Goal: Task Accomplishment & Management: Manage account settings

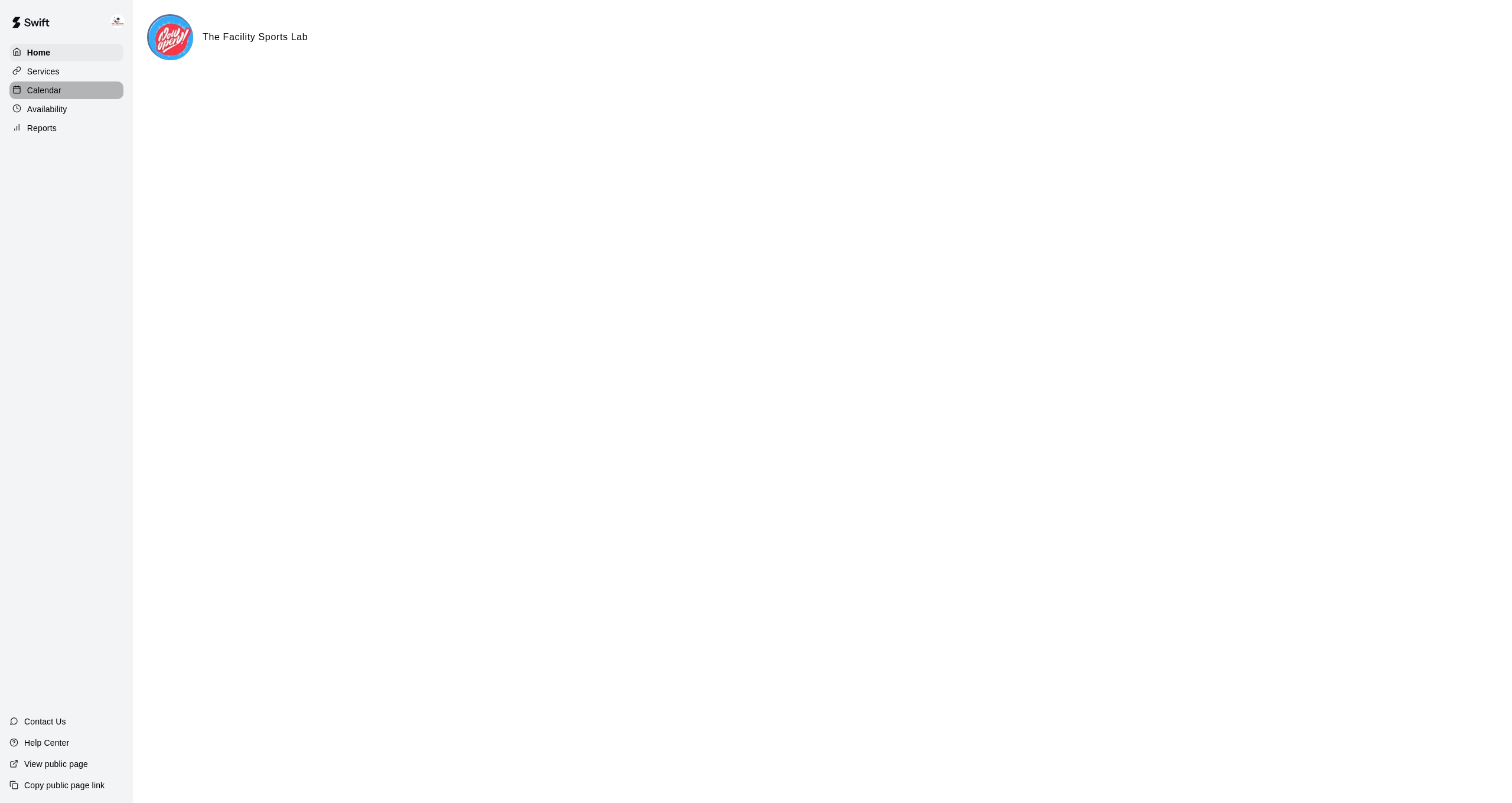
click at [60, 87] on p "Calendar" at bounding box center [44, 90] width 34 height 12
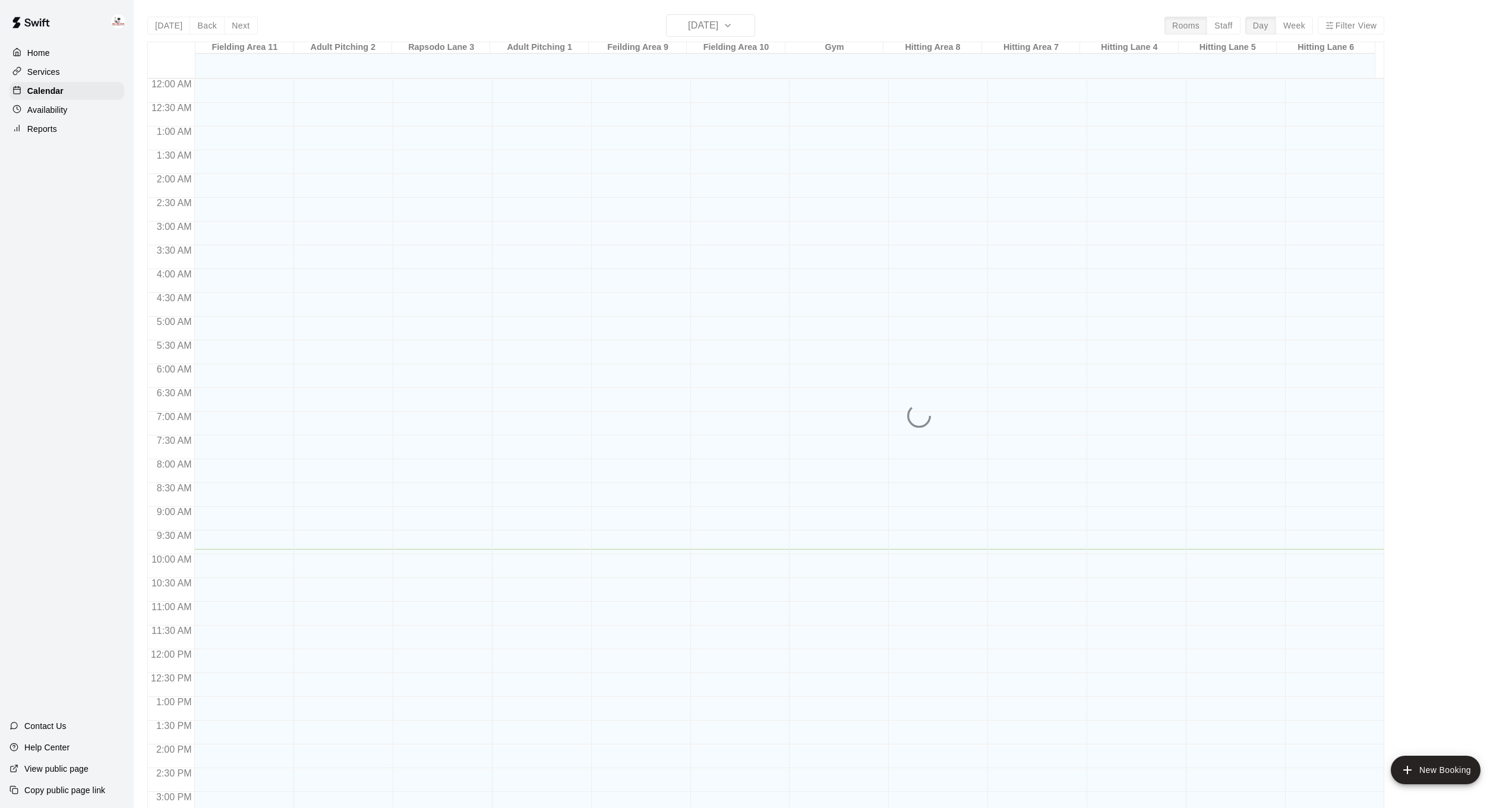
scroll to position [362, 0]
click at [68, 72] on div "Services" at bounding box center [66, 72] width 115 height 18
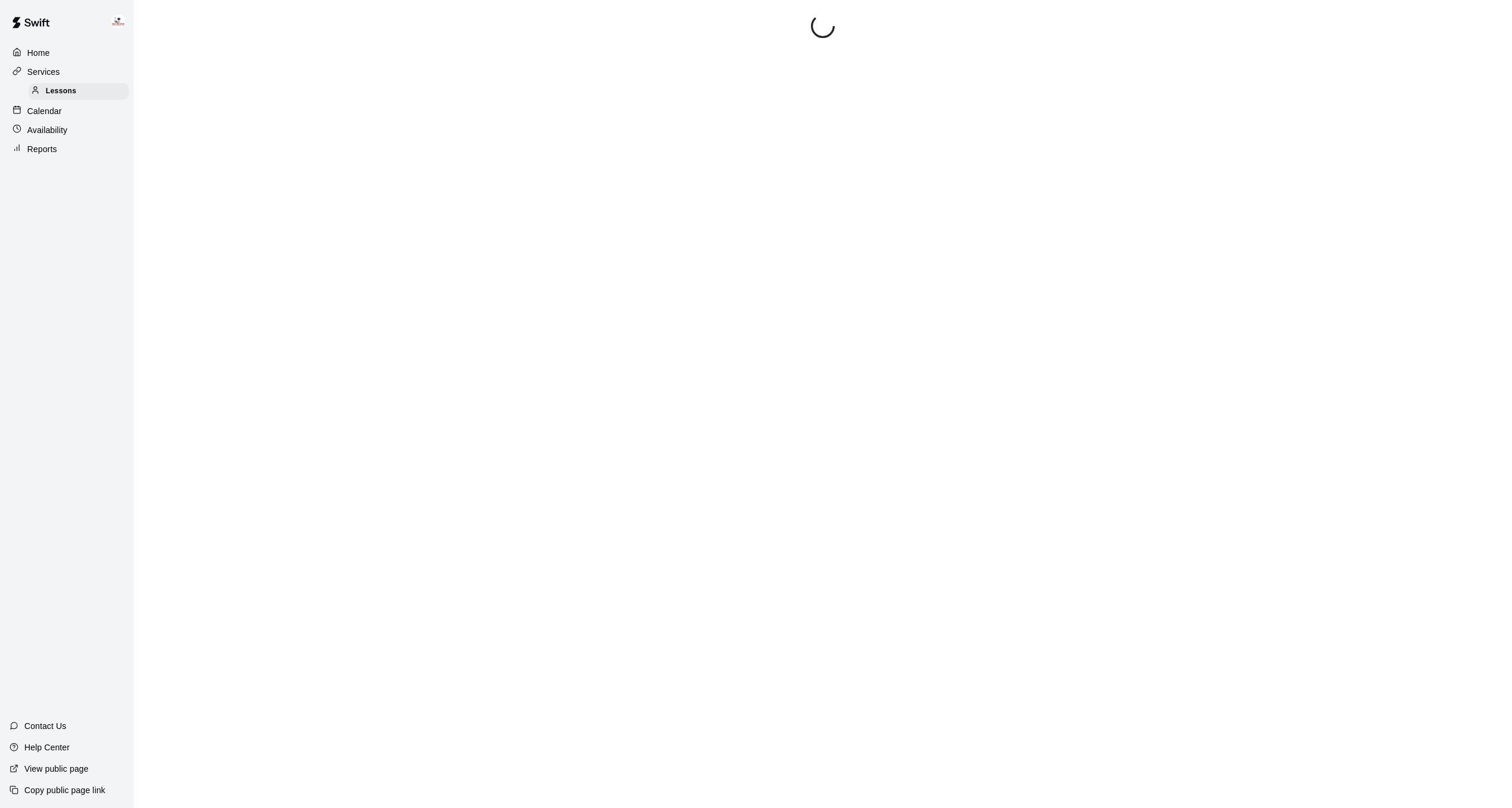
click at [58, 108] on p "Calendar" at bounding box center [45, 110] width 34 height 12
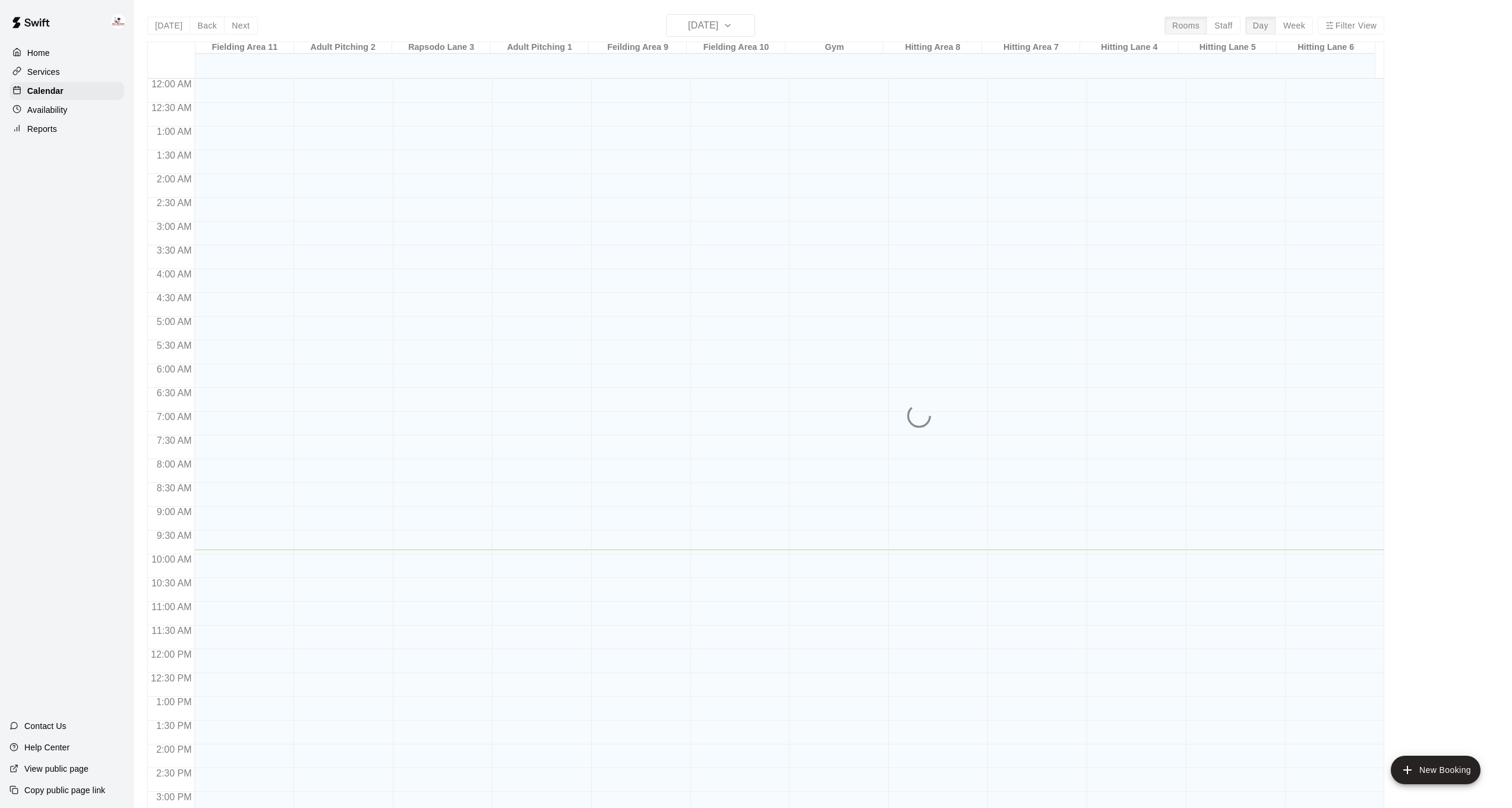
scroll to position [362, 0]
click at [52, 119] on div "Home Services Calendar Availability Reports" at bounding box center [66, 91] width 134 height 96
click at [53, 110] on p "Availability" at bounding box center [48, 110] width 41 height 12
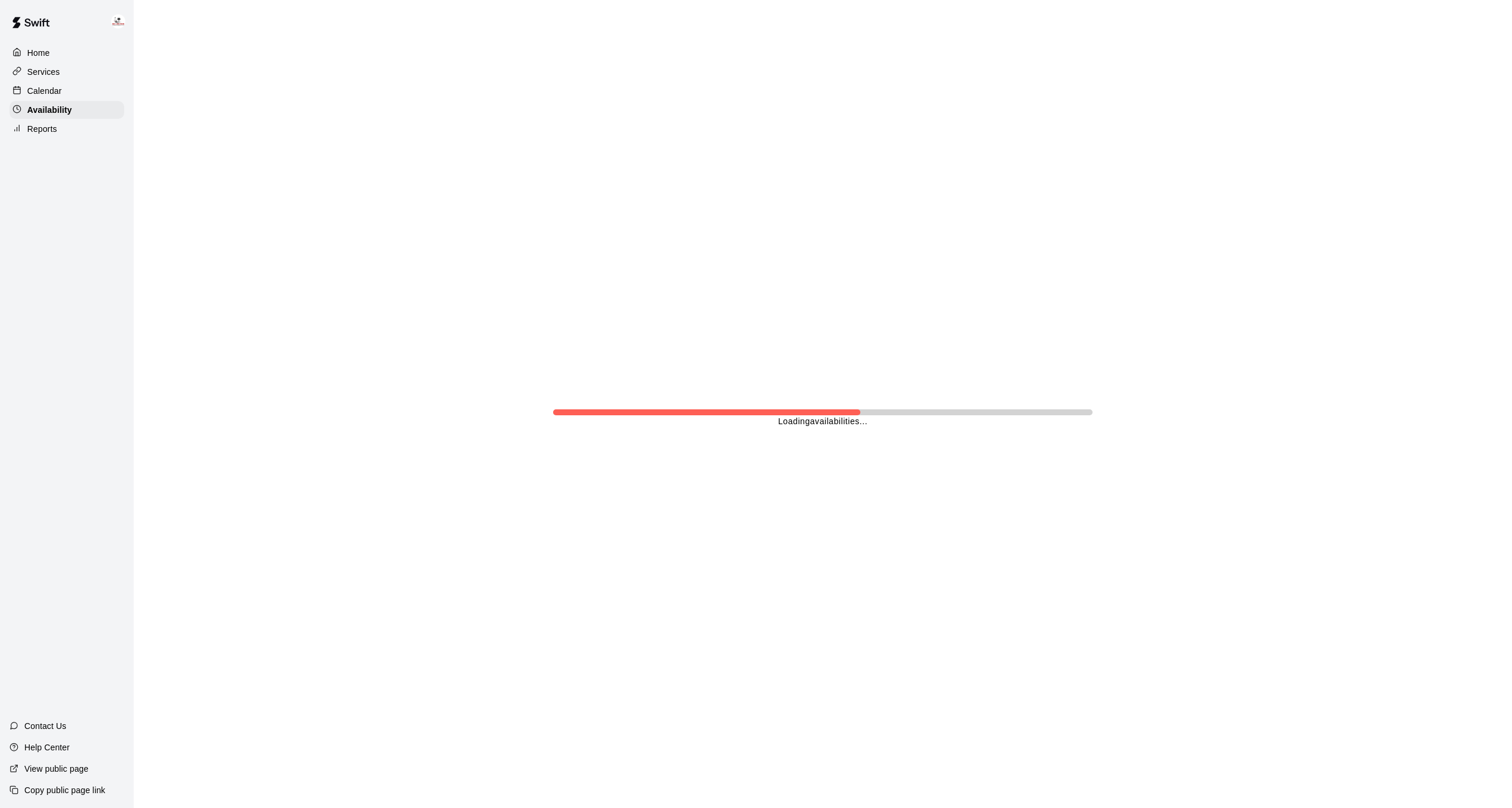
click at [65, 90] on div "Calendar" at bounding box center [66, 91] width 115 height 18
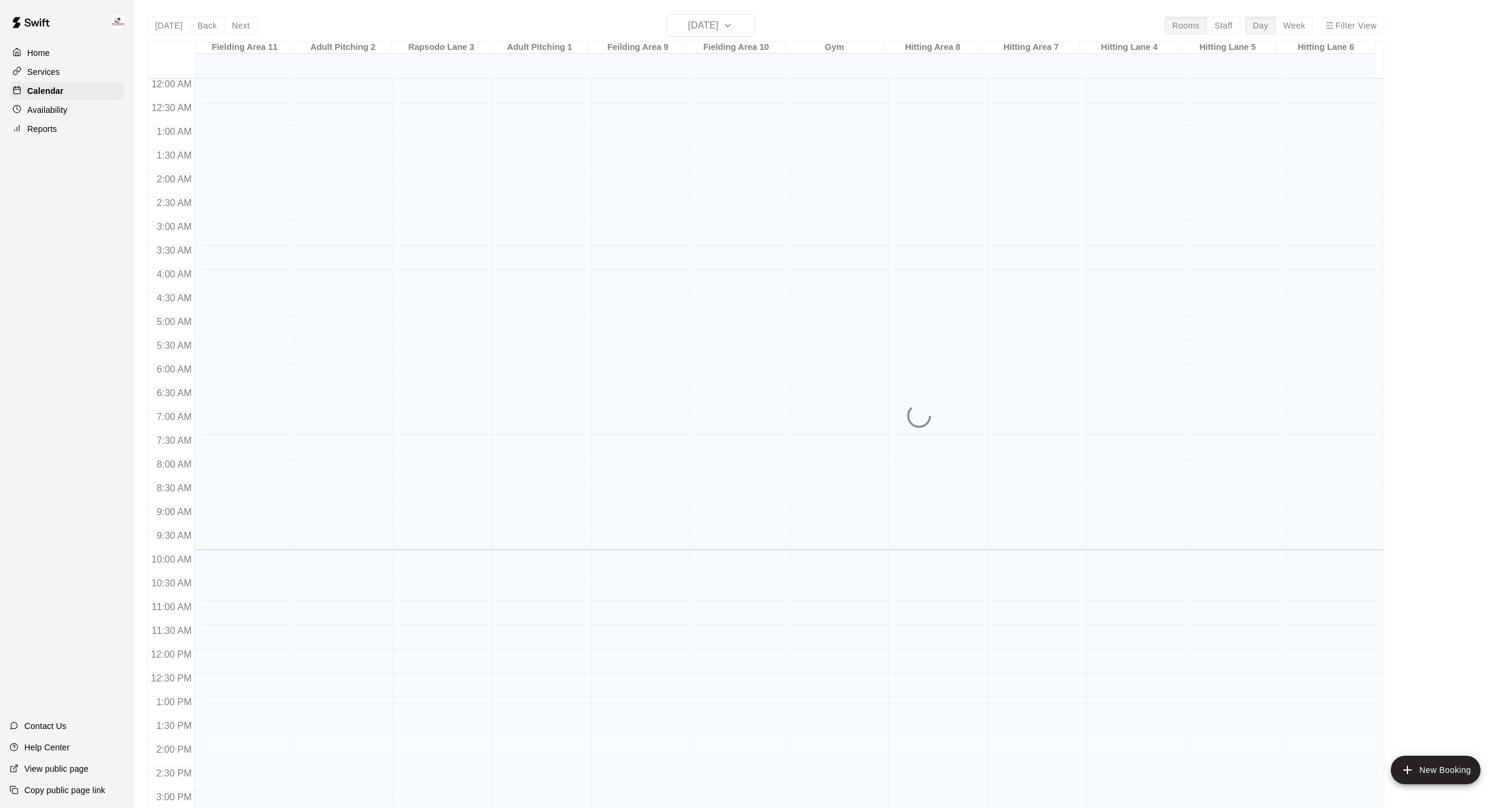
scroll to position [362, 0]
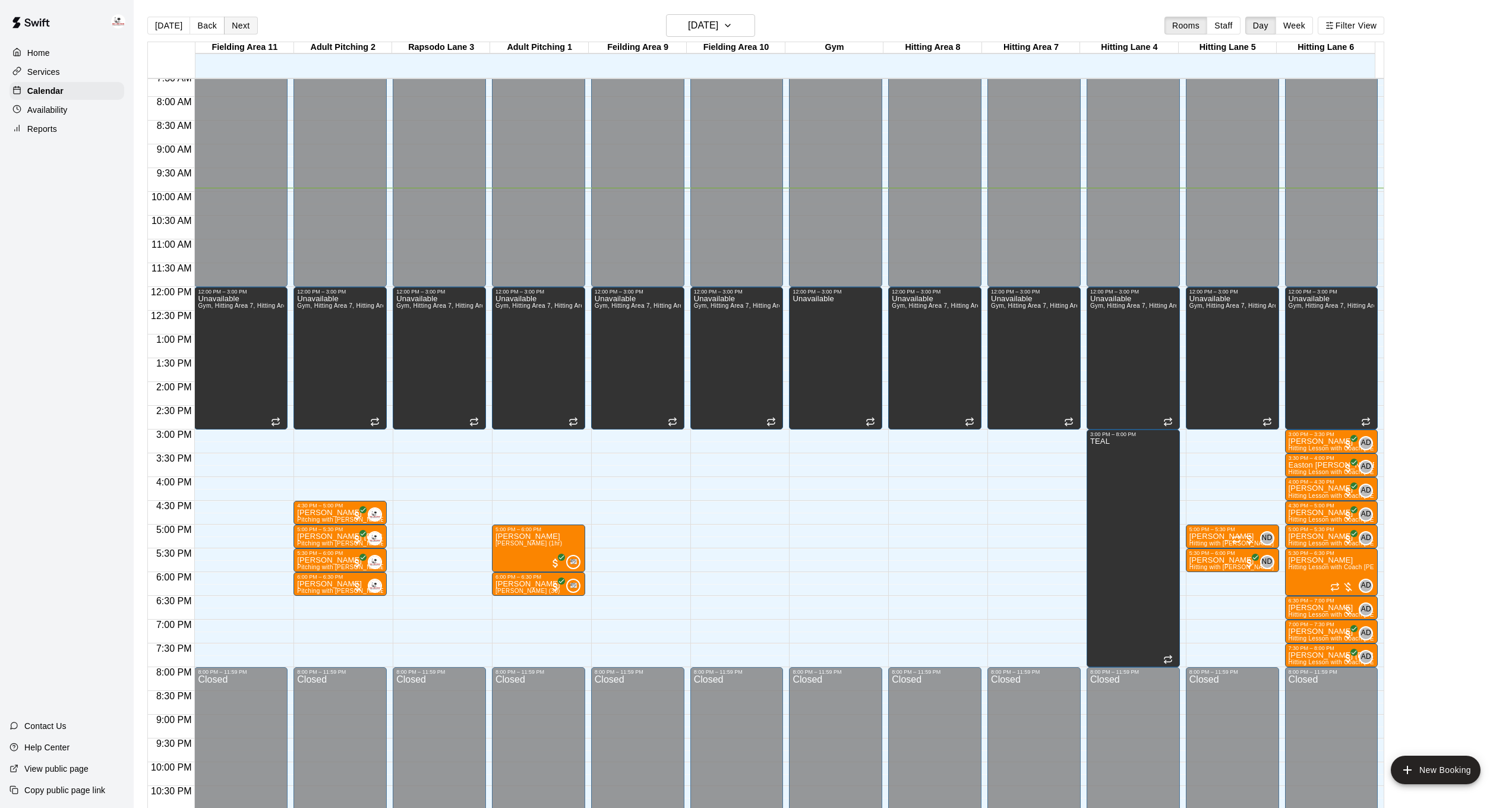
click at [236, 20] on button "Next" at bounding box center [240, 25] width 34 height 18
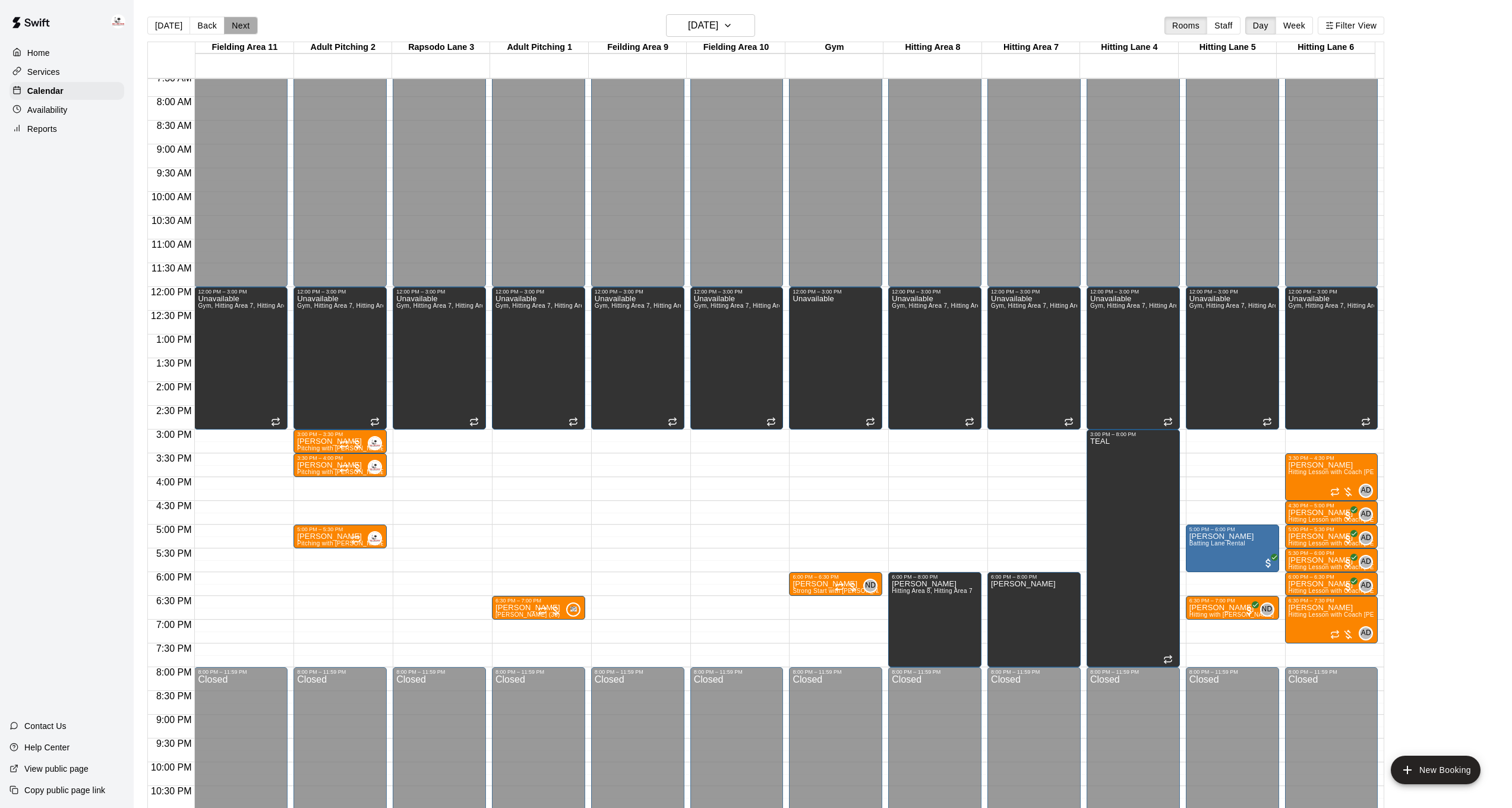
click at [233, 26] on button "Next" at bounding box center [240, 25] width 34 height 18
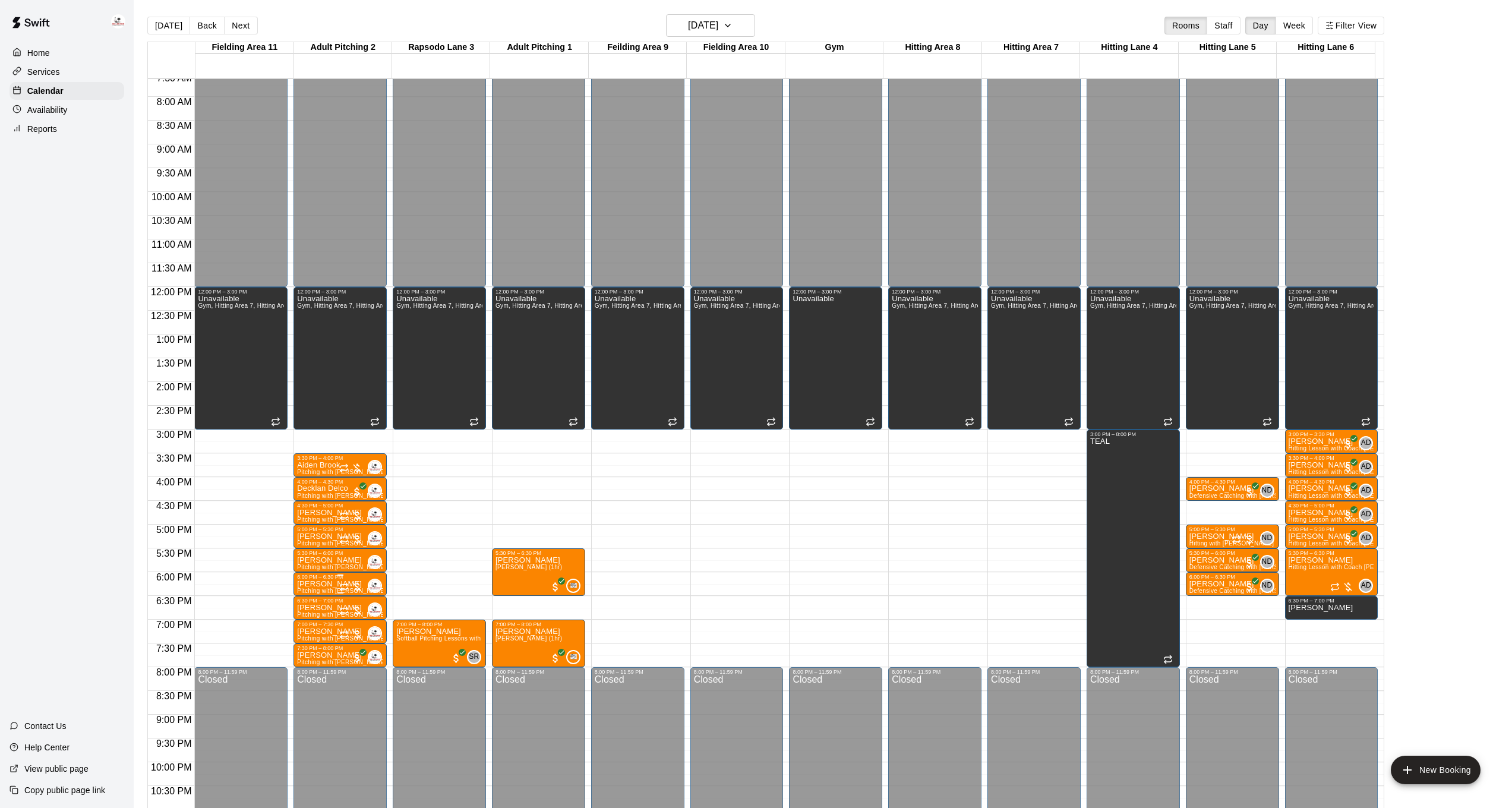
click at [335, 584] on p "[PERSON_NAME]" at bounding box center [340, 584] width 86 height 0
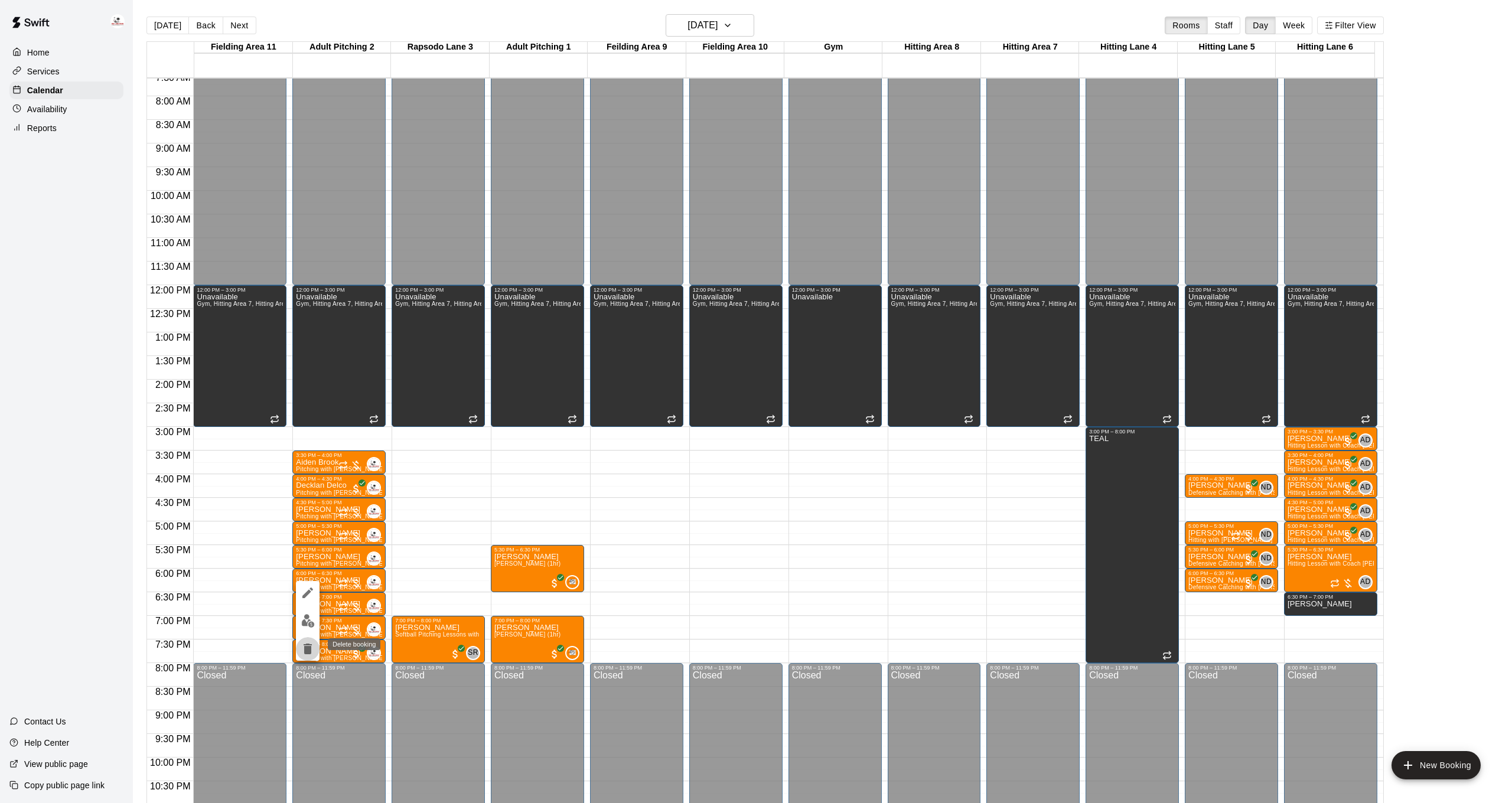
click at [313, 648] on icon "delete" at bounding box center [308, 649] width 14 height 14
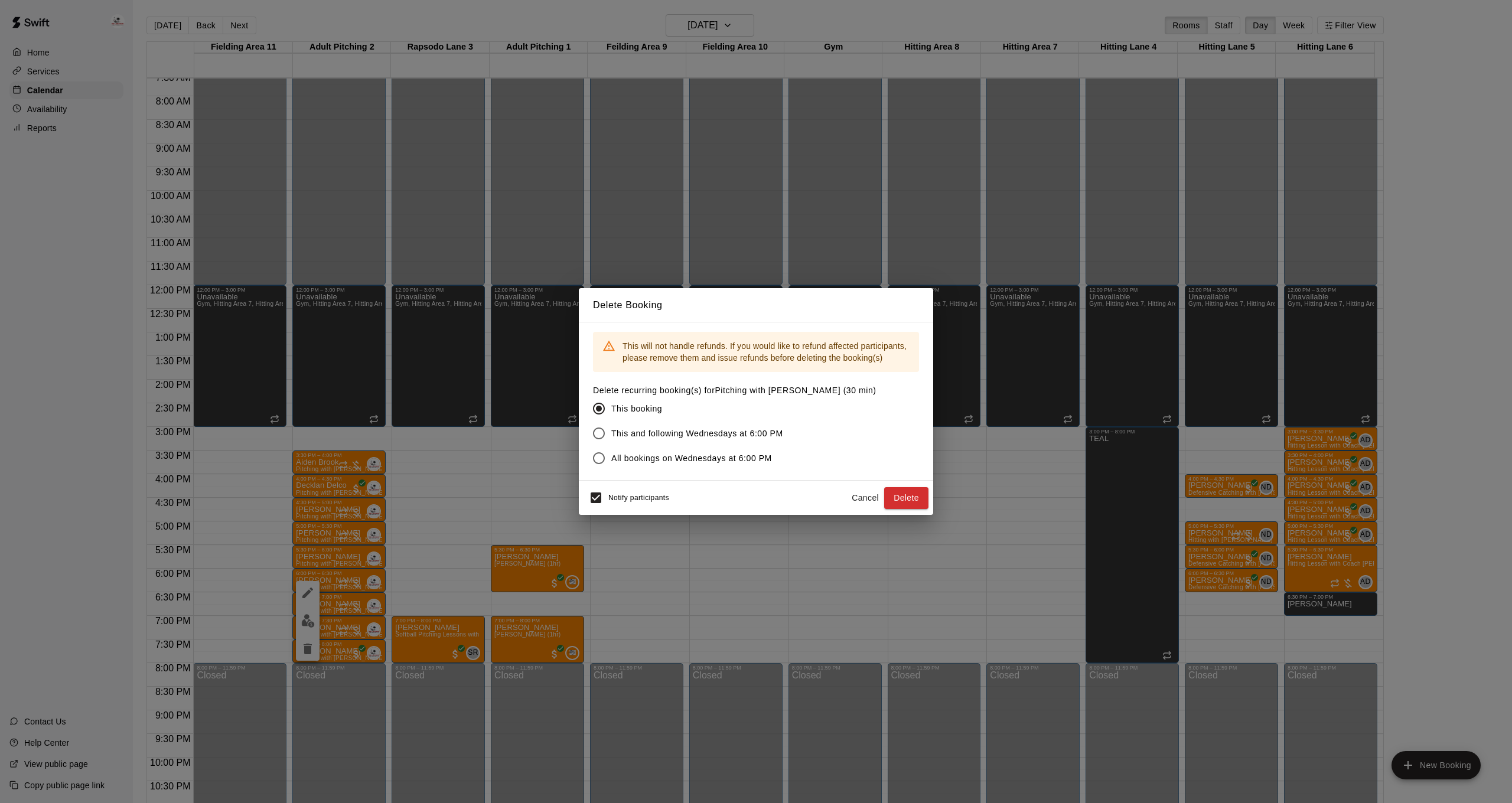
click at [610, 498] on span "Notify participants" at bounding box center [639, 498] width 61 height 9
click at [902, 500] on button "Delete" at bounding box center [906, 498] width 44 height 22
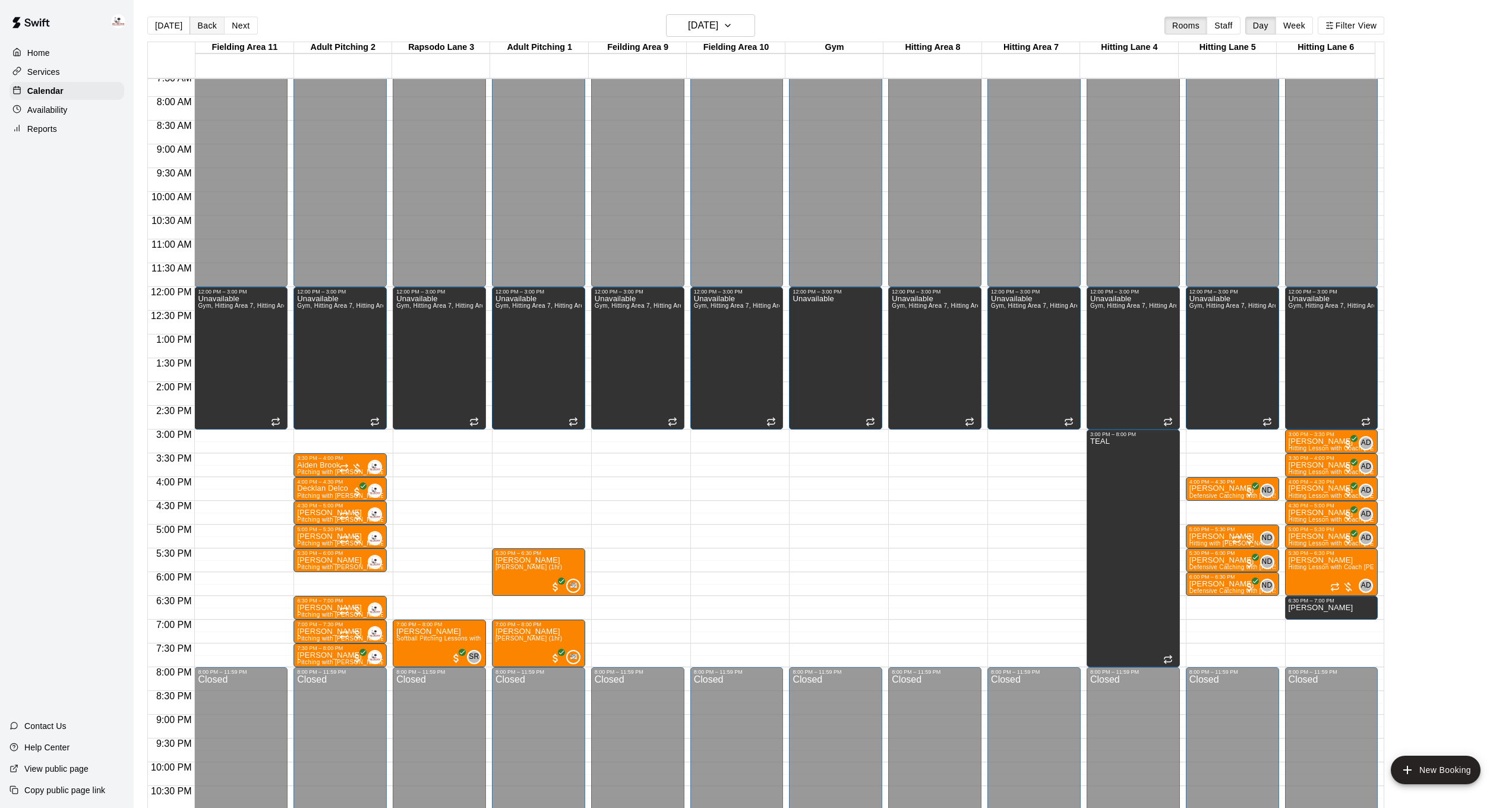
click at [204, 26] on button "Back" at bounding box center [207, 25] width 35 height 18
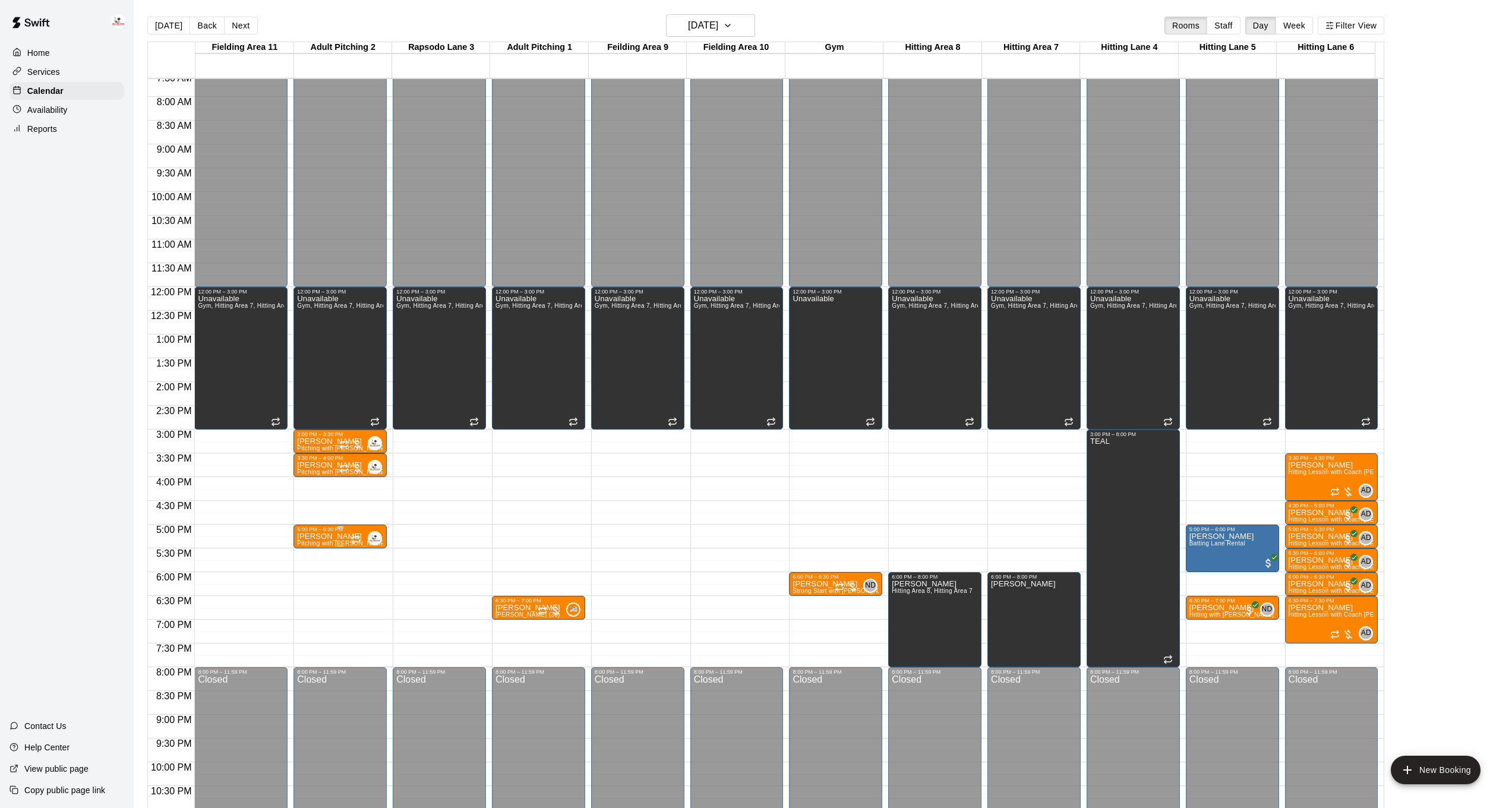
click at [315, 537] on p "[PERSON_NAME]" at bounding box center [340, 537] width 86 height 0
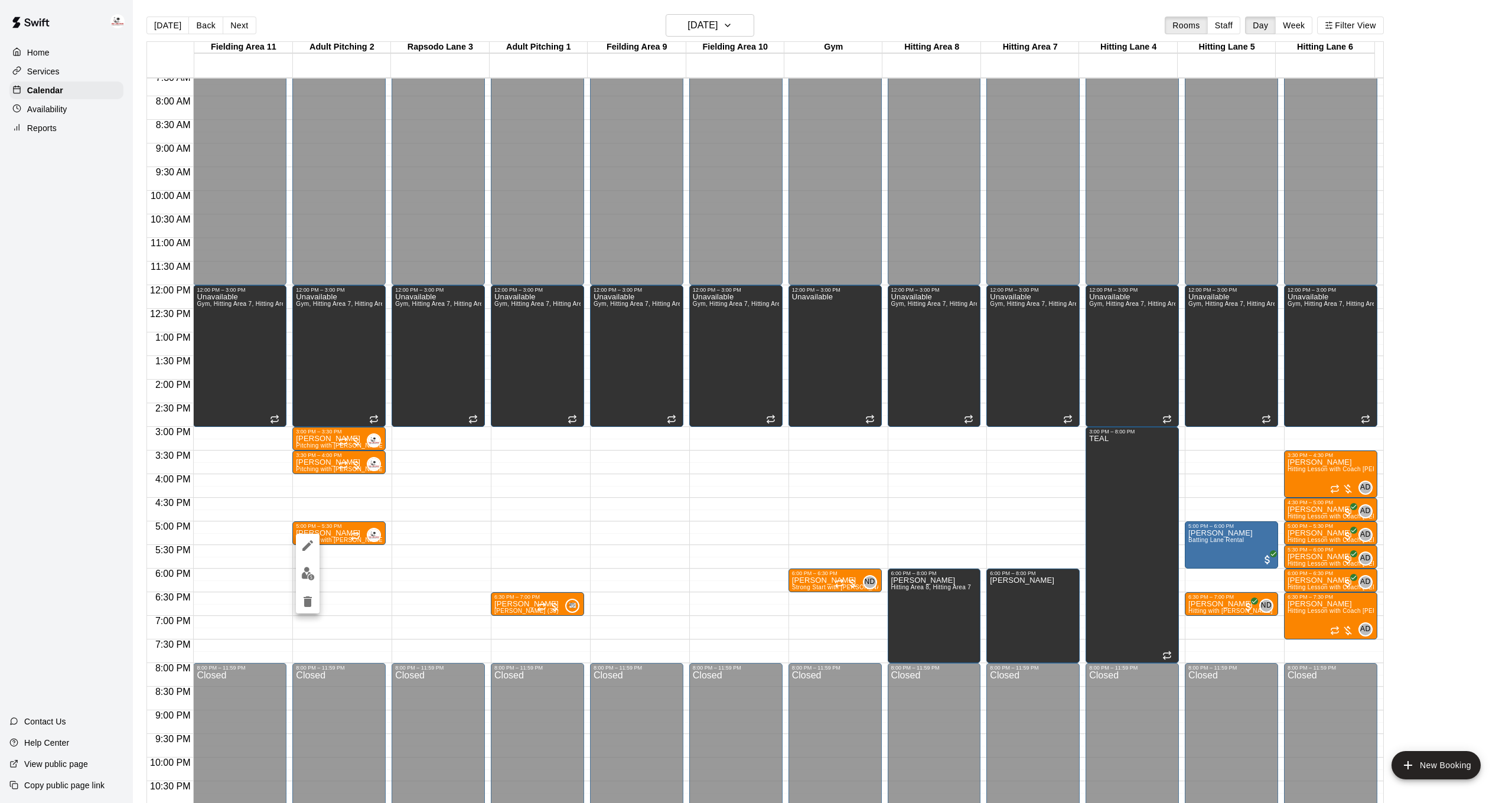
click at [311, 548] on icon "edit" at bounding box center [308, 546] width 14 height 14
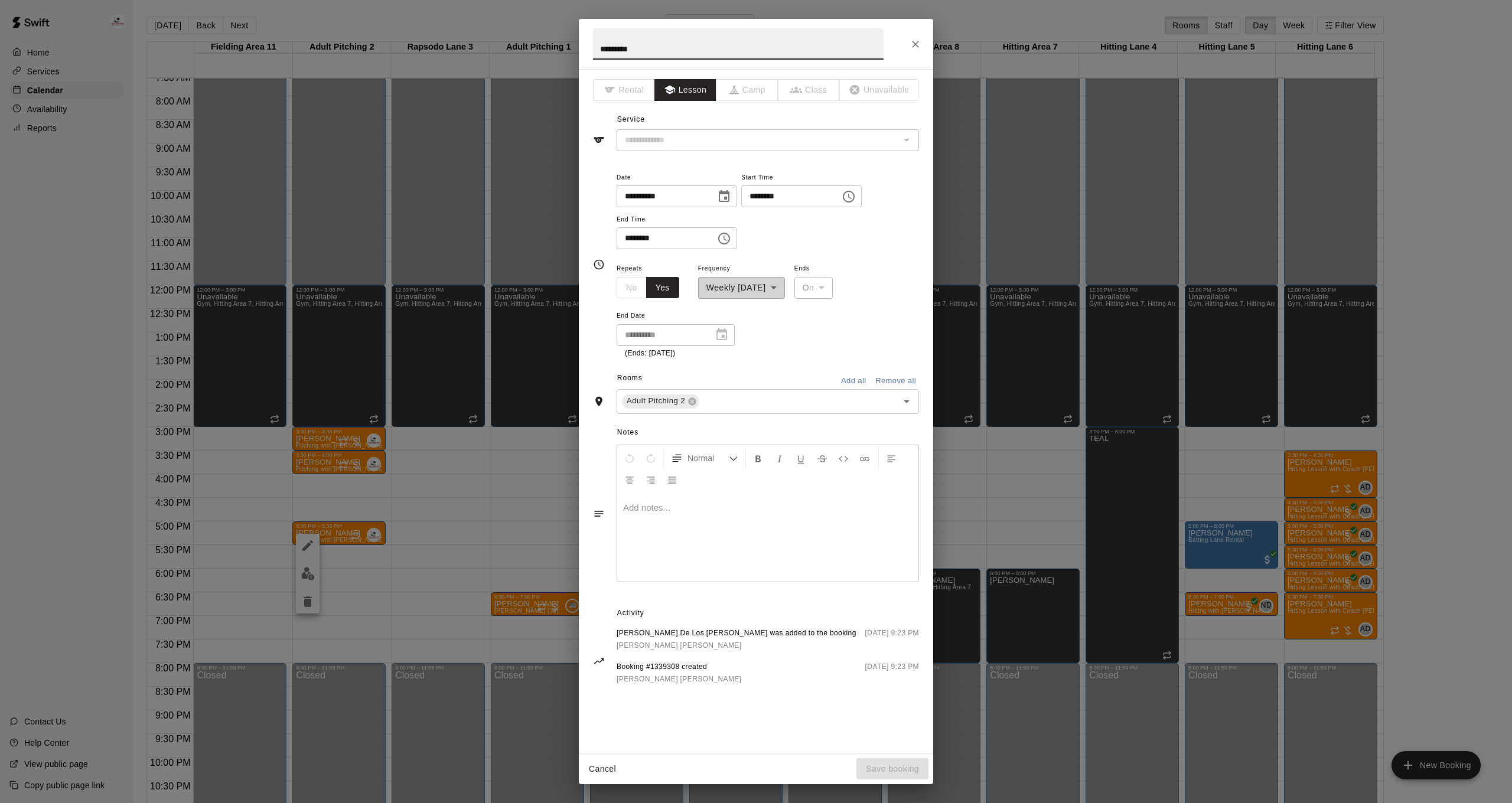
type input "**********"
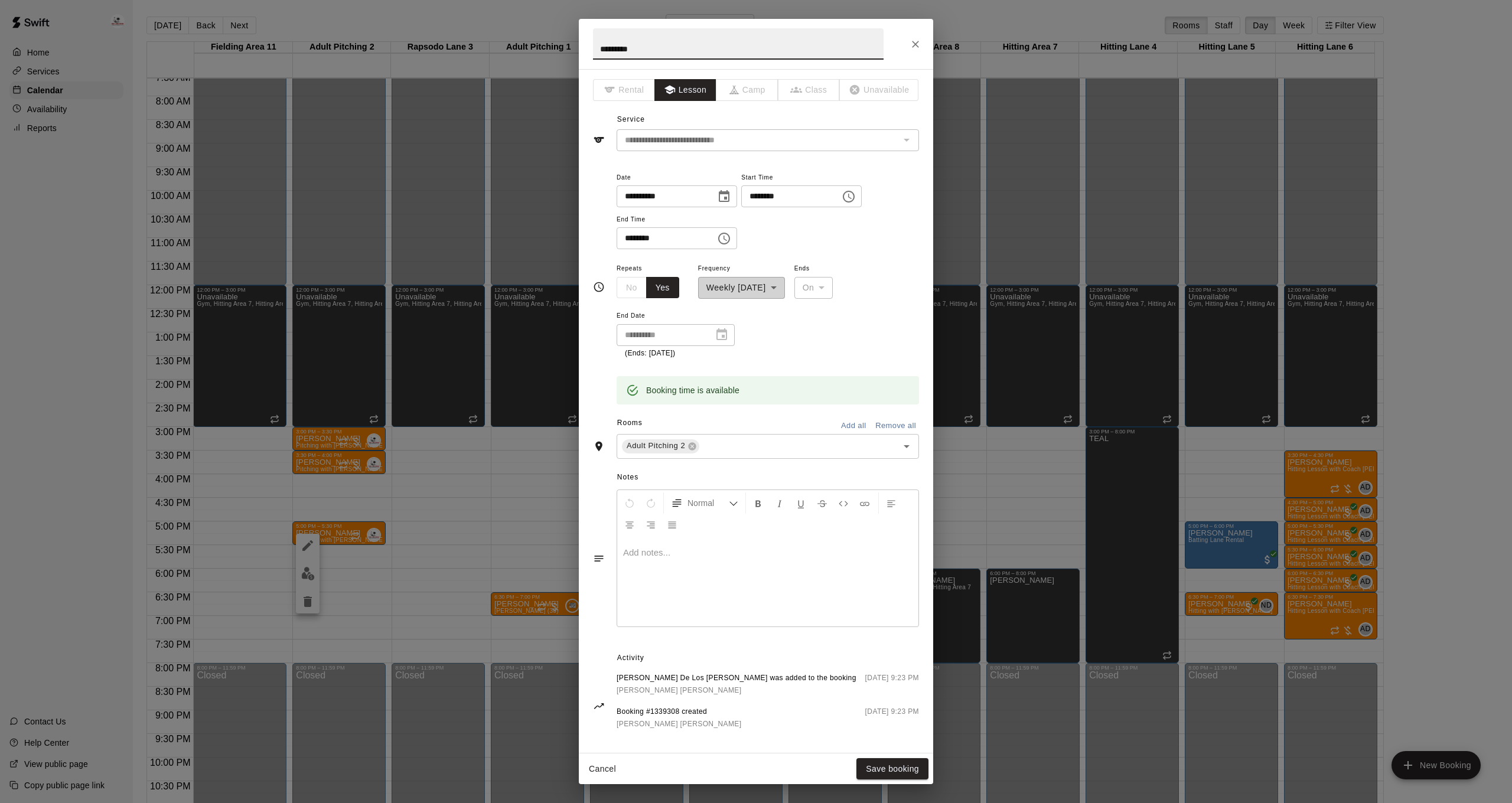
click at [725, 193] on icon "Choose date, selected date is Sep 16, 2025" at bounding box center [724, 197] width 14 height 14
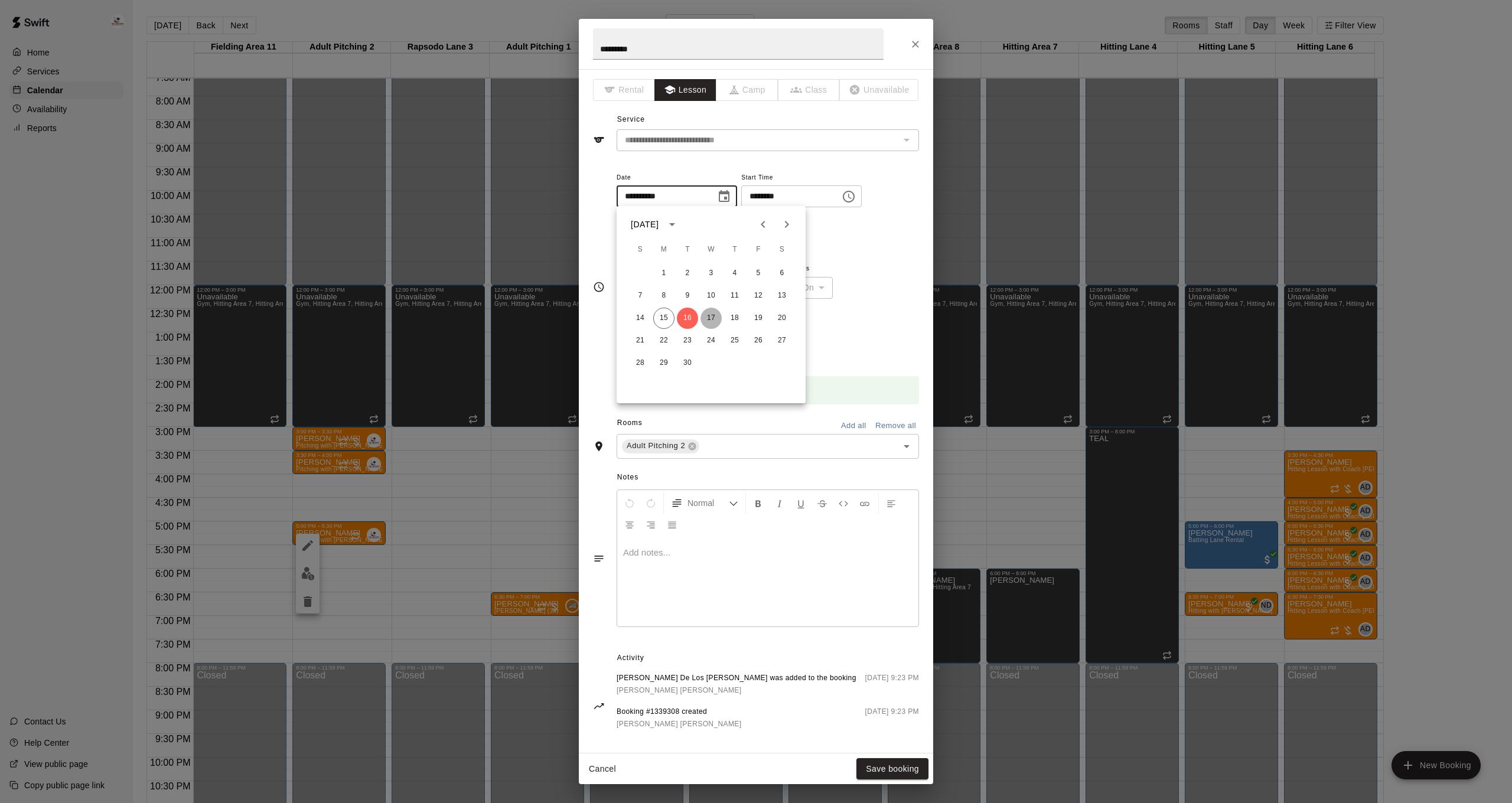
click at [711, 318] on button "17" at bounding box center [711, 318] width 21 height 21
type input "**********"
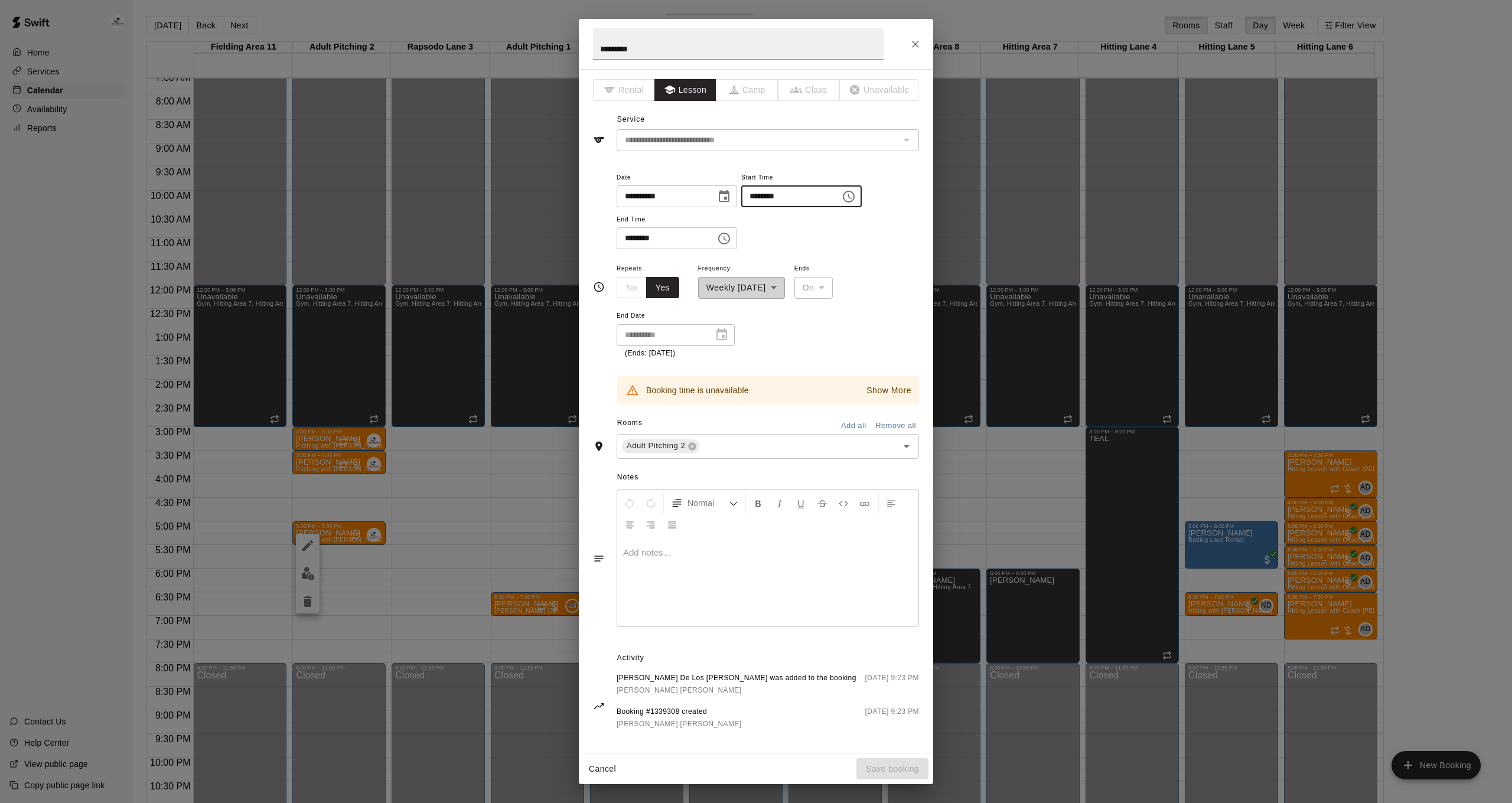
click at [784, 195] on input "********" at bounding box center [786, 197] width 91 height 22
click at [764, 195] on input "********" at bounding box center [786, 197] width 91 height 22
click at [763, 197] on input "********" at bounding box center [786, 197] width 91 height 22
click at [861, 205] on button "Choose time, selected time is 5:00 PM" at bounding box center [849, 197] width 23 height 23
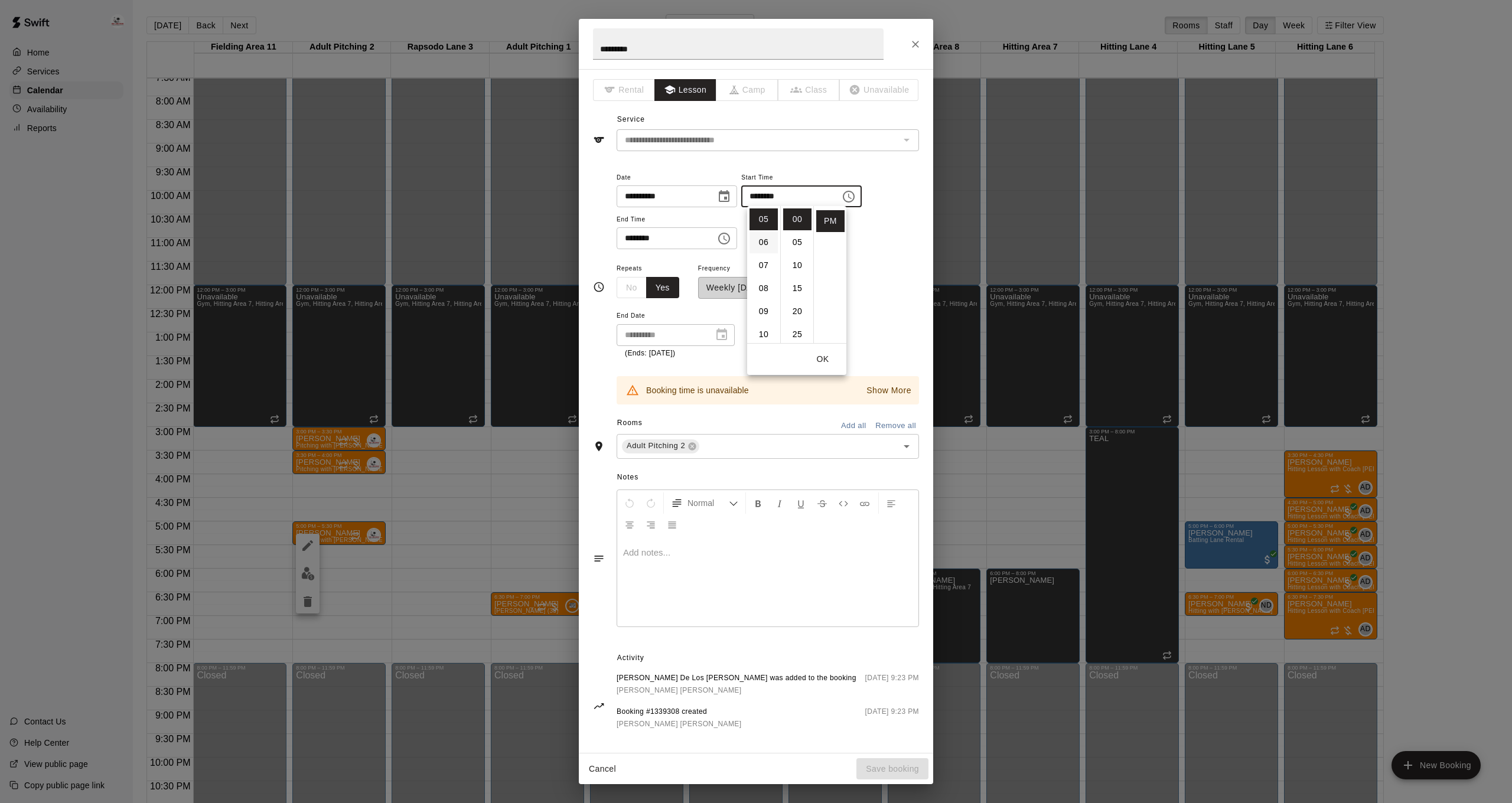
click at [761, 245] on li "06" at bounding box center [763, 243] width 28 height 22
type input "********"
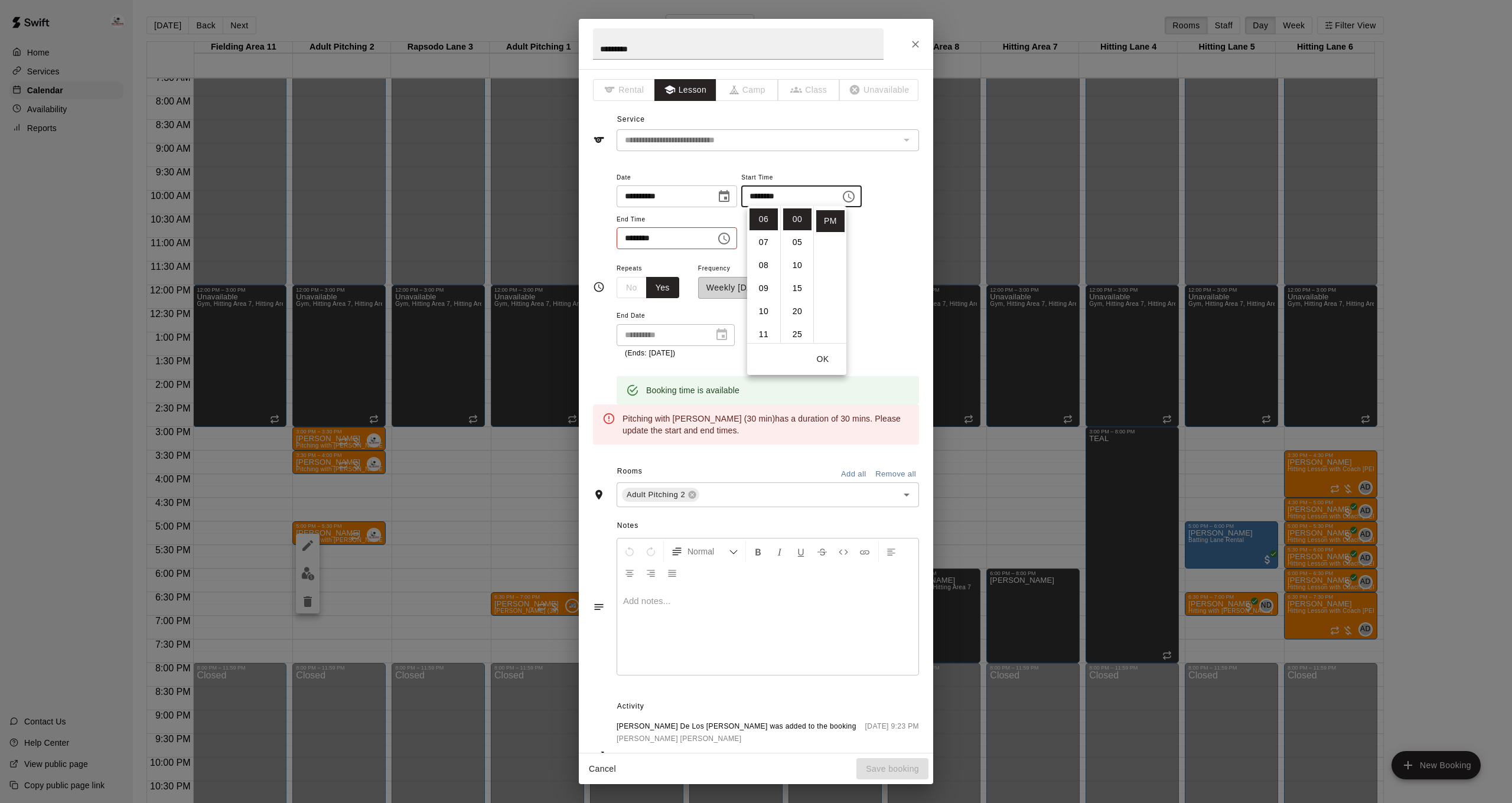
click at [633, 236] on input "********" at bounding box center [662, 238] width 91 height 22
click at [632, 237] on input "********" at bounding box center [662, 238] width 91 height 22
click at [732, 233] on icon "Choose time, selected time is 5:30 PM" at bounding box center [724, 239] width 14 height 14
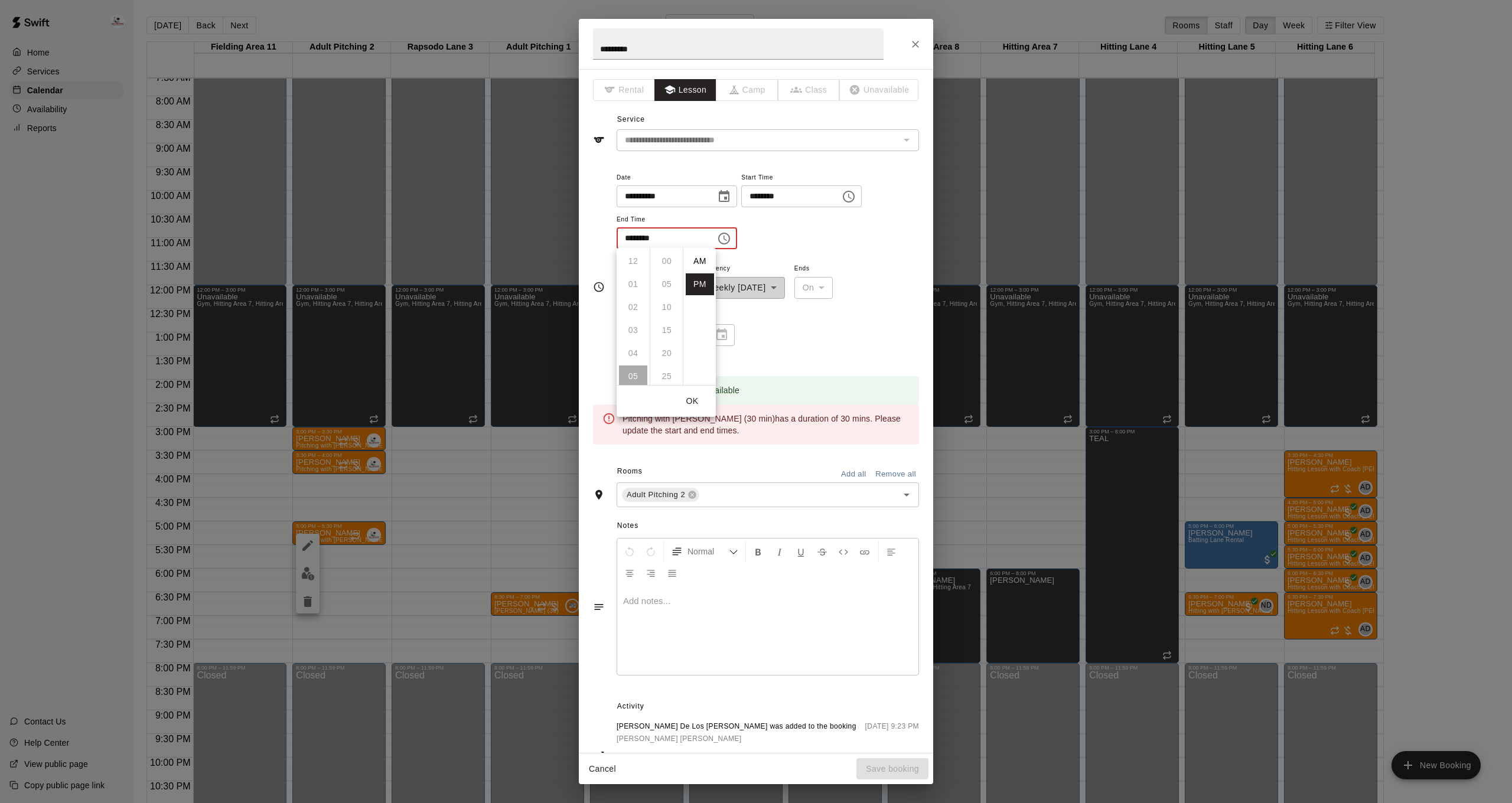
scroll to position [21, 0]
click at [637, 284] on li "06" at bounding box center [633, 285] width 28 height 22
type input "********"
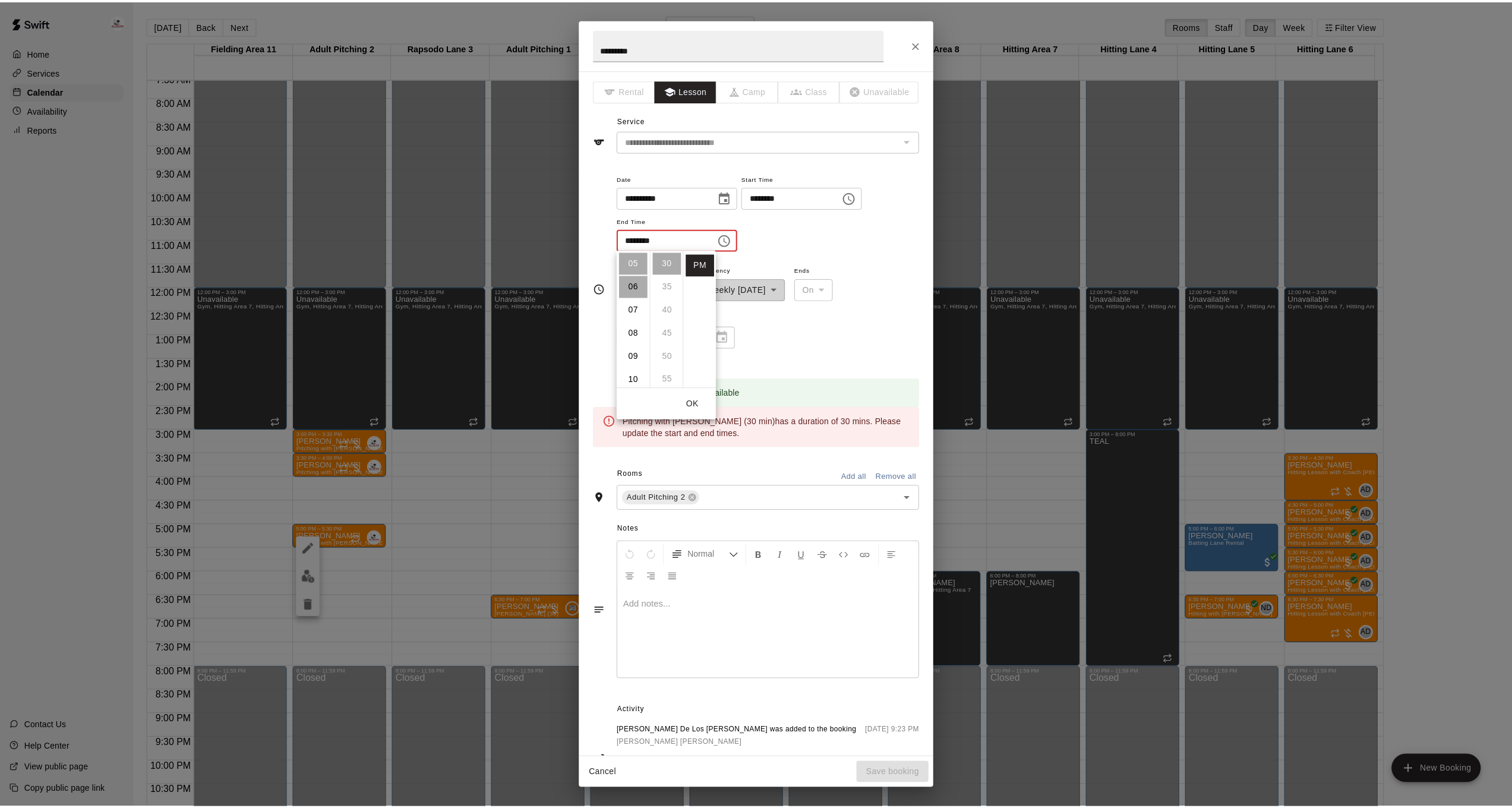
scroll to position [139, 0]
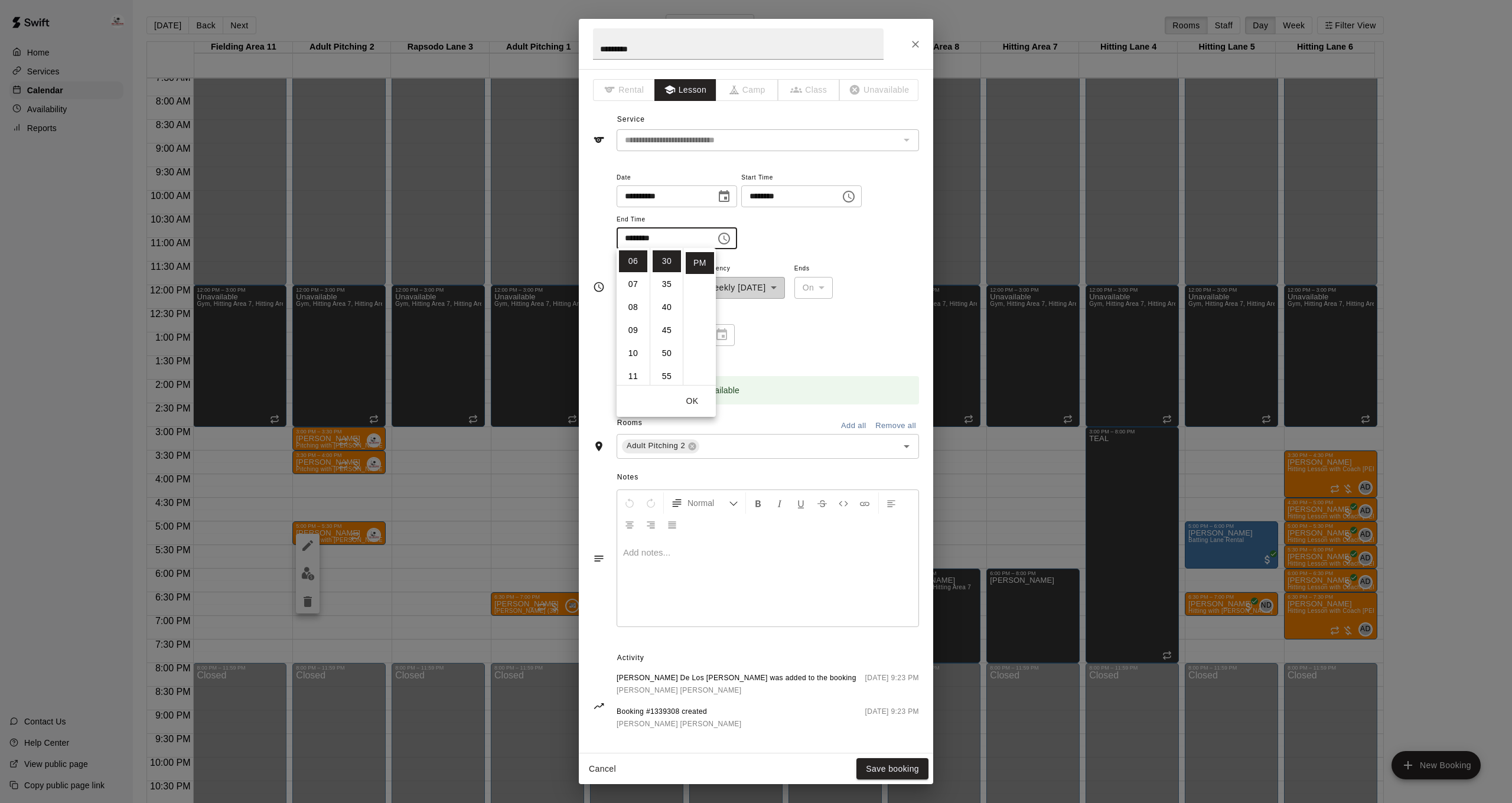
click at [690, 408] on button "OK" at bounding box center [692, 401] width 38 height 22
click at [903, 779] on button "Save booking" at bounding box center [892, 769] width 72 height 22
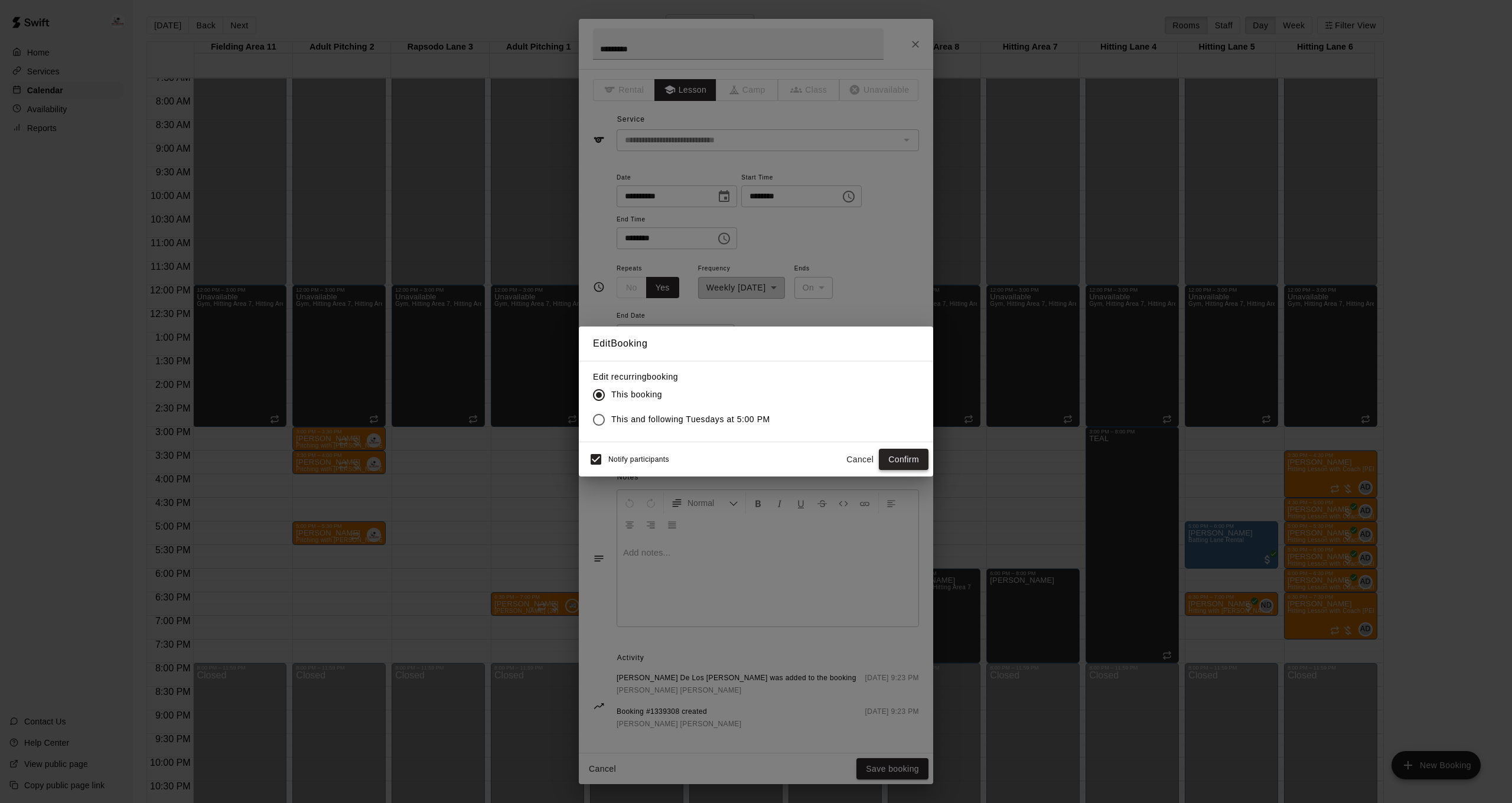
click at [903, 465] on button "Confirm" at bounding box center [903, 459] width 50 height 22
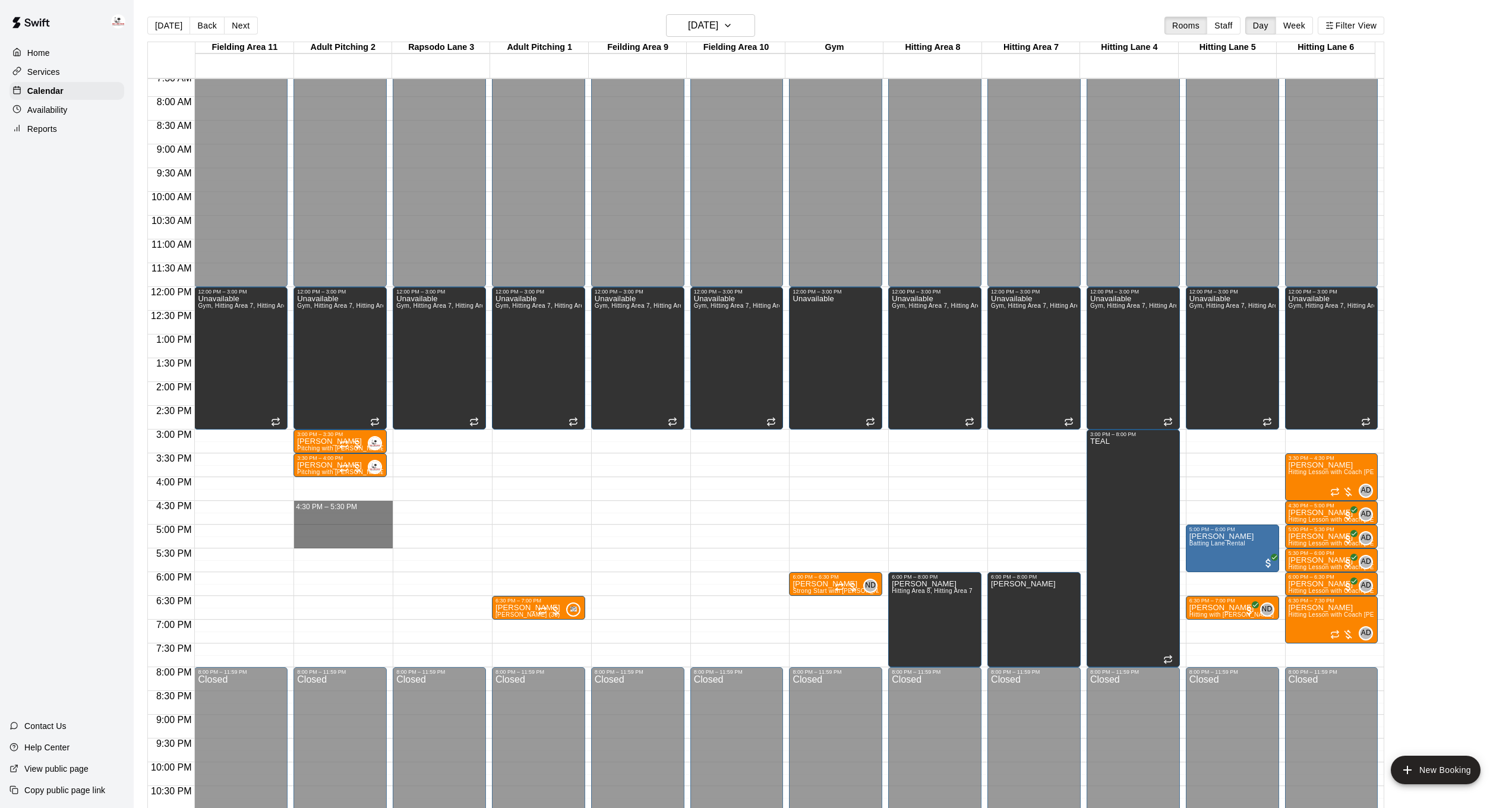
drag, startPoint x: 347, startPoint y: 503, endPoint x: 347, endPoint y: 548, distance: 45.0
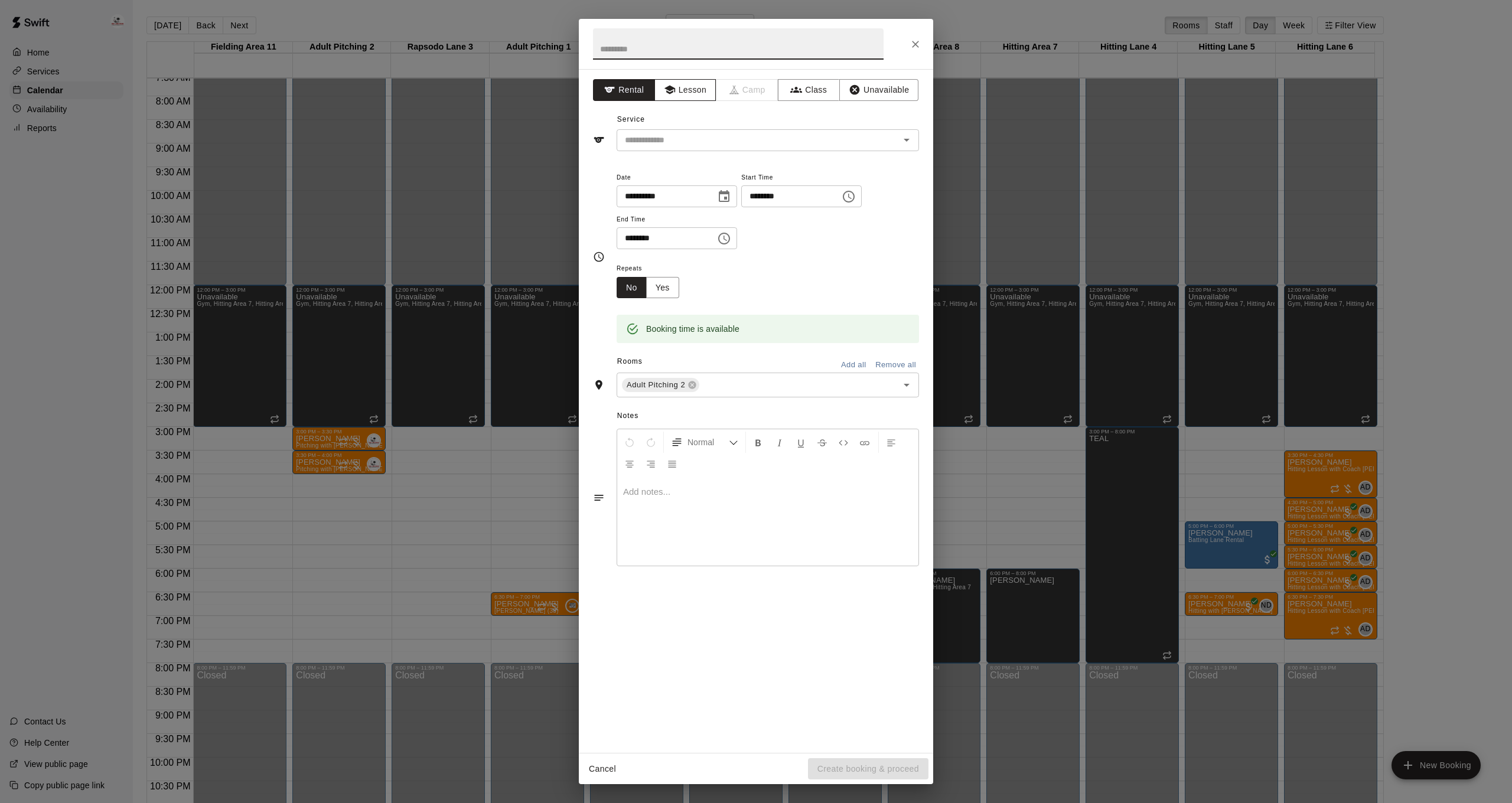
click at [676, 91] on button "Lesson" at bounding box center [686, 90] width 62 height 22
click at [677, 145] on input "text" at bounding box center [750, 140] width 260 height 15
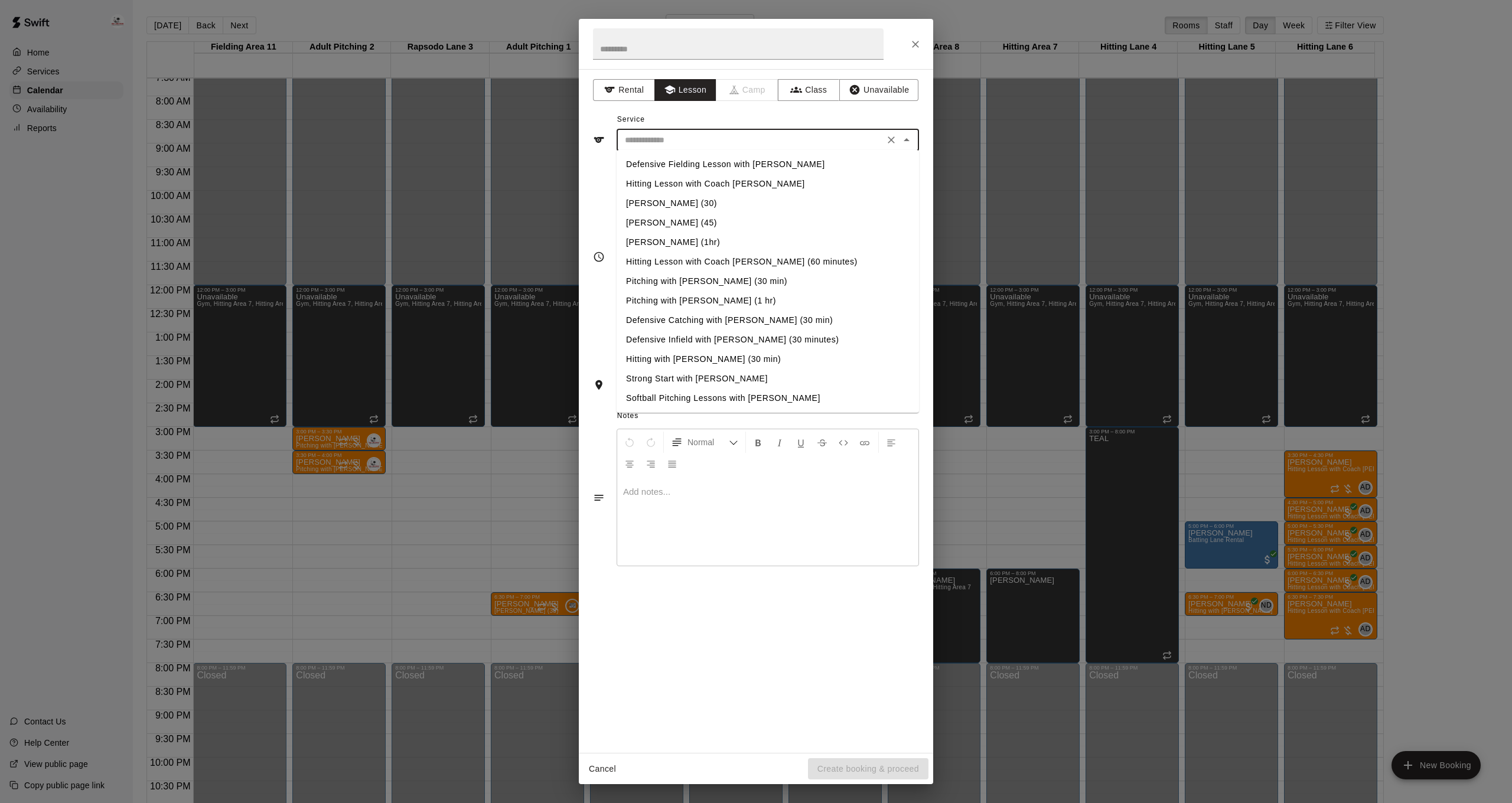
click at [683, 294] on li "Pitching with [PERSON_NAME] (1 hr)" at bounding box center [767, 301] width 302 height 19
type input "**********"
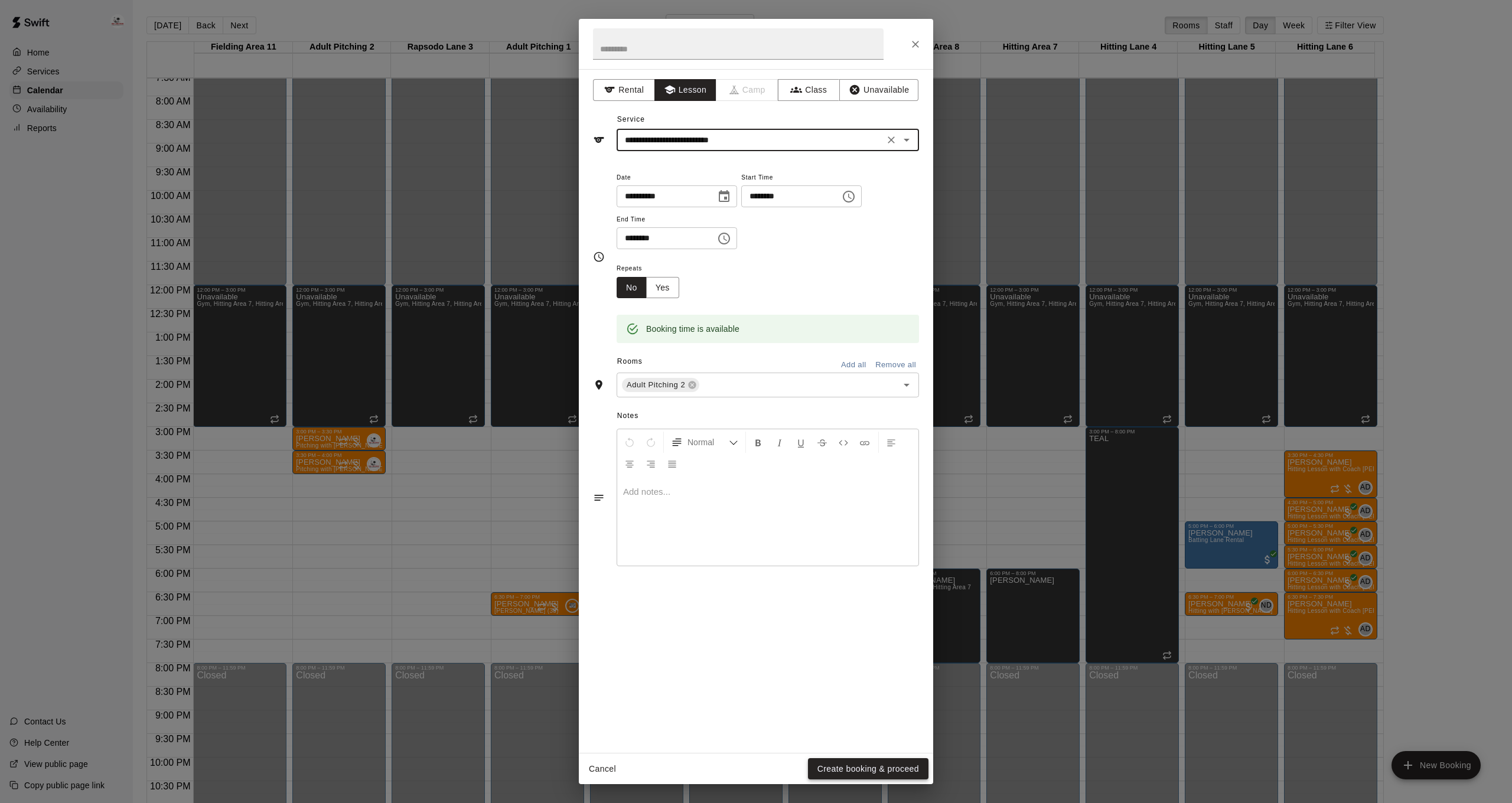
click at [899, 773] on button "Create booking & proceed" at bounding box center [868, 769] width 120 height 22
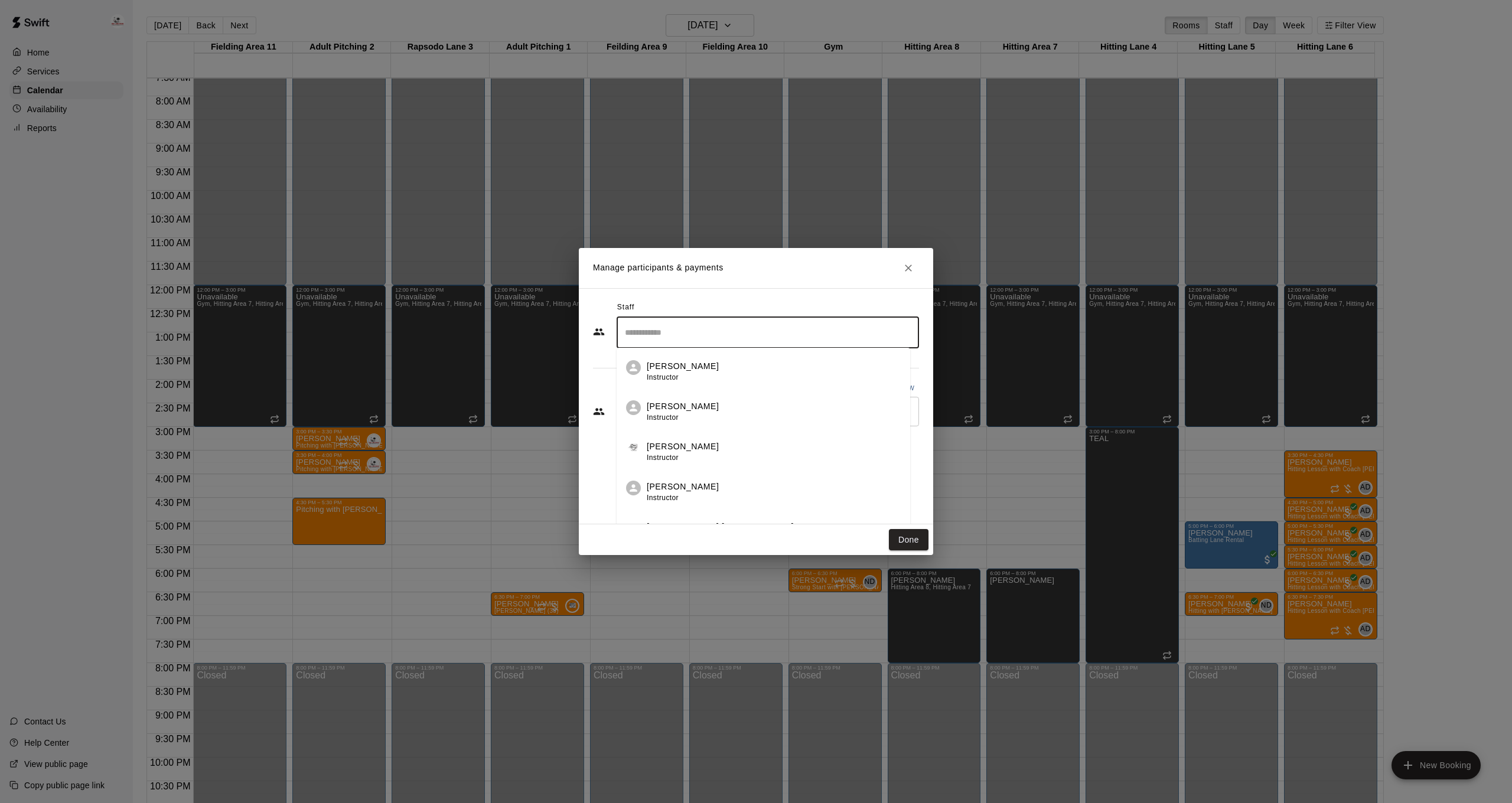
click at [635, 336] on input "Search staff" at bounding box center [767, 333] width 292 height 21
click at [780, 365] on div "[PERSON_NAME] [PERSON_NAME] Staff" at bounding box center [778, 372] width 263 height 23
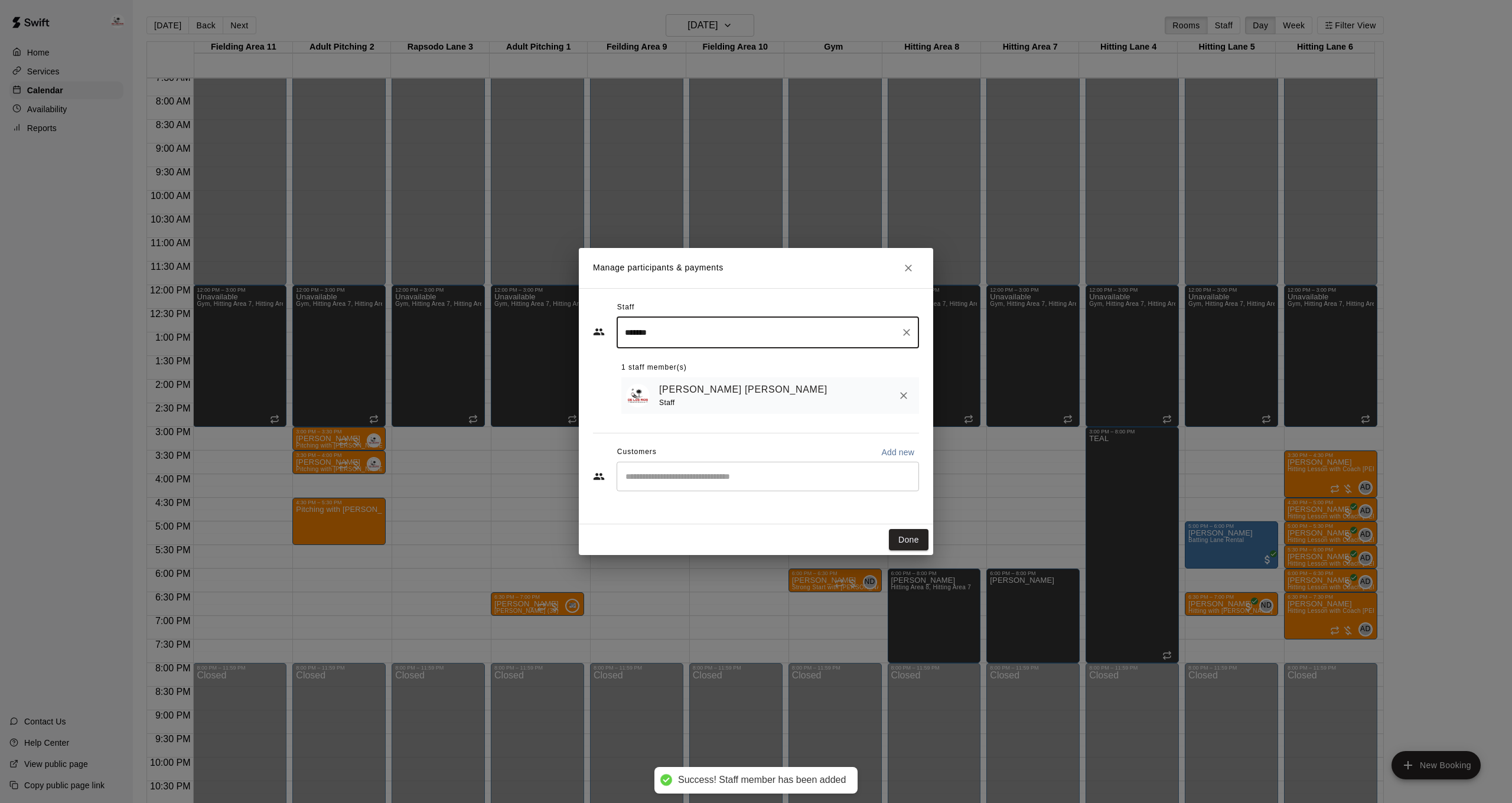
type input "*******"
click at [693, 478] on input "Start typing to search customers..." at bounding box center [767, 476] width 292 height 12
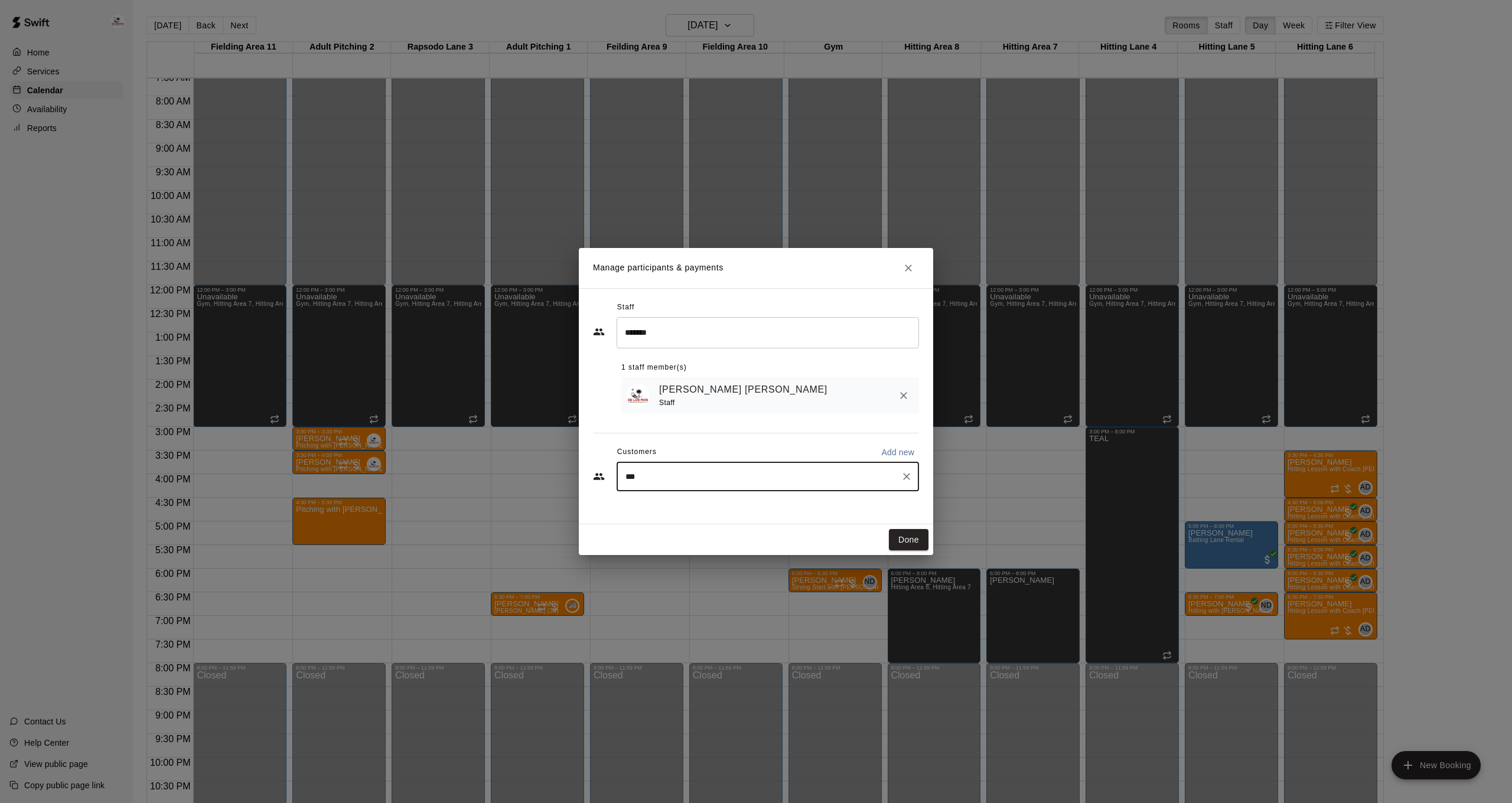
type input "****"
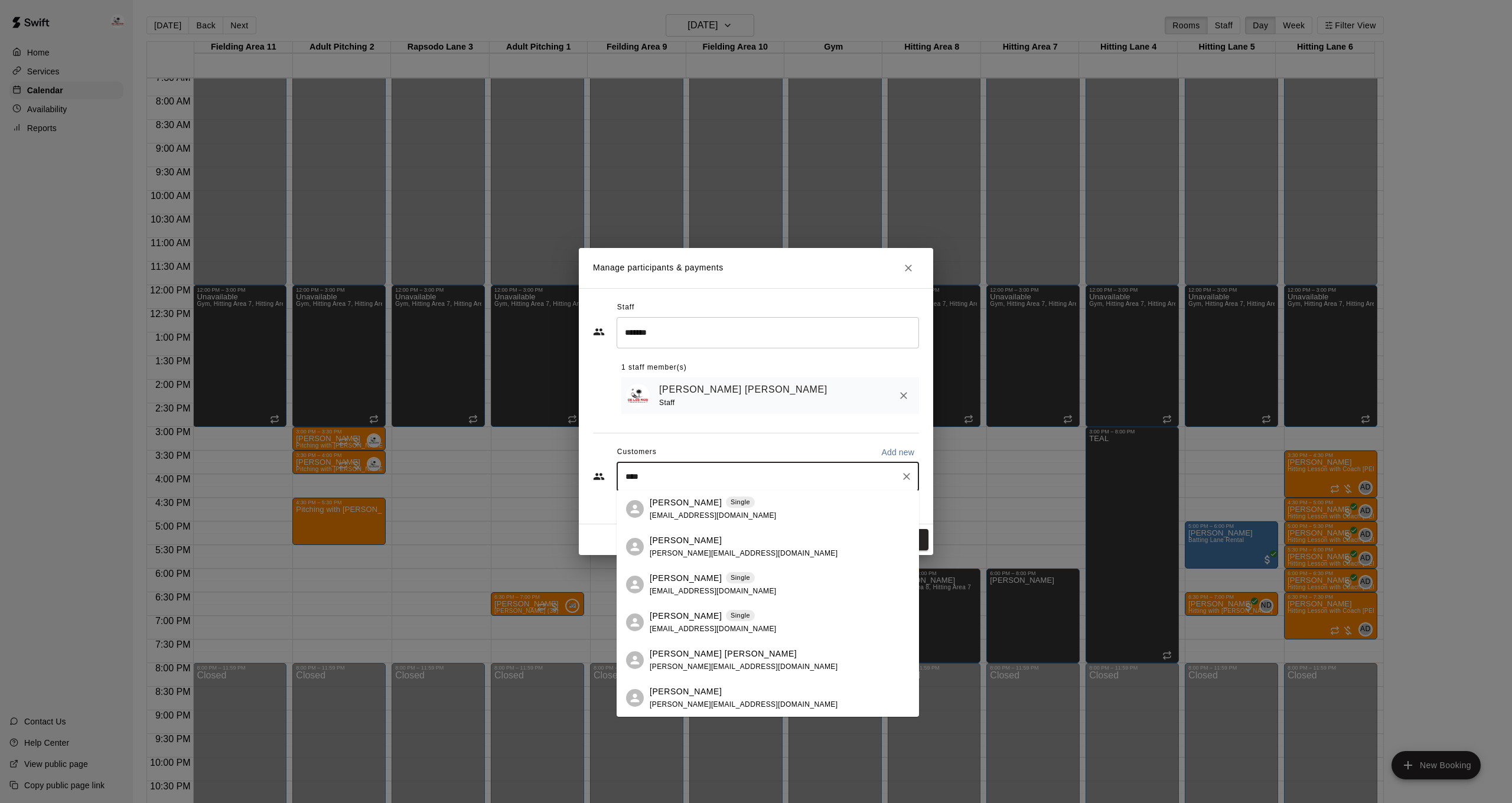
click at [690, 665] on span "[PERSON_NAME][EMAIL_ADDRESS][DOMAIN_NAME]" at bounding box center [744, 666] width 188 height 9
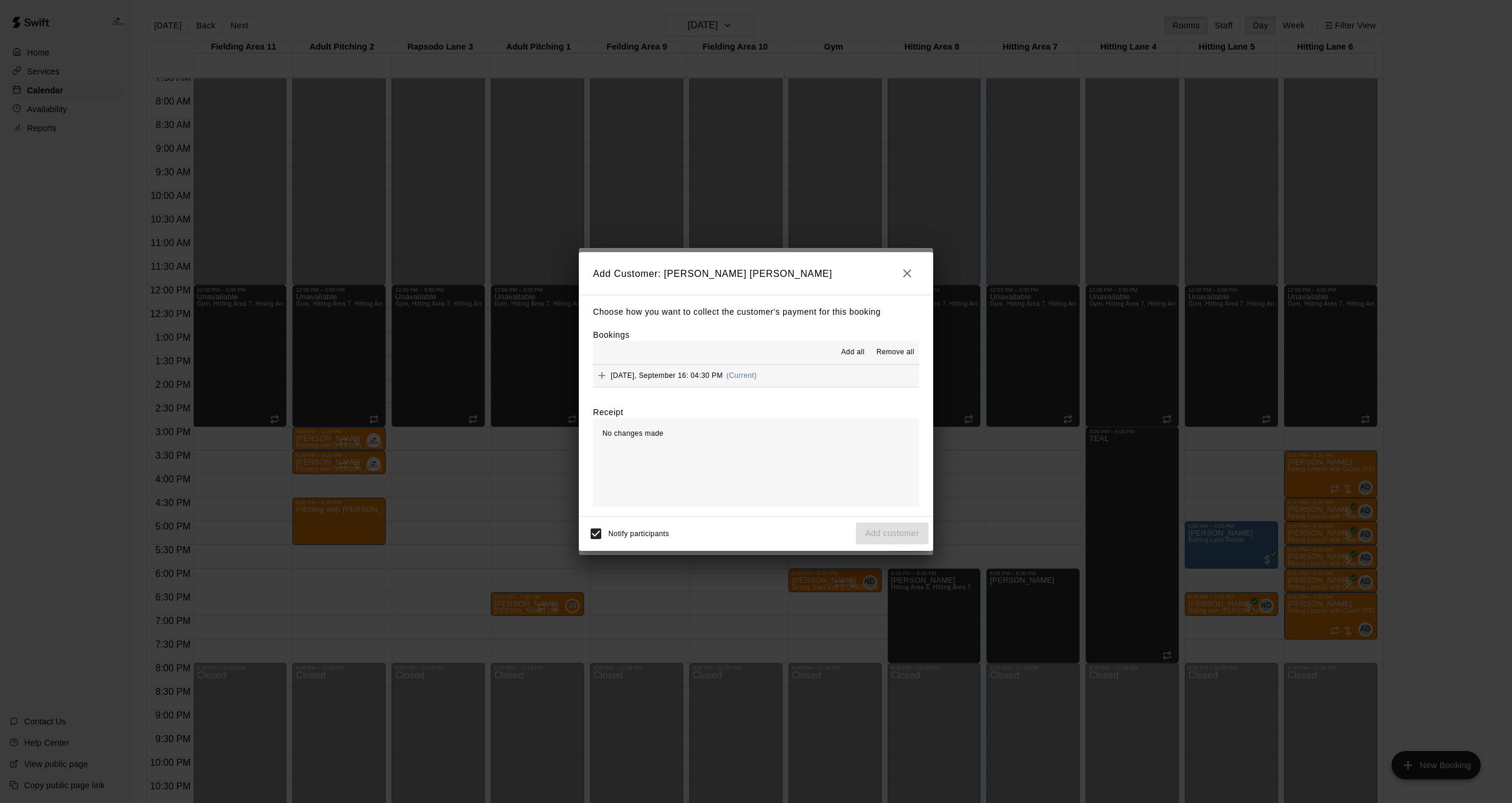
click at [853, 351] on span "Add all" at bounding box center [853, 352] width 23 height 12
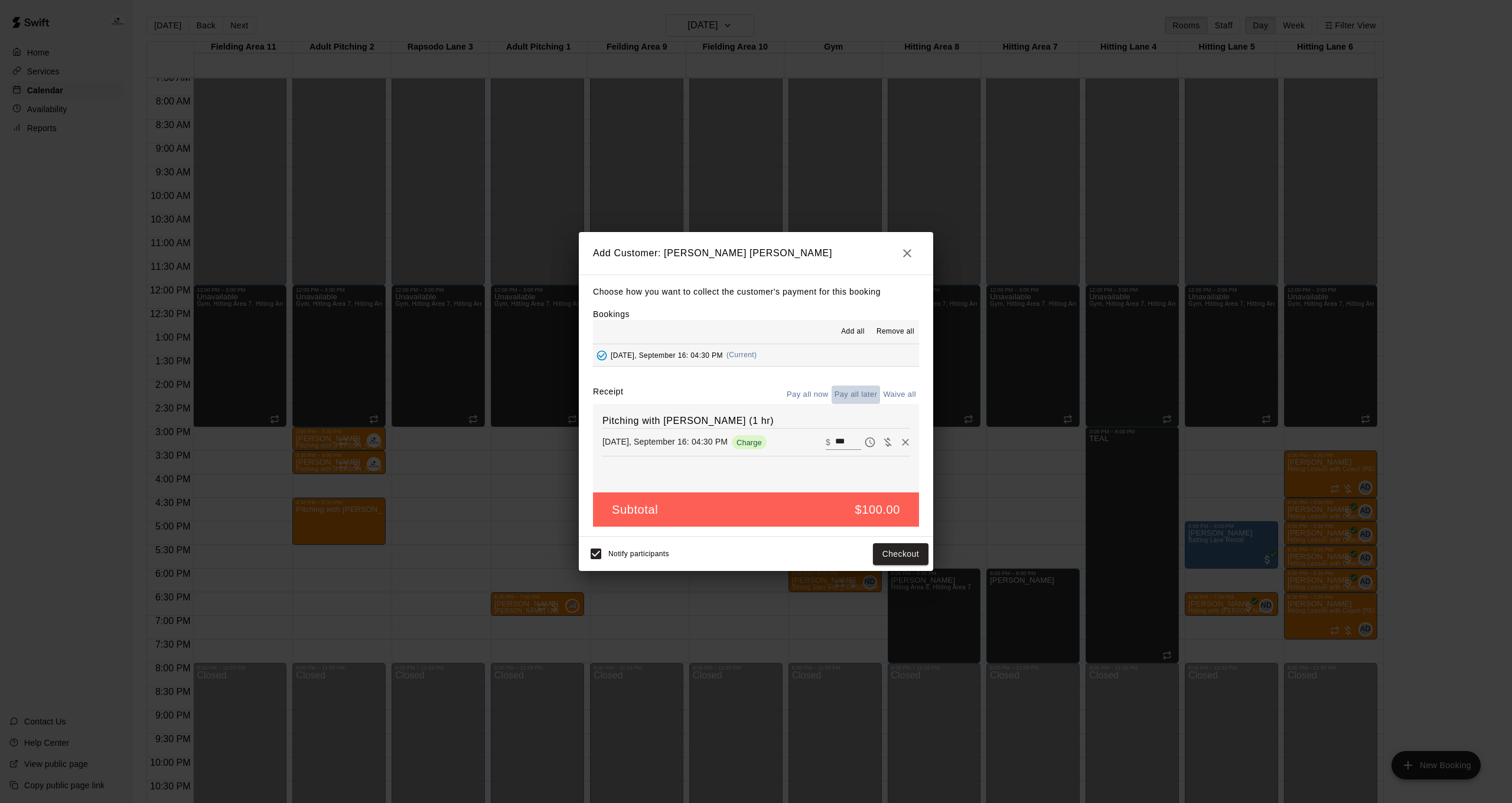
click at [866, 392] on button "Pay all later" at bounding box center [856, 395] width 49 height 19
click at [918, 546] on button "Add customer" at bounding box center [892, 554] width 72 height 22
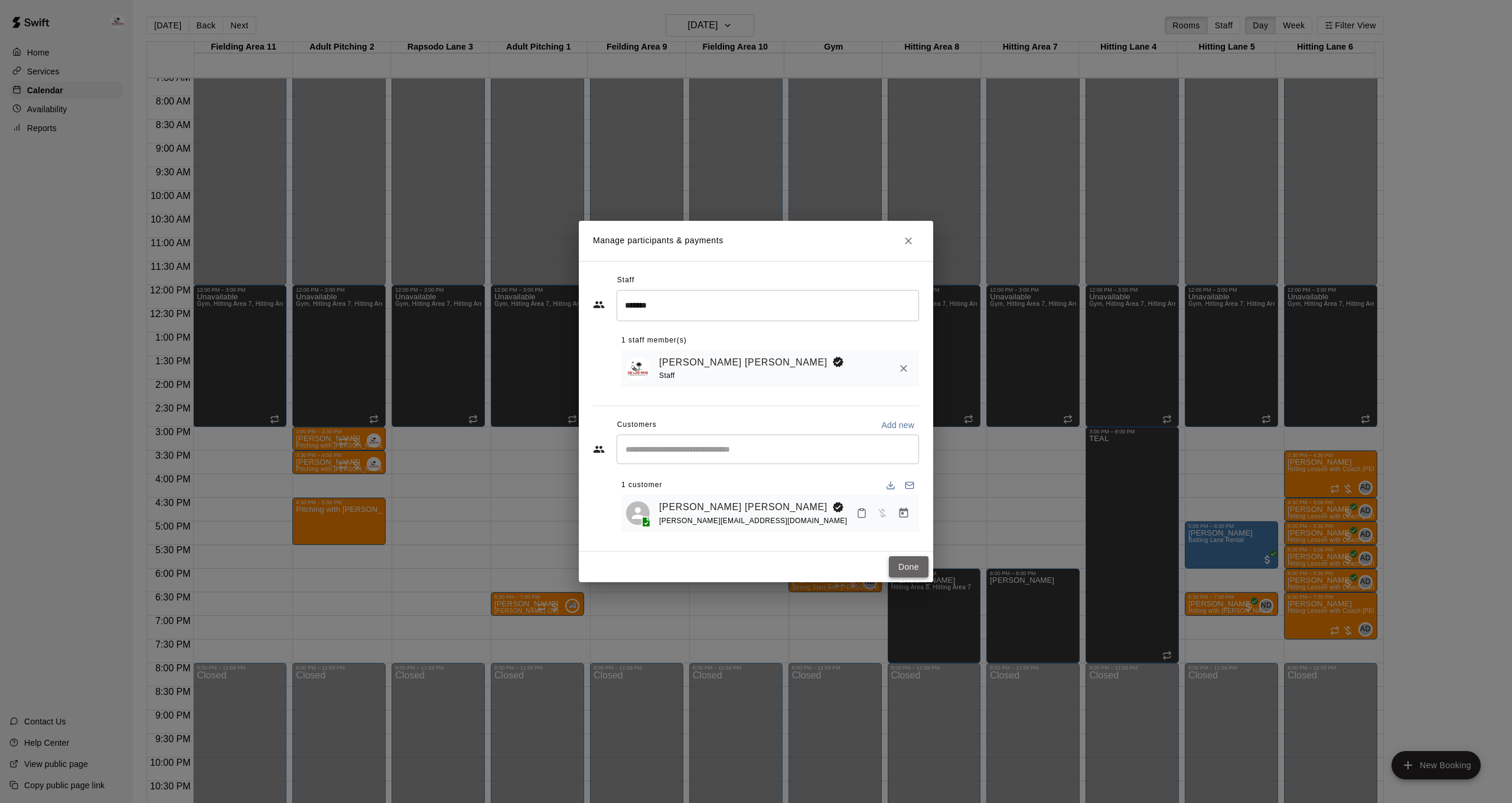
click at [924, 563] on button "Done" at bounding box center [908, 567] width 40 height 22
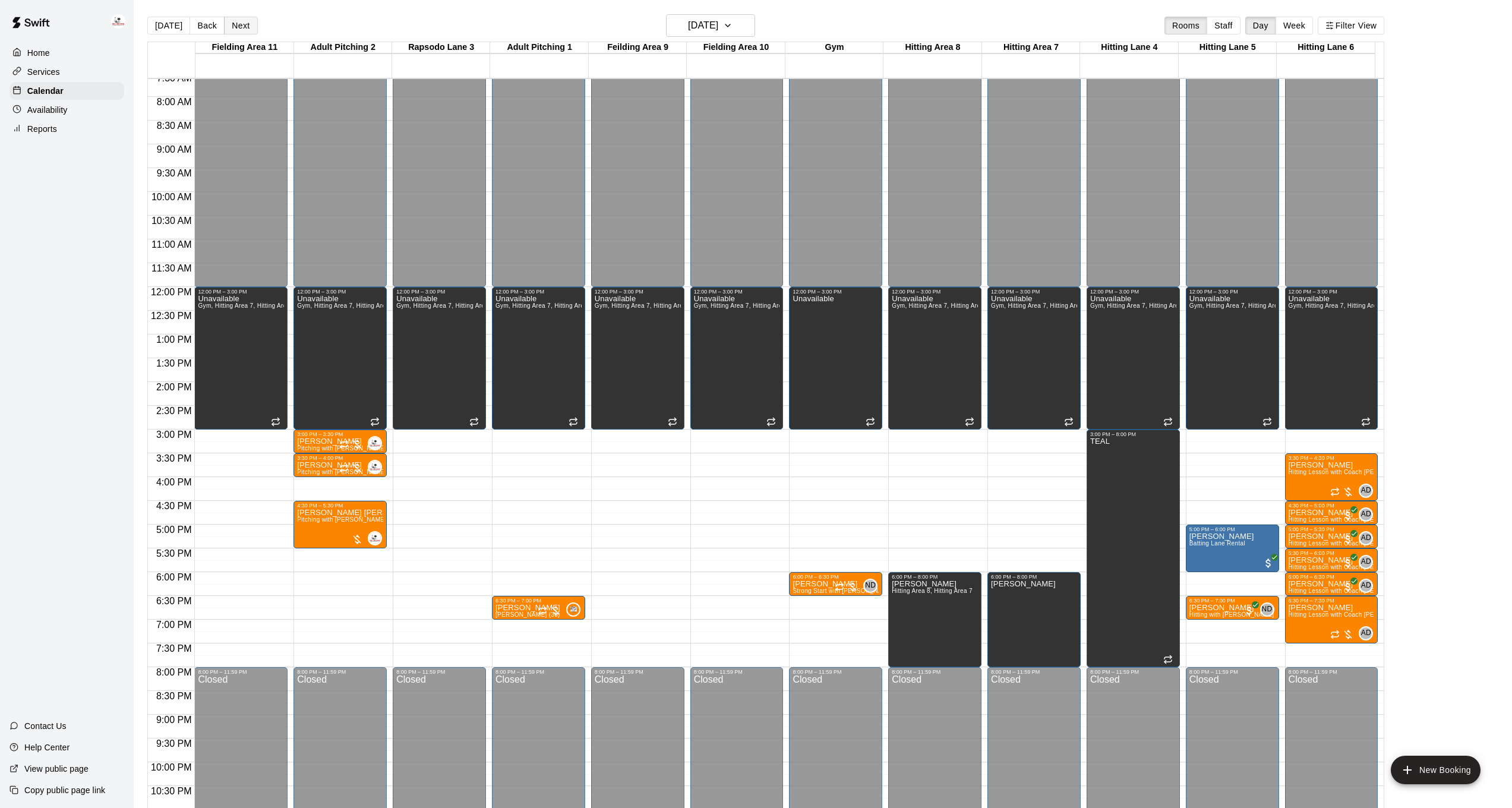
click at [234, 27] on button "Next" at bounding box center [240, 25] width 34 height 18
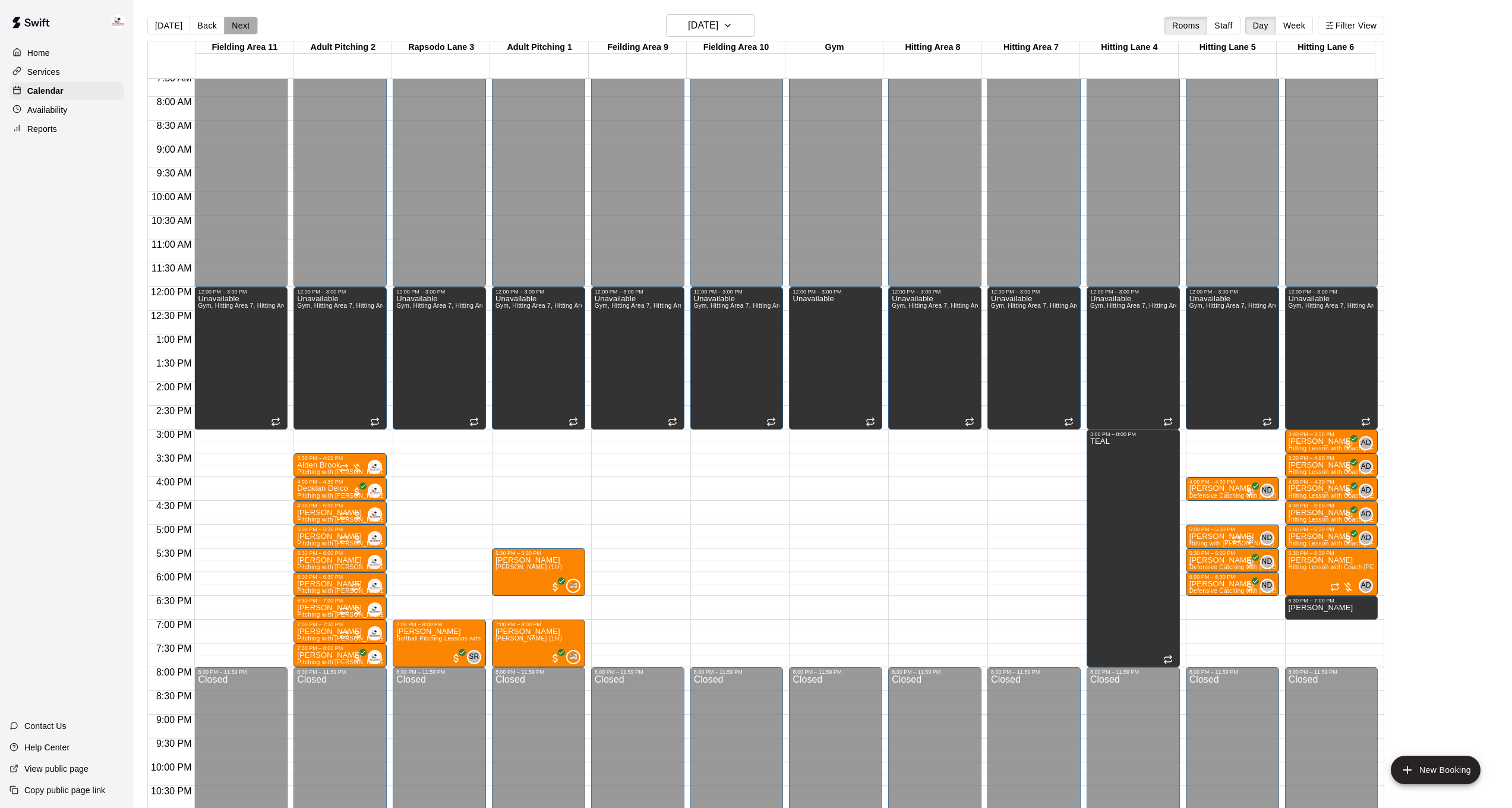
click at [234, 27] on button "Next" at bounding box center [240, 25] width 34 height 18
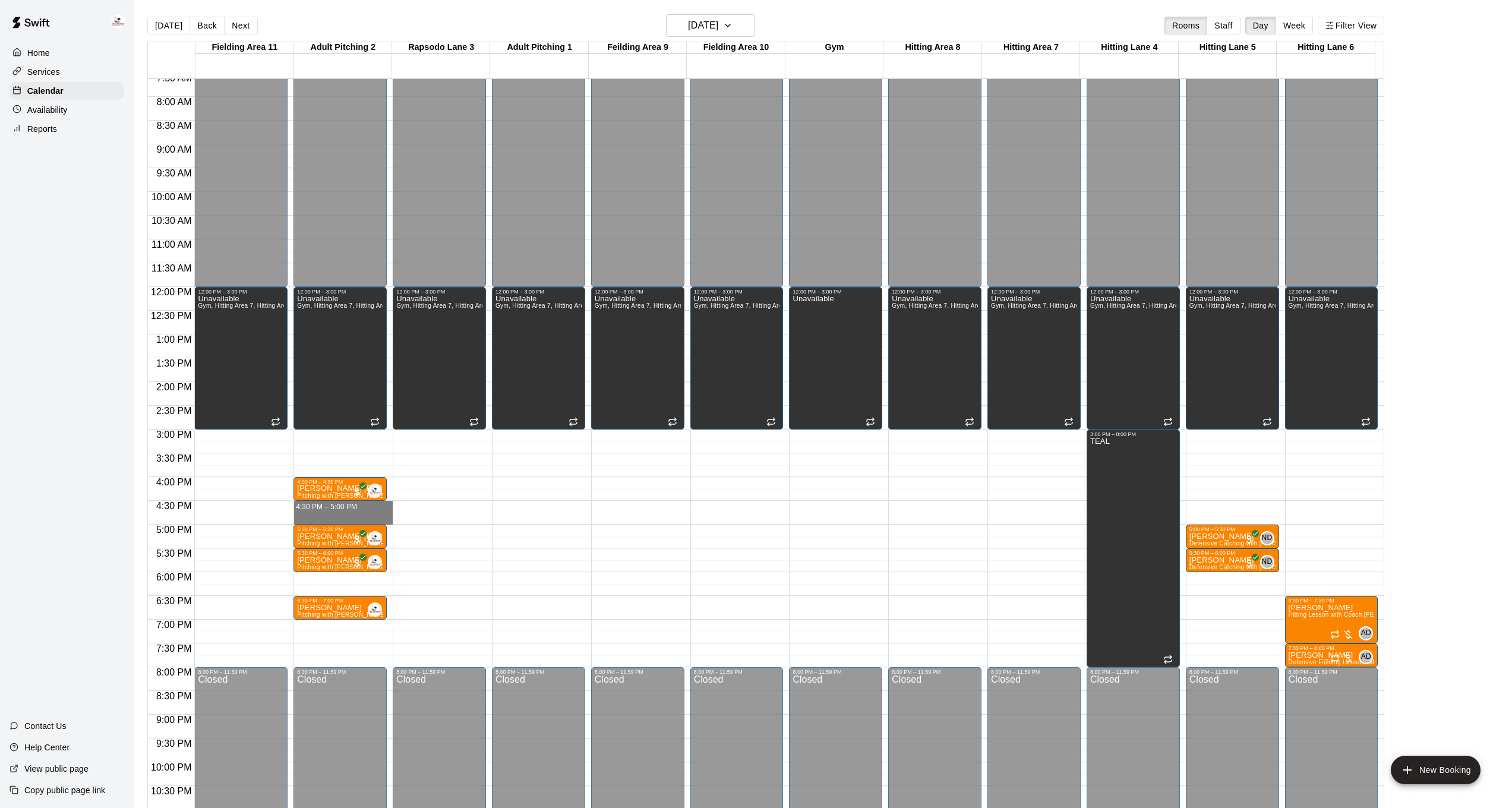
drag, startPoint x: 336, startPoint y: 501, endPoint x: 336, endPoint y: 517, distance: 16.0
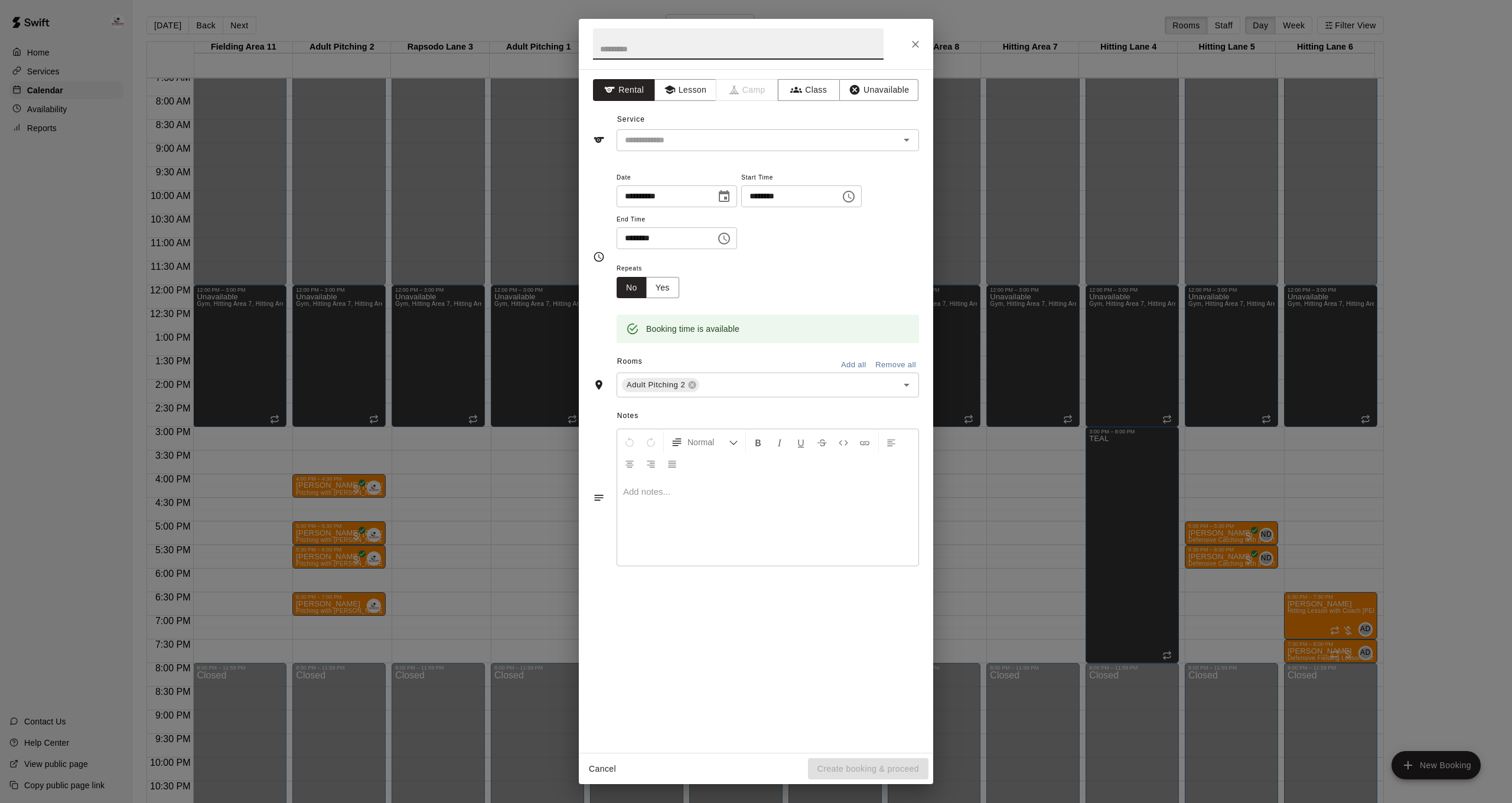
click at [659, 46] on input "text" at bounding box center [739, 44] width 291 height 31
type input "**********"
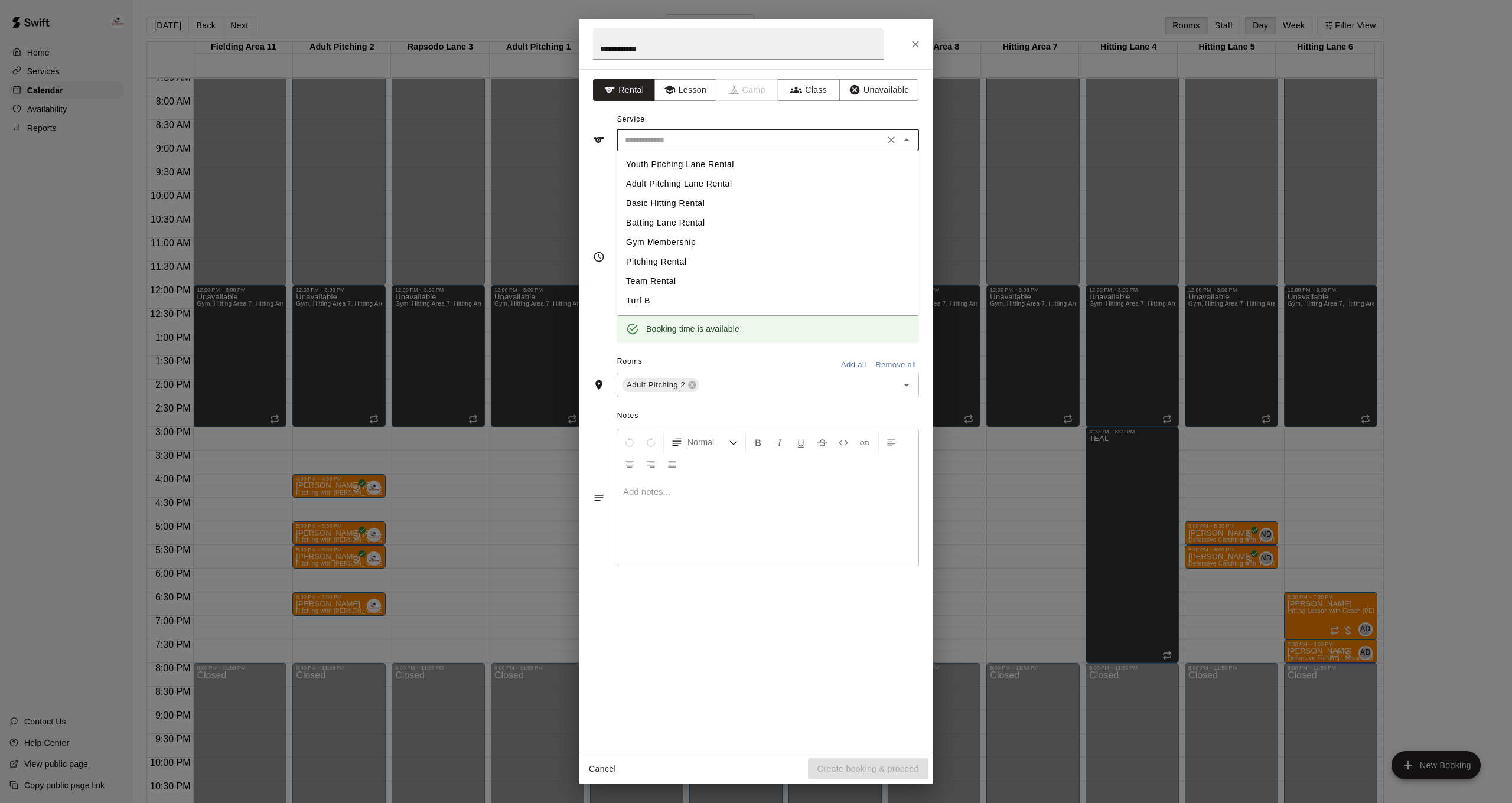
click at [678, 141] on input "text" at bounding box center [750, 140] width 260 height 15
click at [683, 103] on div "**********" at bounding box center [756, 411] width 354 height 684
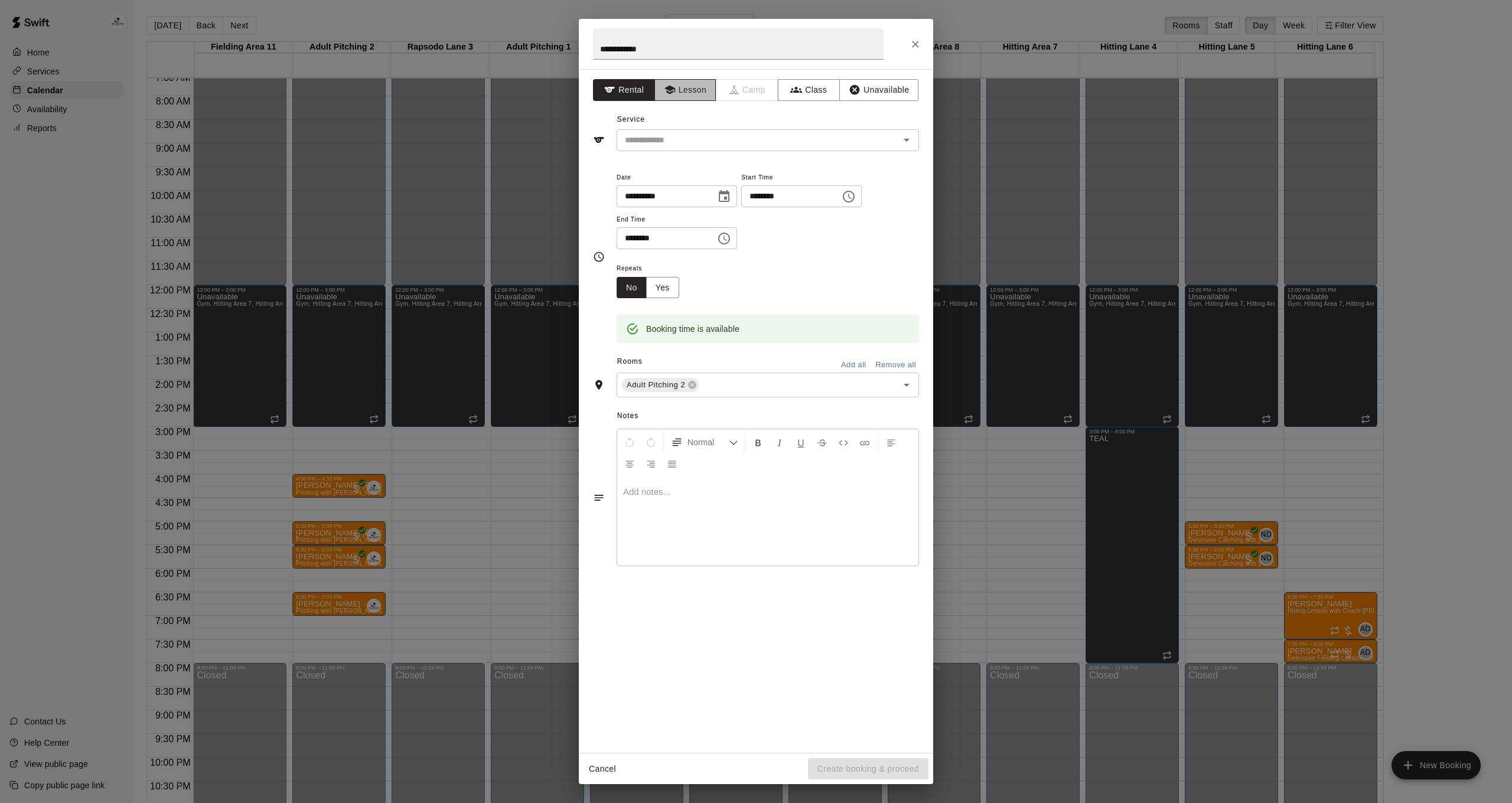
click at [684, 86] on button "Lesson" at bounding box center [686, 90] width 62 height 22
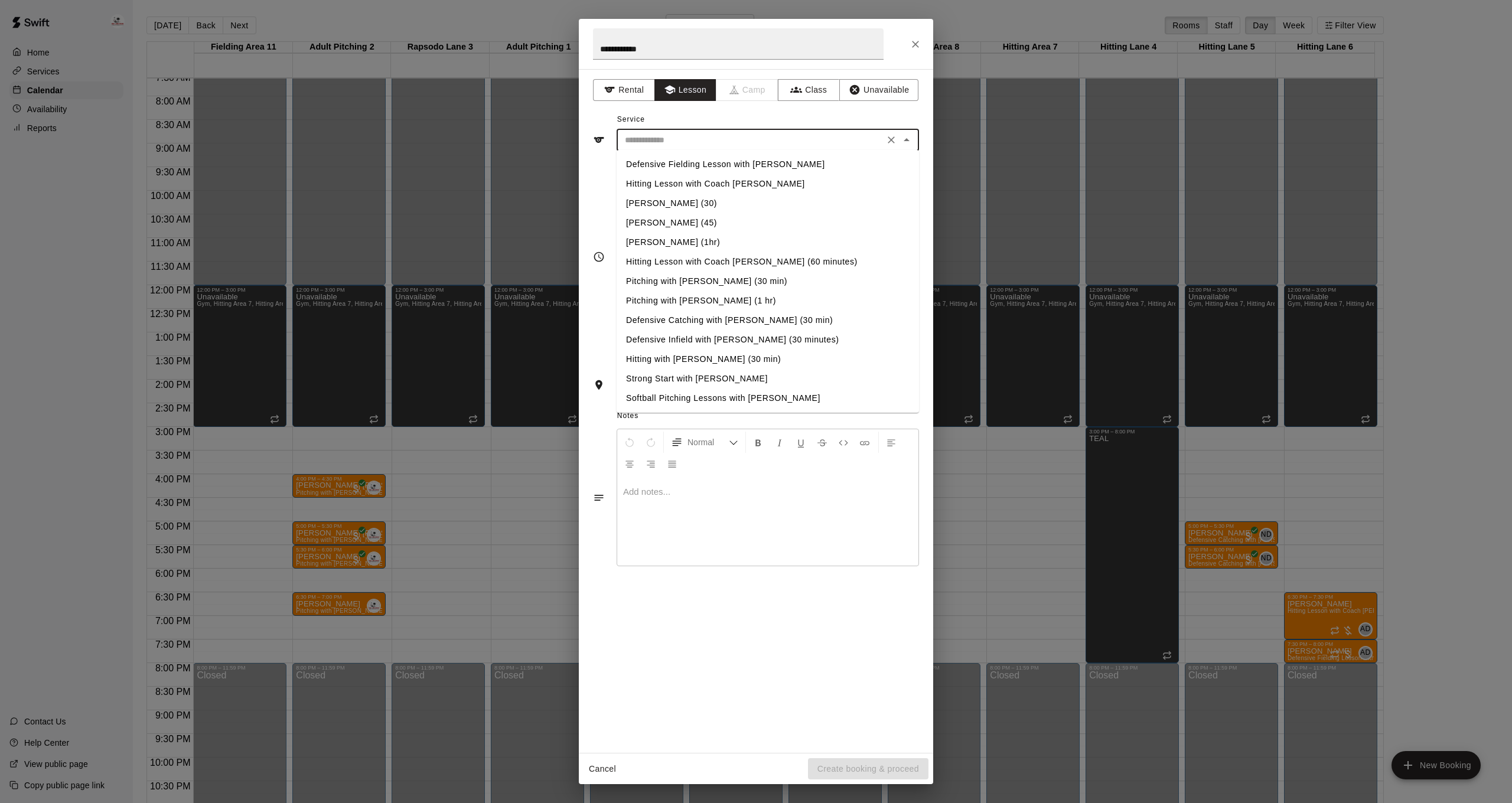
click at [685, 143] on input "text" at bounding box center [750, 140] width 260 height 15
click at [682, 282] on li "Pitching with [PERSON_NAME] (30 min)" at bounding box center [767, 281] width 302 height 19
type input "**********"
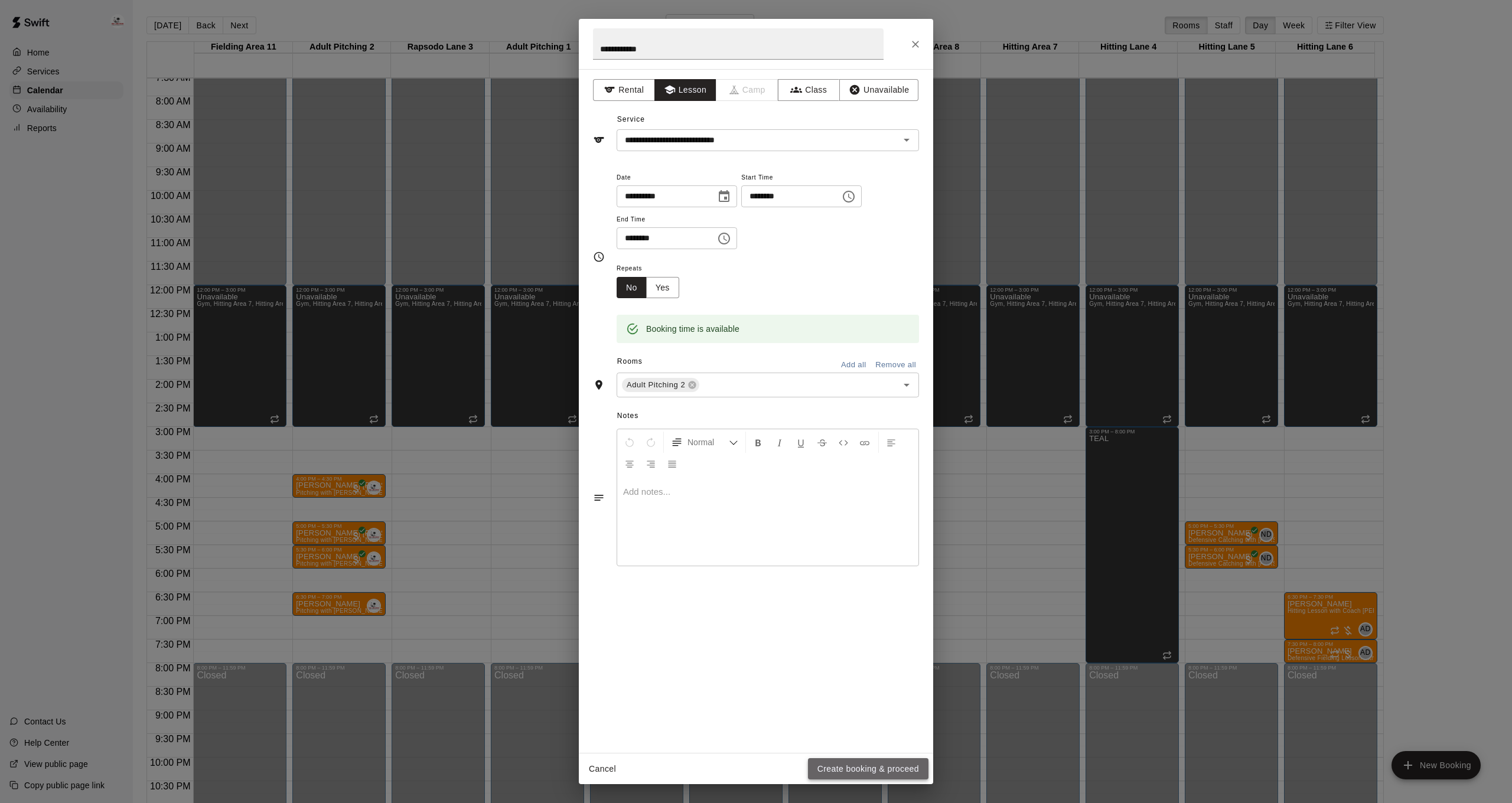
click at [888, 776] on button "Create booking & proceed" at bounding box center [868, 769] width 120 height 22
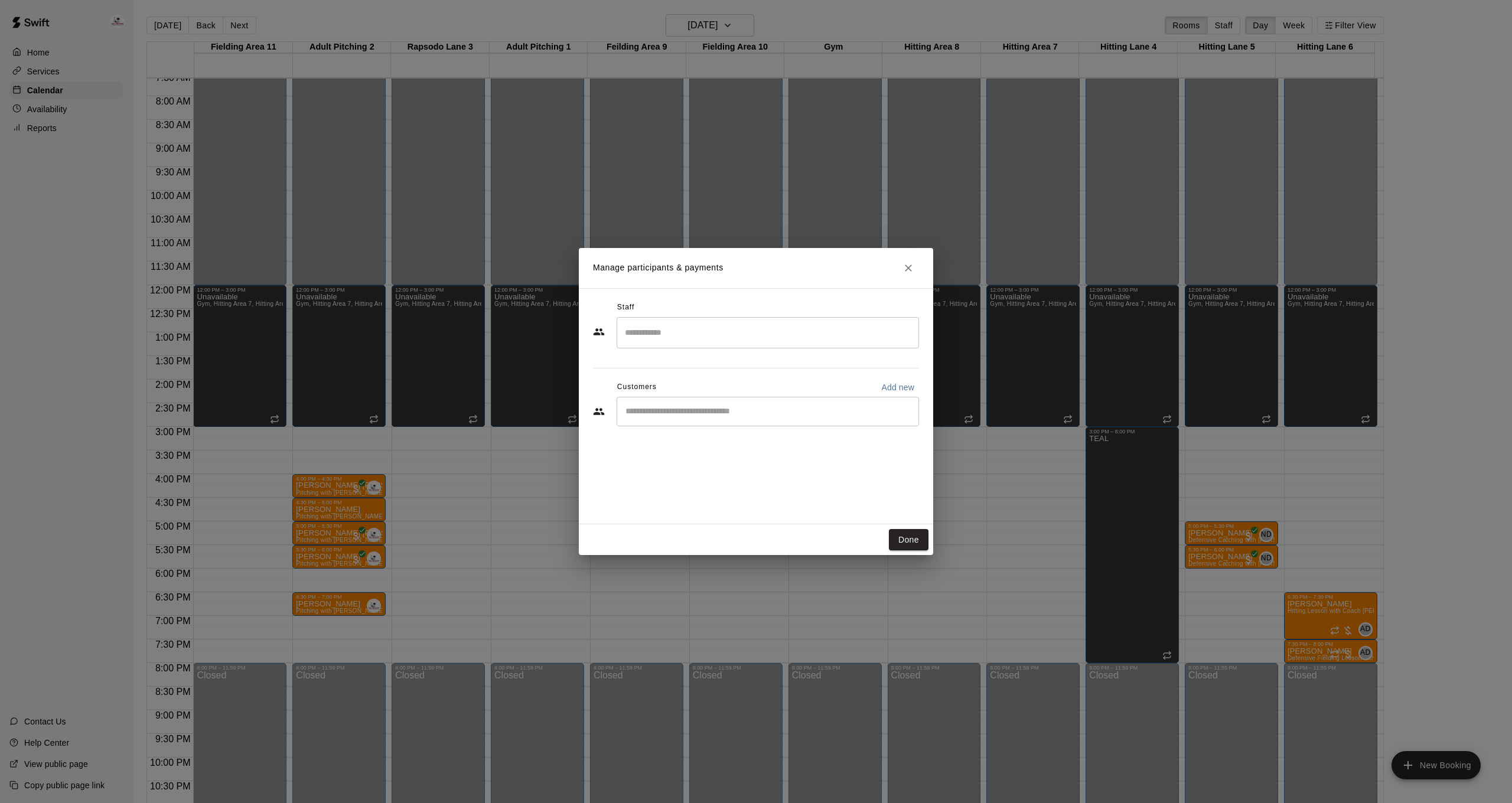
click at [749, 328] on input "Search staff" at bounding box center [767, 333] width 292 height 21
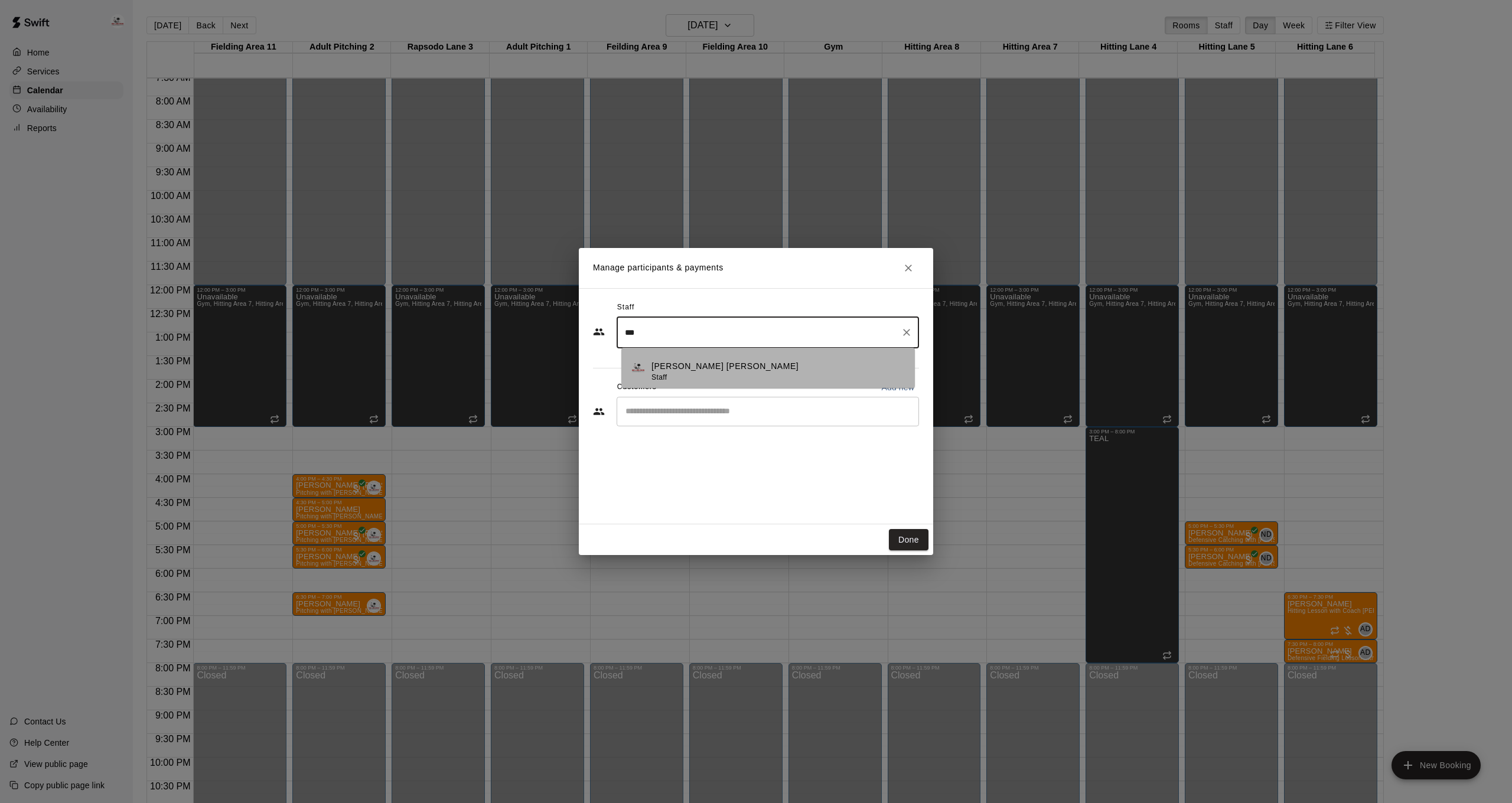
click at [728, 382] on div "[PERSON_NAME] [PERSON_NAME] Staff" at bounding box center [725, 372] width 147 height 23
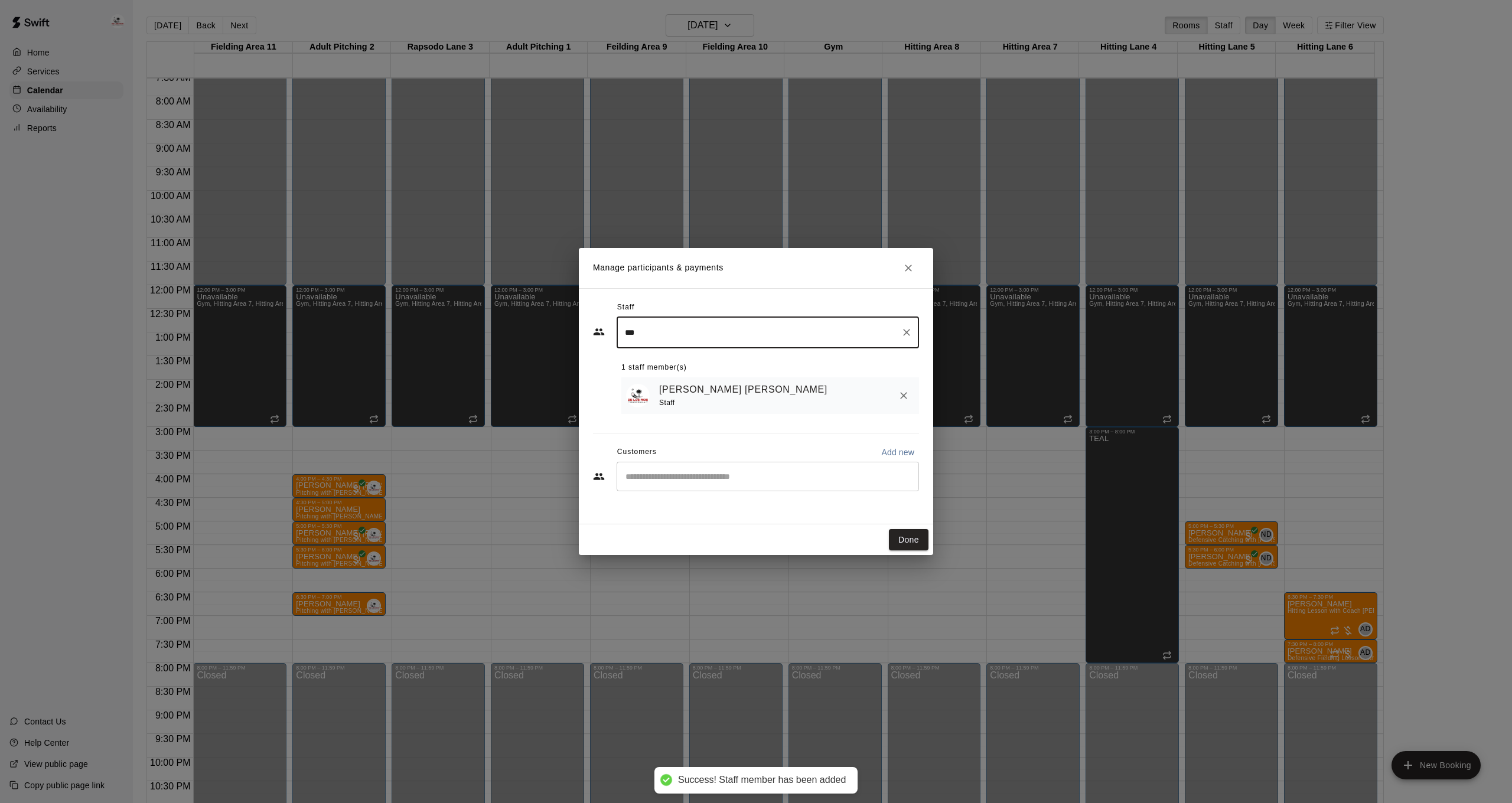
type input "***"
click at [685, 480] on input "Start typing to search customers..." at bounding box center [767, 476] width 292 height 12
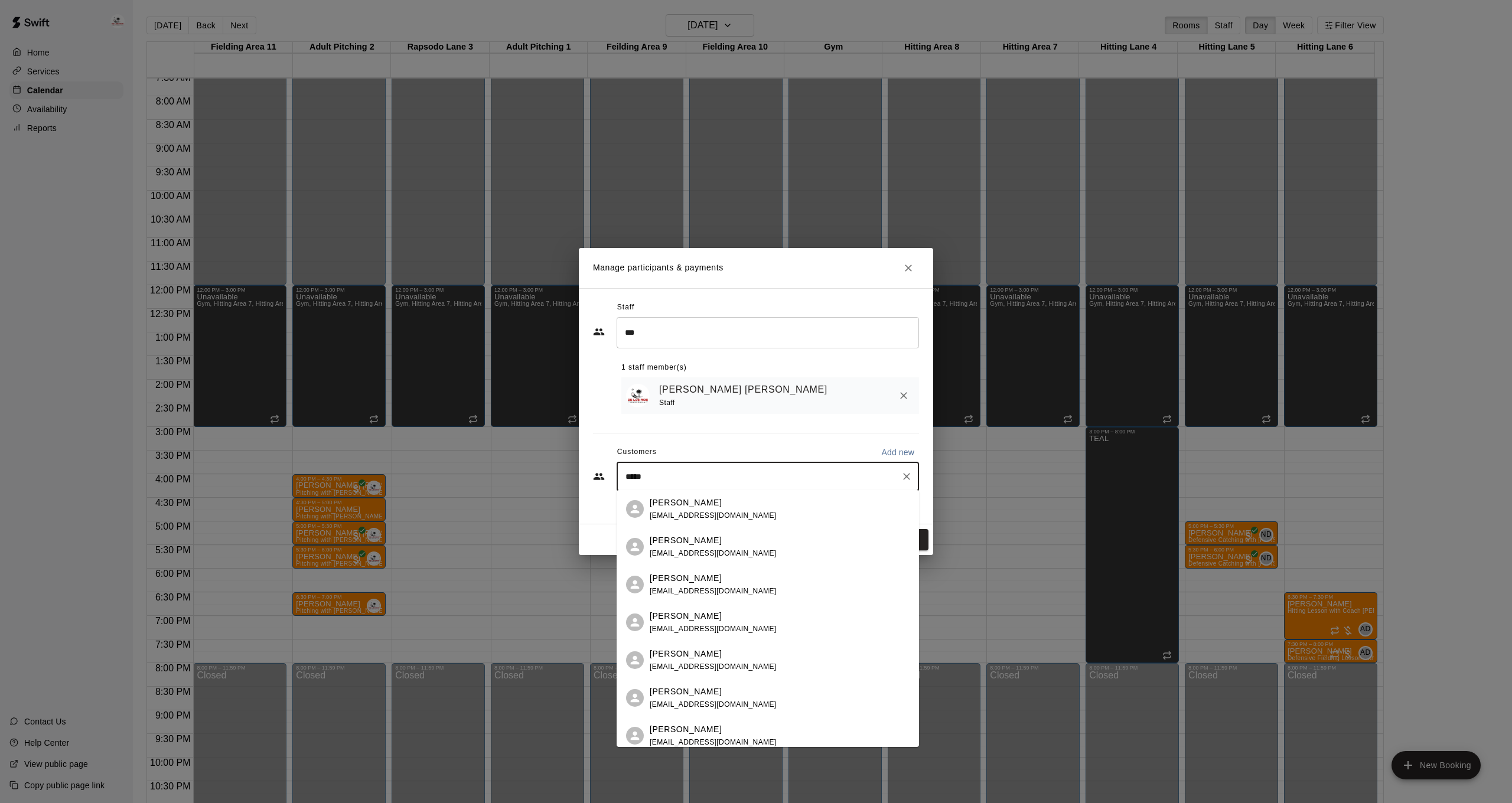
type input "******"
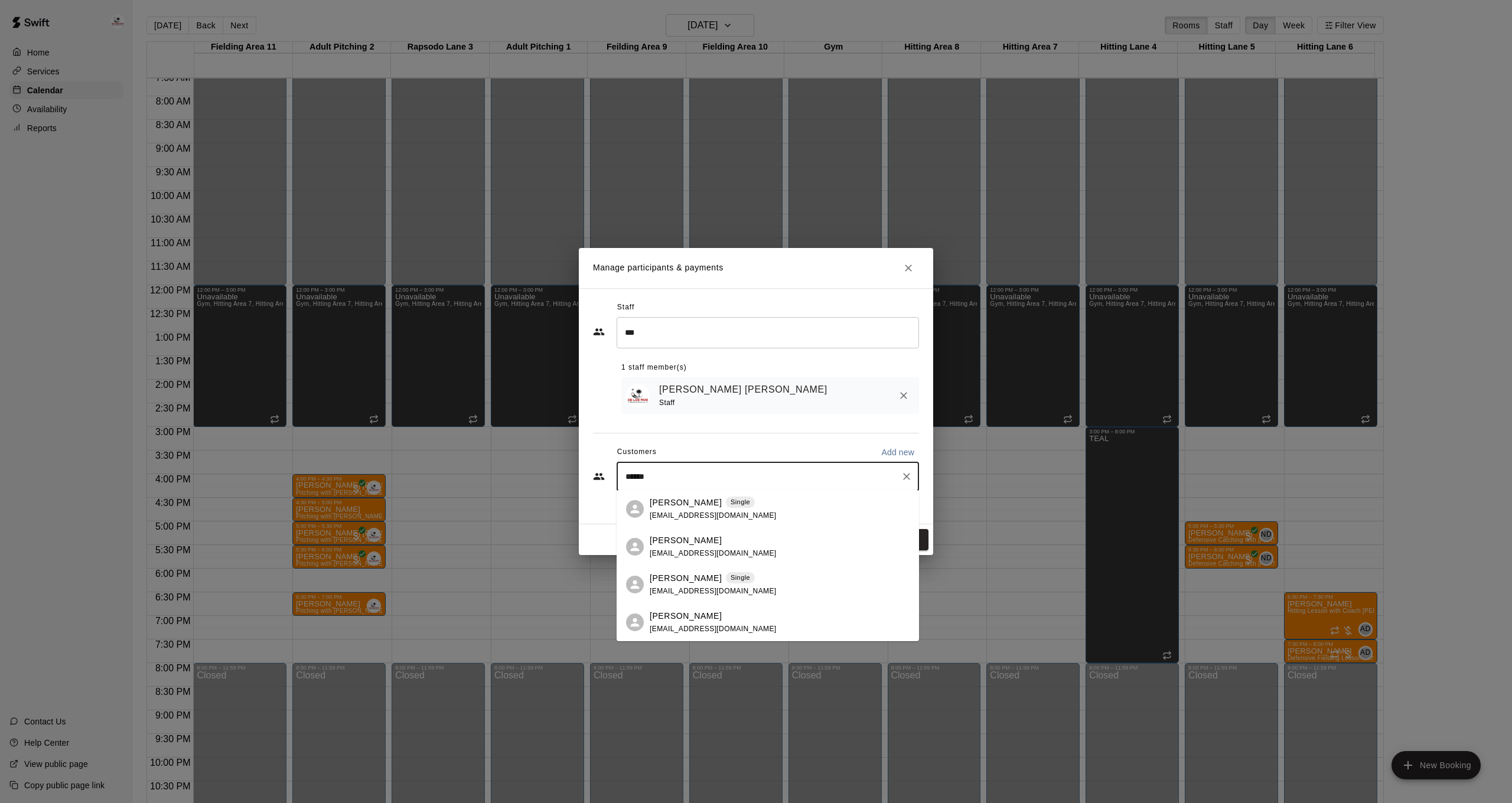
click at [695, 582] on p "[PERSON_NAME]" at bounding box center [686, 578] width 72 height 12
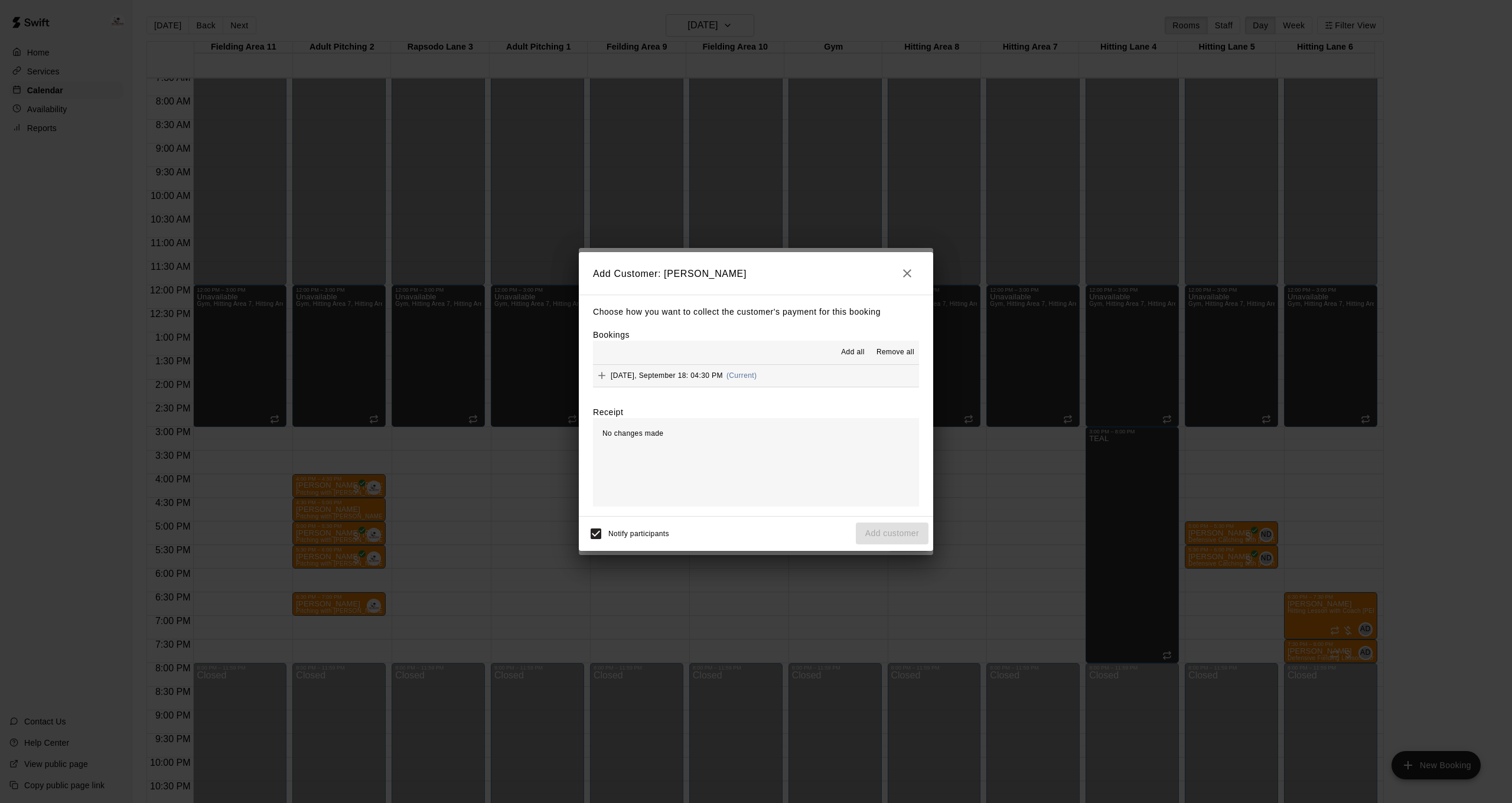
click at [862, 351] on span "Add all" at bounding box center [853, 352] width 23 height 12
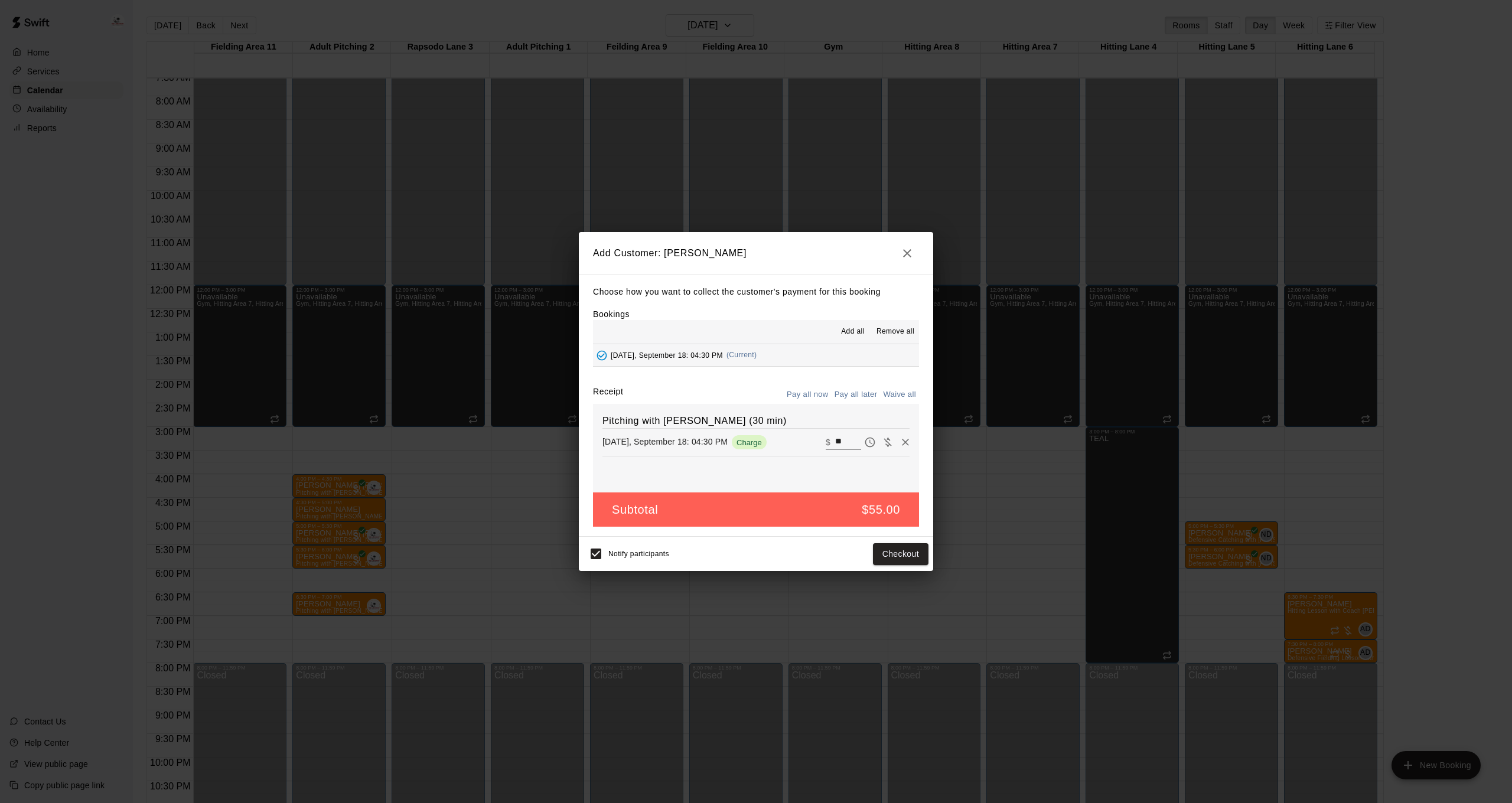
click at [868, 394] on button "Pay all later" at bounding box center [856, 395] width 49 height 19
click at [916, 546] on button "Add customer" at bounding box center [892, 554] width 72 height 22
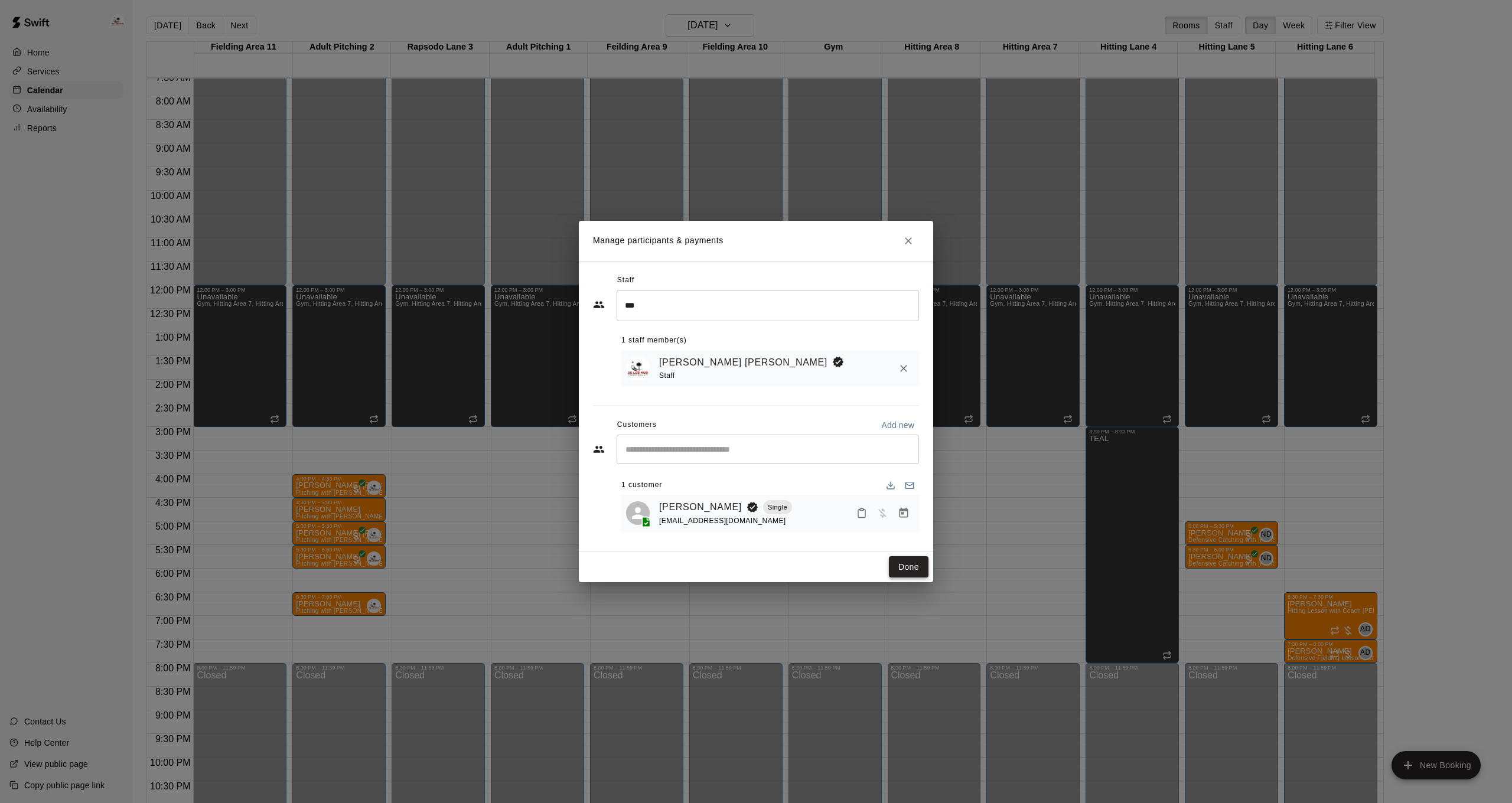
click at [913, 568] on button "Done" at bounding box center [908, 567] width 40 height 22
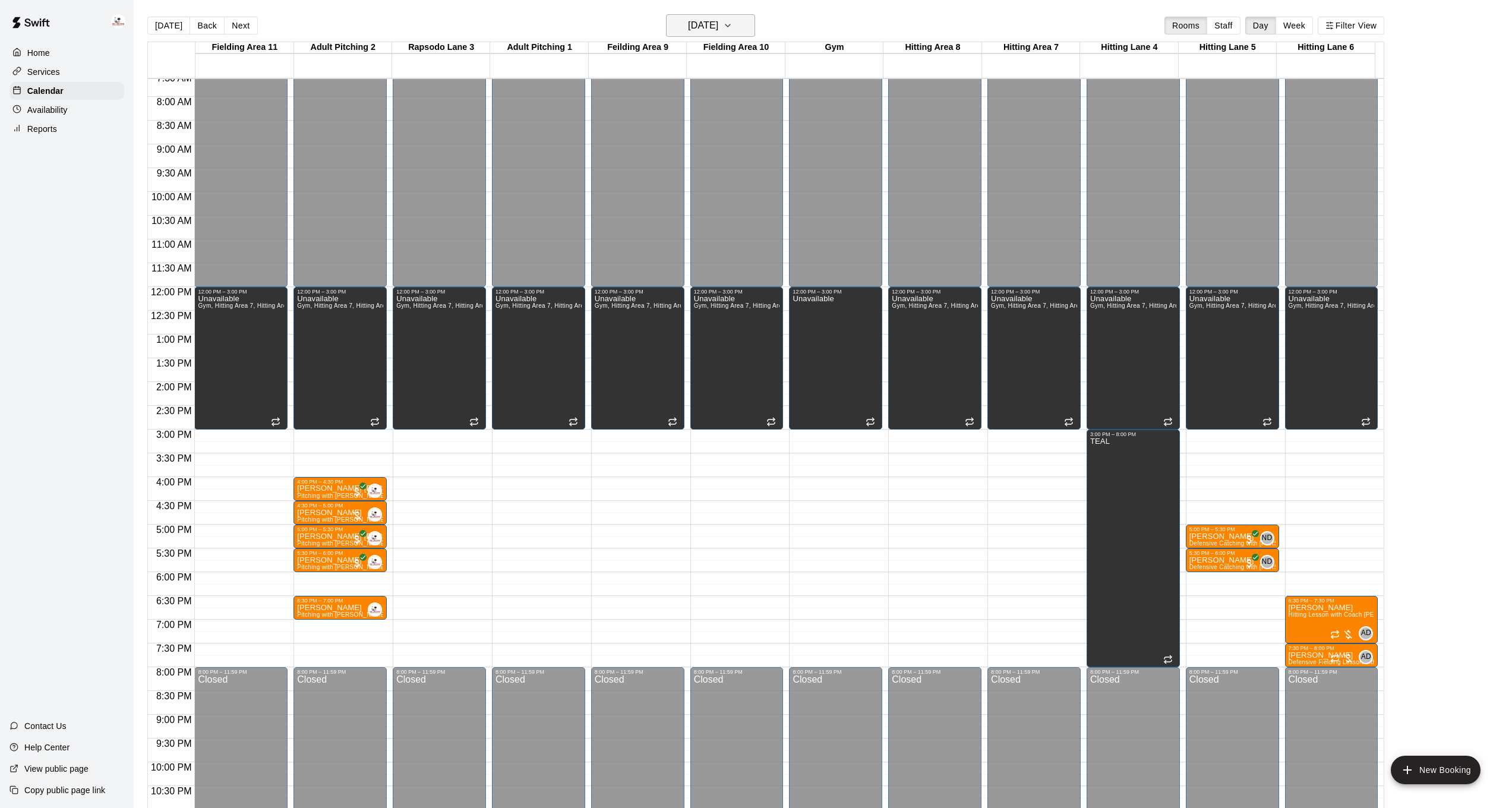
click at [745, 31] on button "[DATE]" at bounding box center [711, 25] width 89 height 23
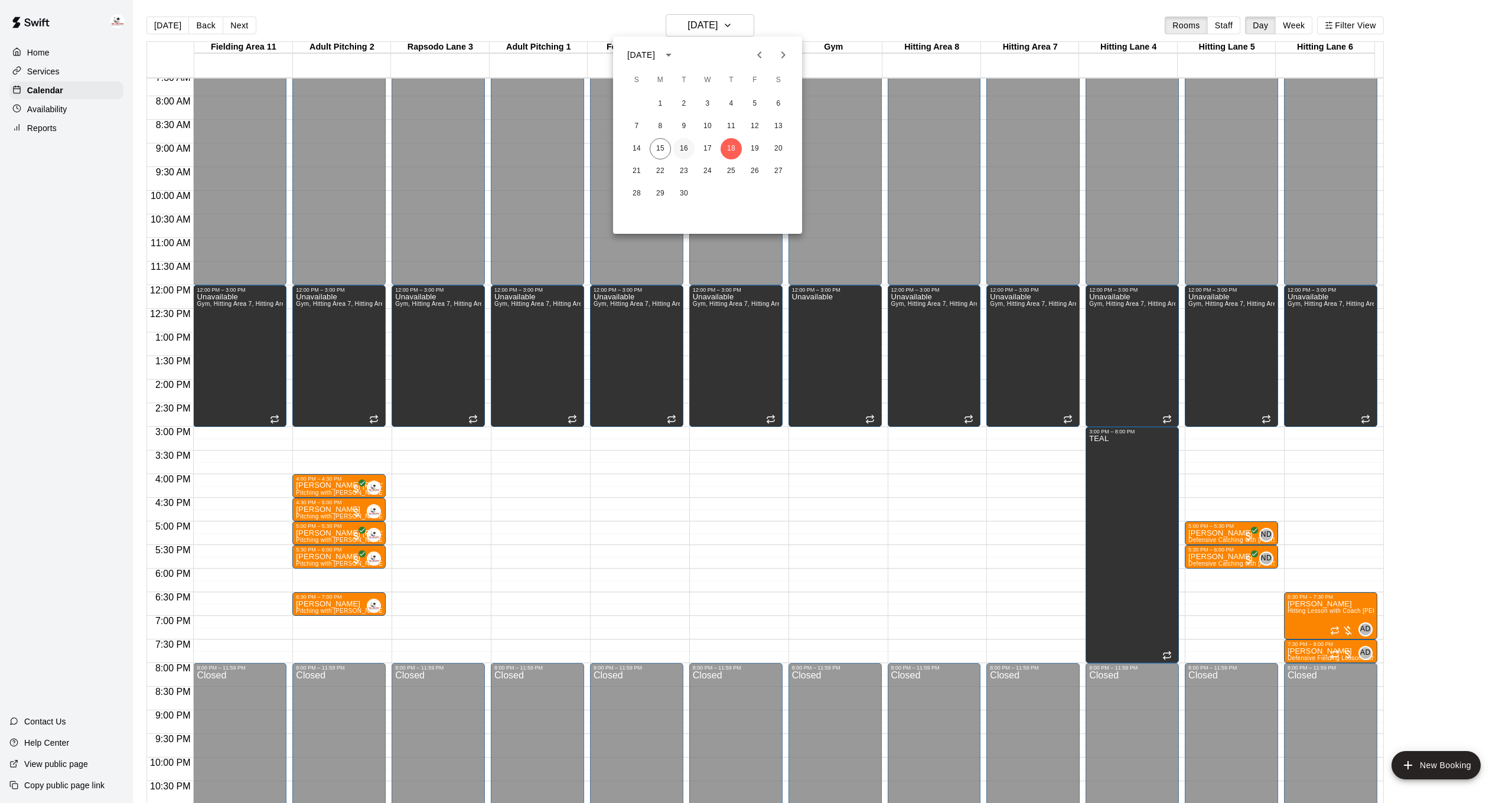
click at [687, 145] on button "16" at bounding box center [683, 148] width 21 height 21
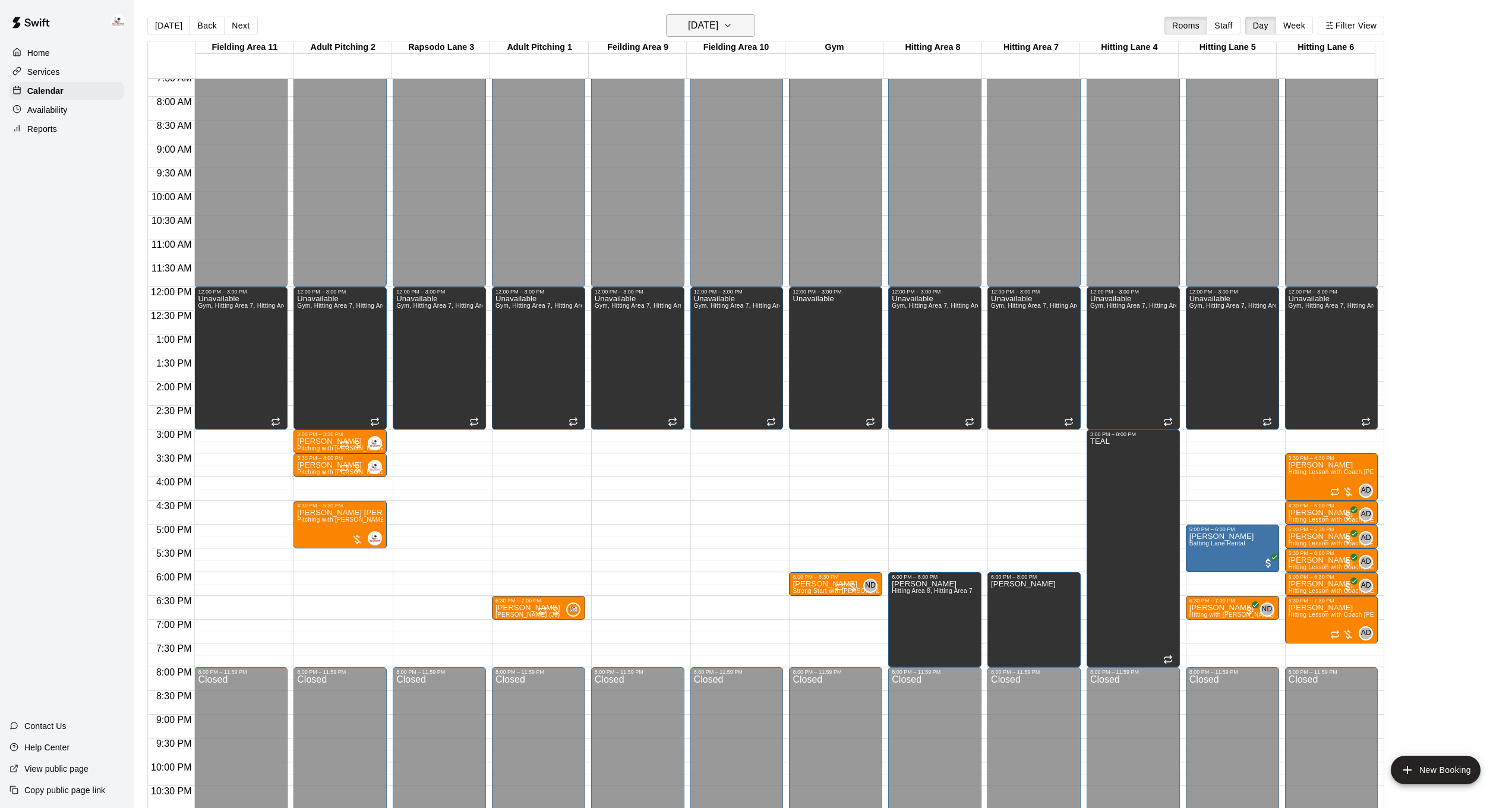
click at [731, 26] on icon "button" at bounding box center [728, 25] width 5 height 2
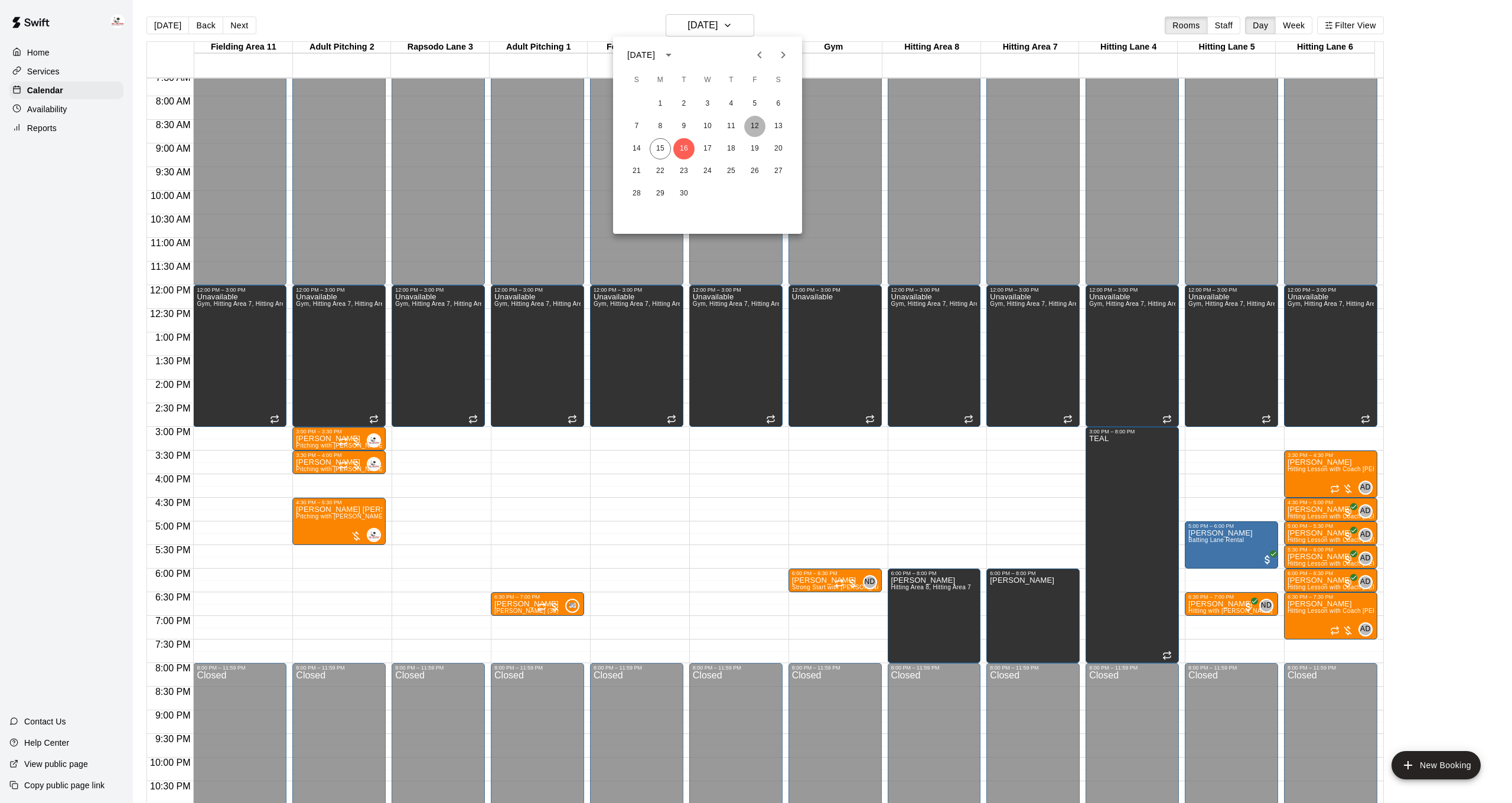
click at [758, 122] on button "12" at bounding box center [754, 126] width 21 height 21
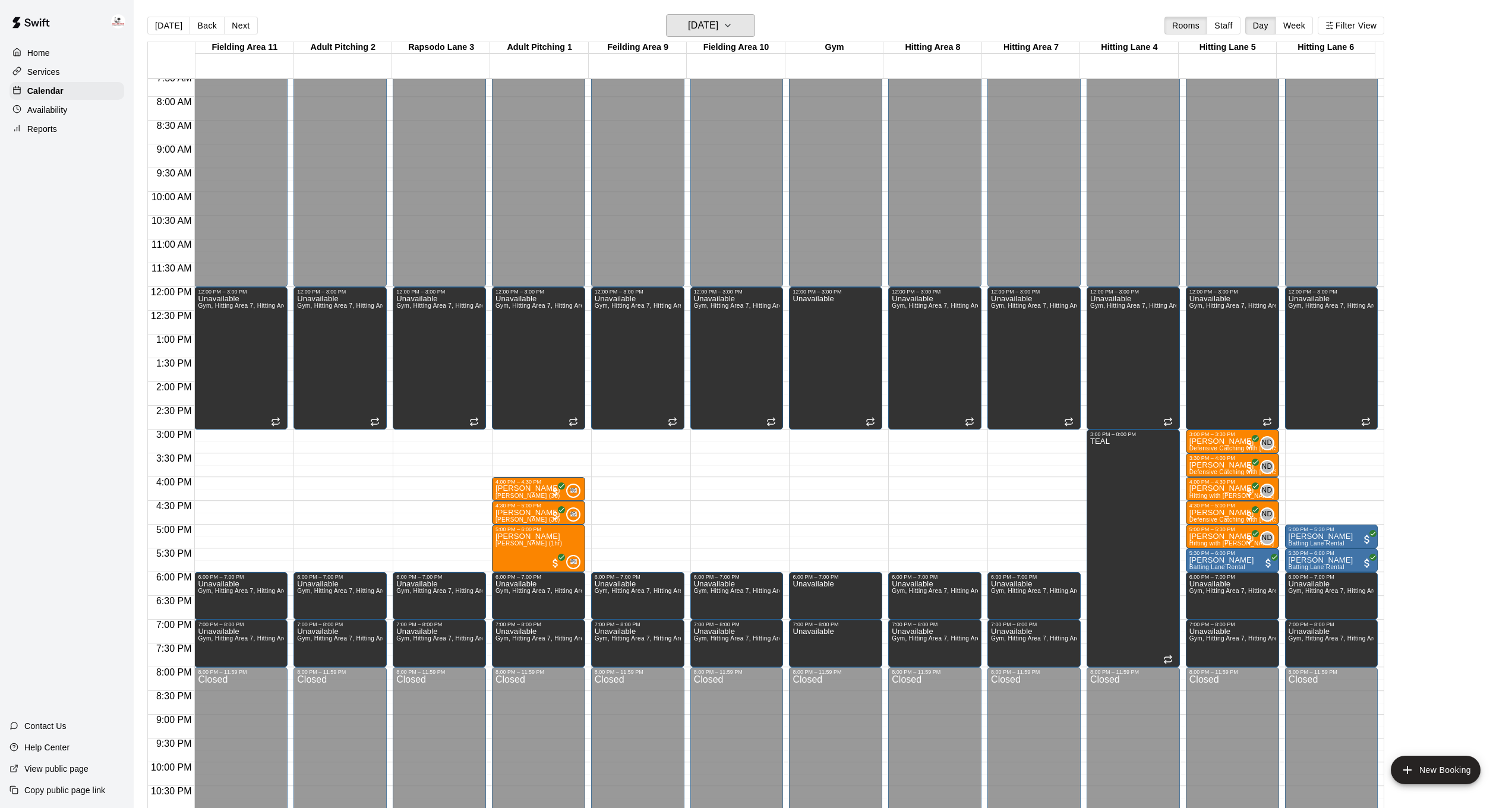
click at [733, 25] on icon "button" at bounding box center [728, 26] width 9 height 14
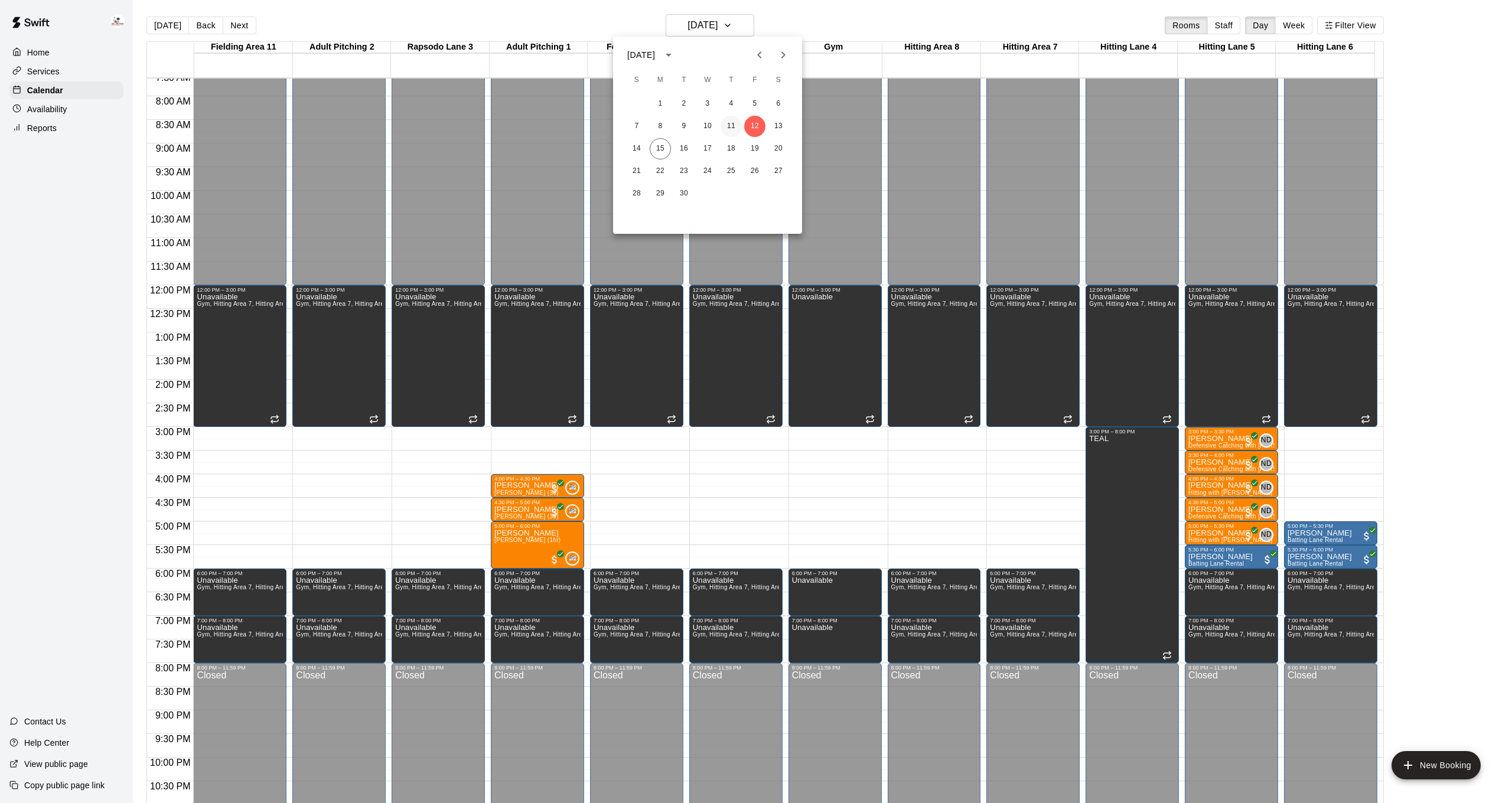
click at [732, 127] on button "11" at bounding box center [731, 126] width 21 height 21
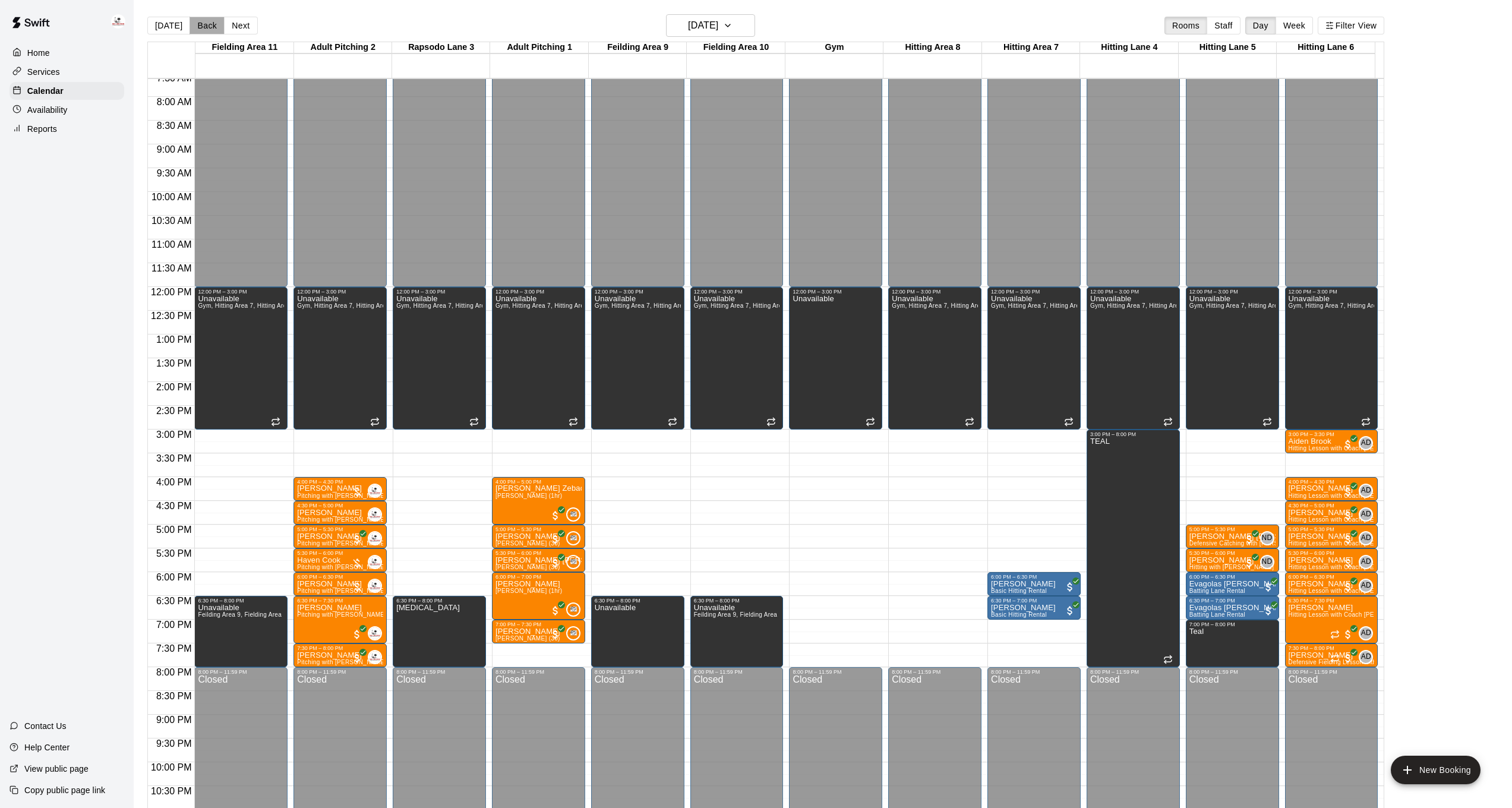
click at [193, 28] on button "Back" at bounding box center [207, 25] width 35 height 18
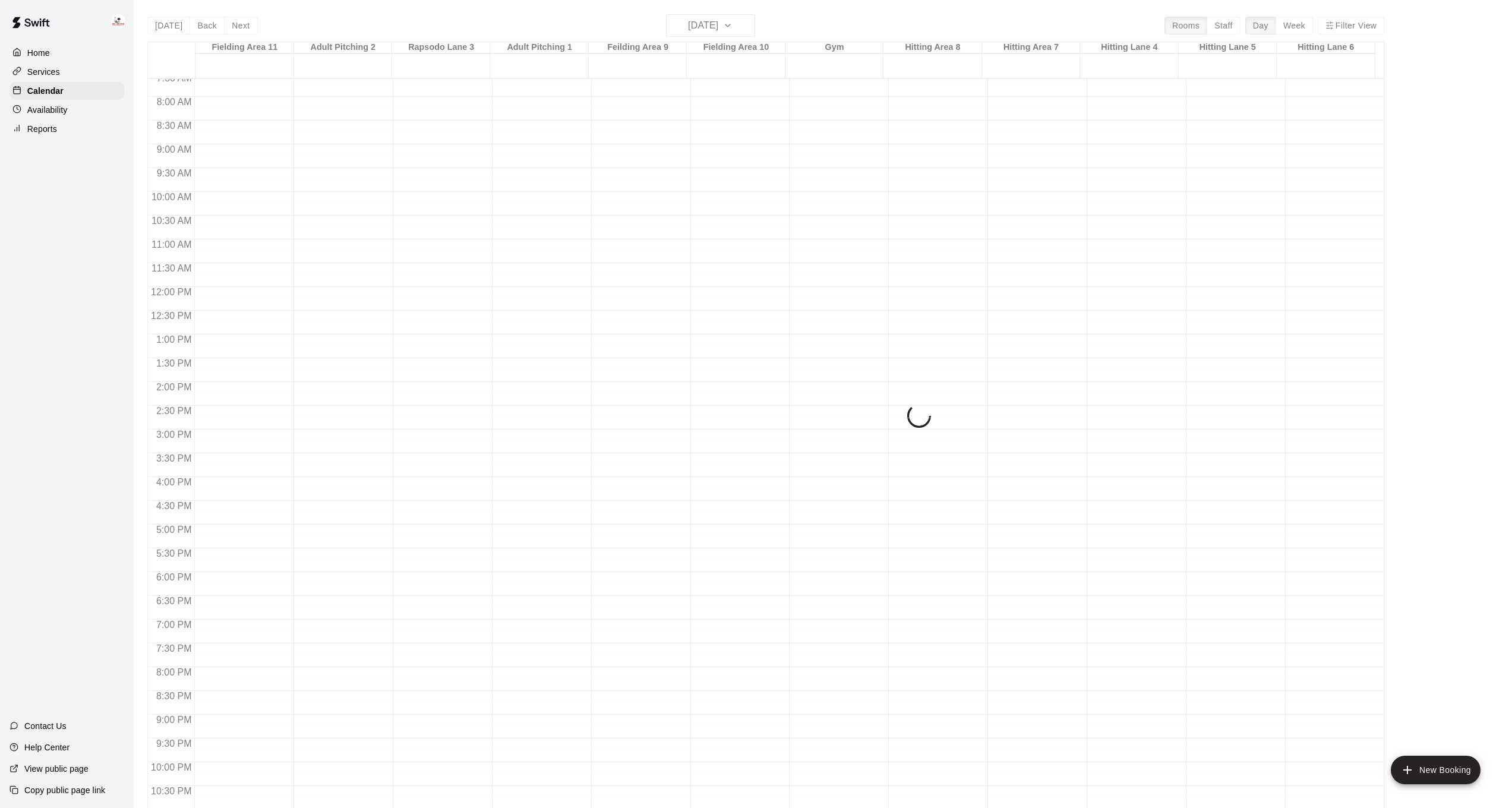
click at [706, 17] on div "[DATE] Back [DATE][DATE] Rooms Staff Day Week Filter View Fielding Area 11 10 W…" at bounding box center [766, 418] width 1237 height 808
drag, startPoint x: 748, startPoint y: 23, endPoint x: 758, endPoint y: 23, distance: 10.0
click at [750, 23] on div "[DATE] Back [DATE][DATE] Rooms Staff Day Week Filter View Fielding Area 11 10 W…" at bounding box center [766, 418] width 1237 height 808
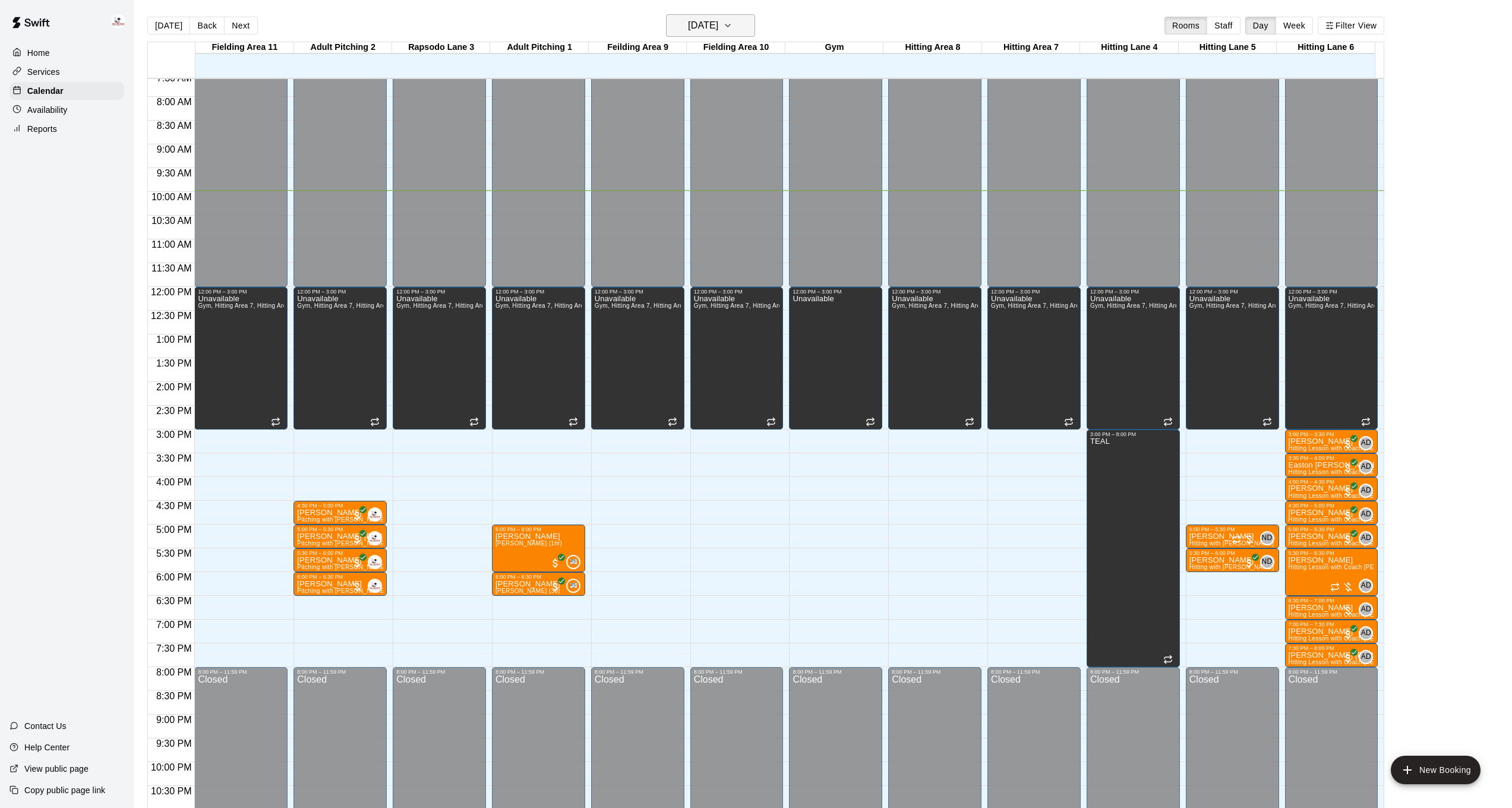
click at [733, 28] on icon "button" at bounding box center [728, 26] width 9 height 14
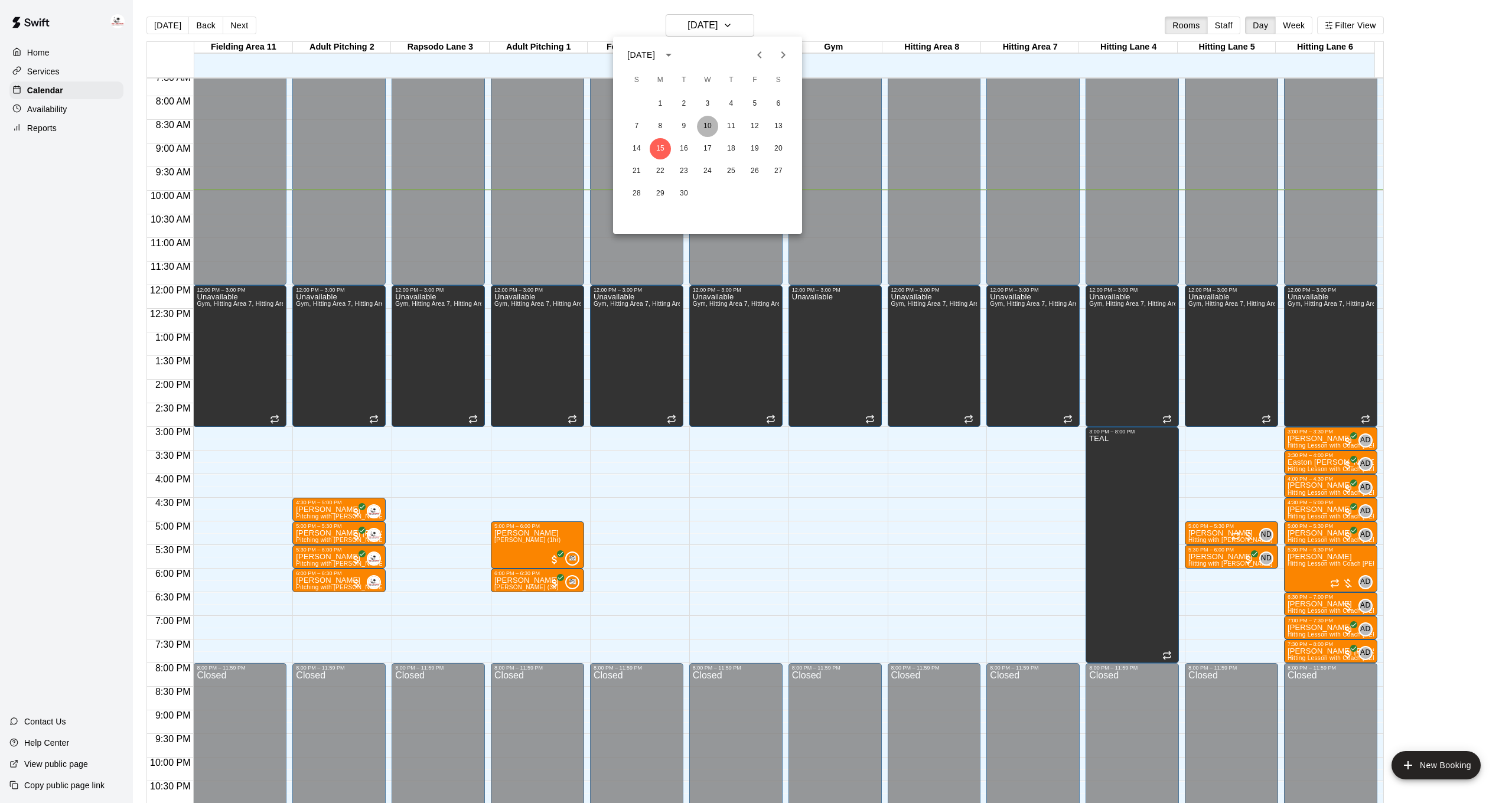
click at [712, 123] on button "10" at bounding box center [707, 126] width 21 height 21
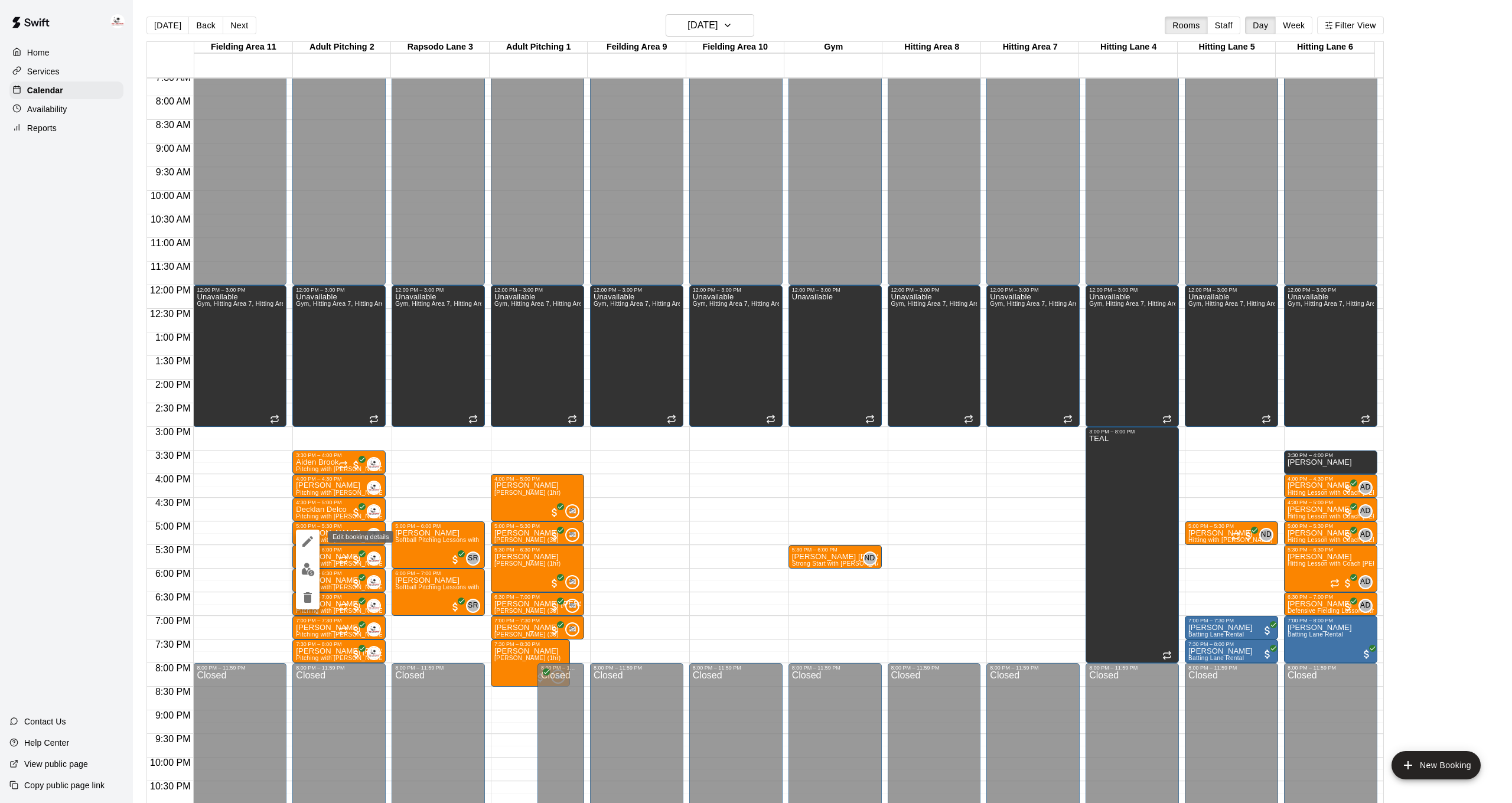
click at [312, 543] on icon "edit" at bounding box center [308, 542] width 14 height 14
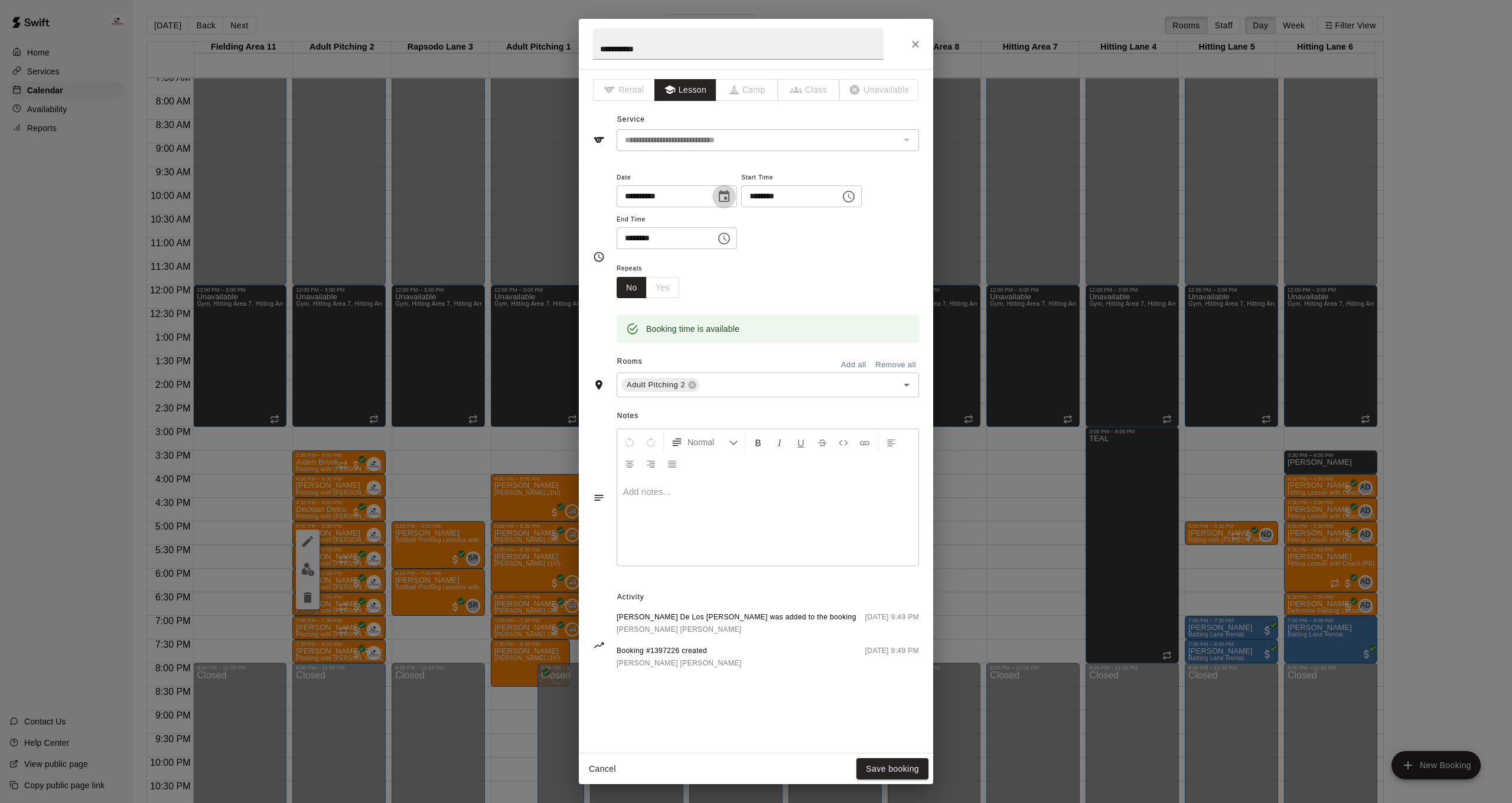
click at [730, 195] on icon "Choose date, selected date is Sep 10, 2025" at bounding box center [724, 197] width 14 height 14
click at [739, 318] on button "18" at bounding box center [734, 318] width 21 height 21
type input "**********"
click at [766, 194] on input "********" at bounding box center [786, 197] width 91 height 22
type input "********"
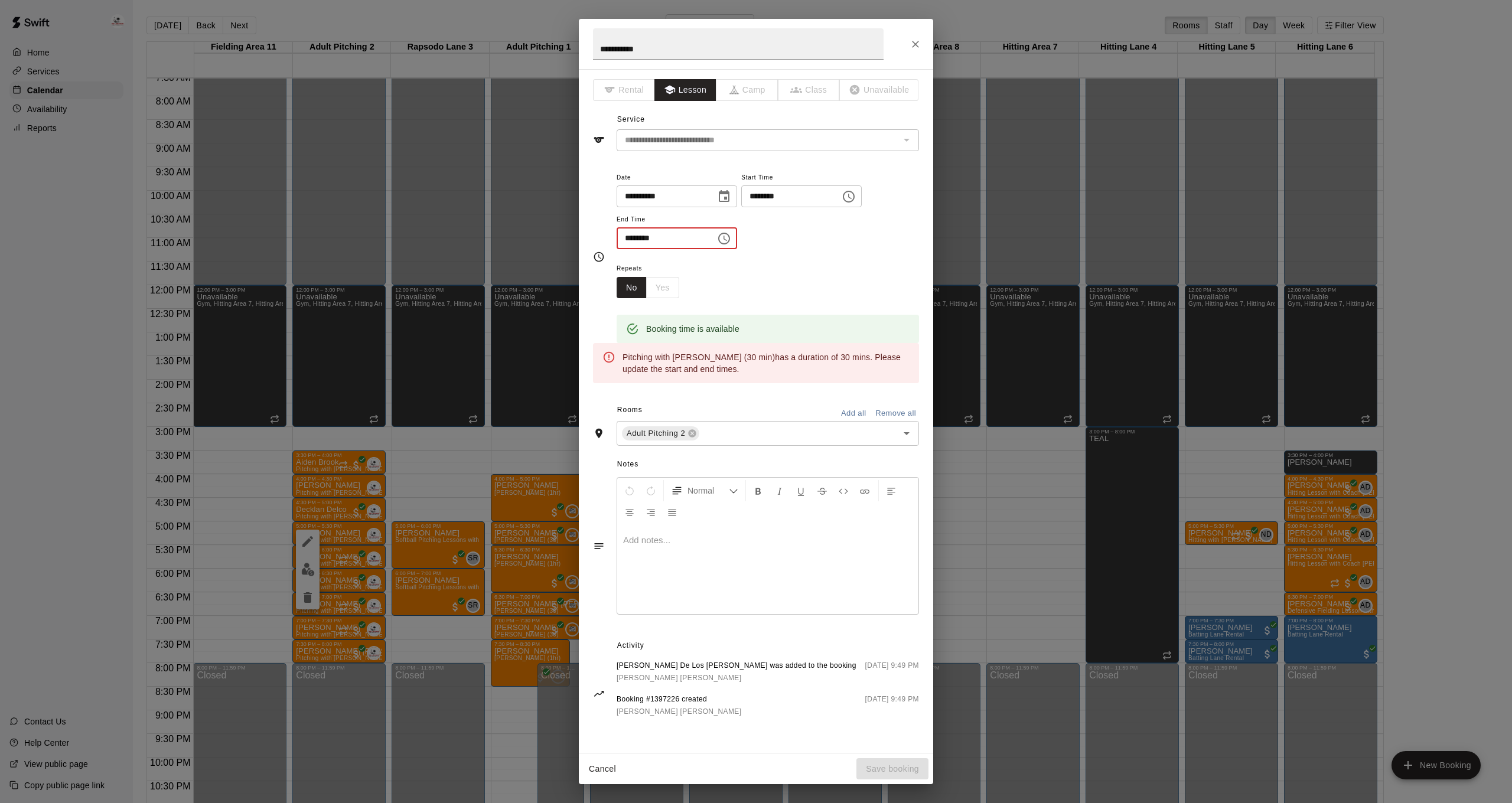
click at [630, 236] on input "********" at bounding box center [662, 238] width 91 height 22
type input "********"
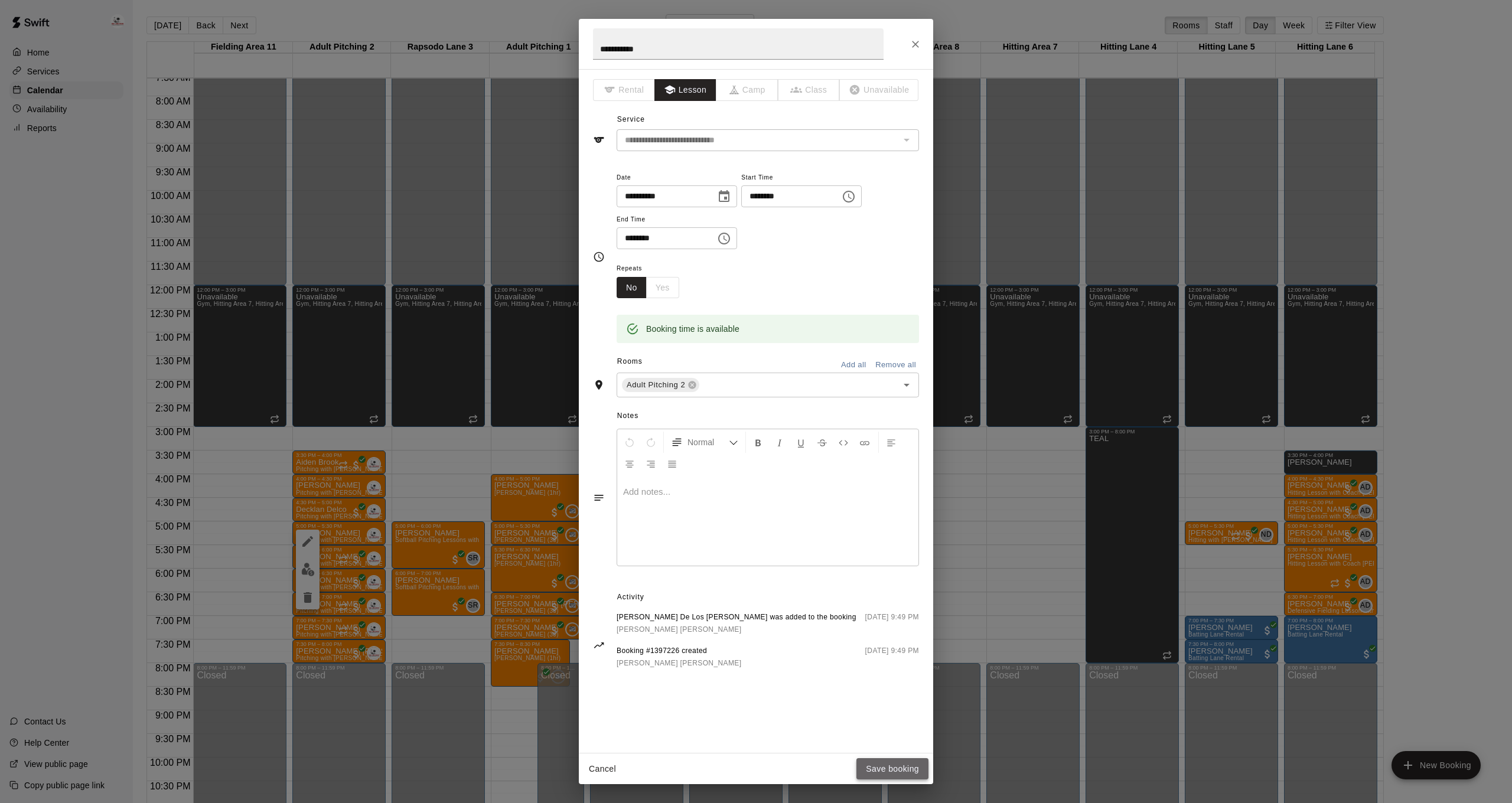
click at [891, 771] on button "Save booking" at bounding box center [892, 769] width 72 height 22
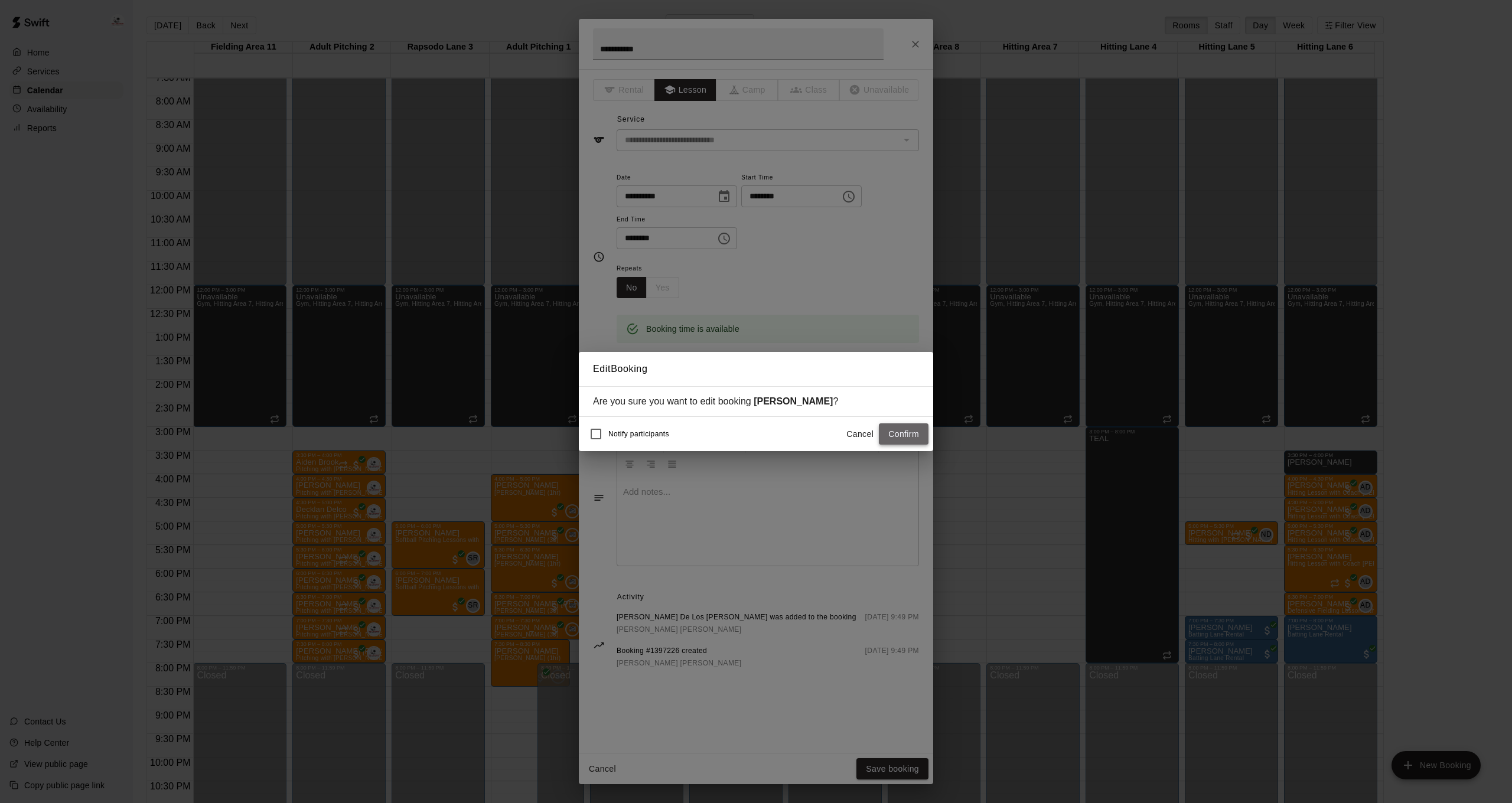
click at [903, 431] on button "Confirm" at bounding box center [903, 435] width 50 height 22
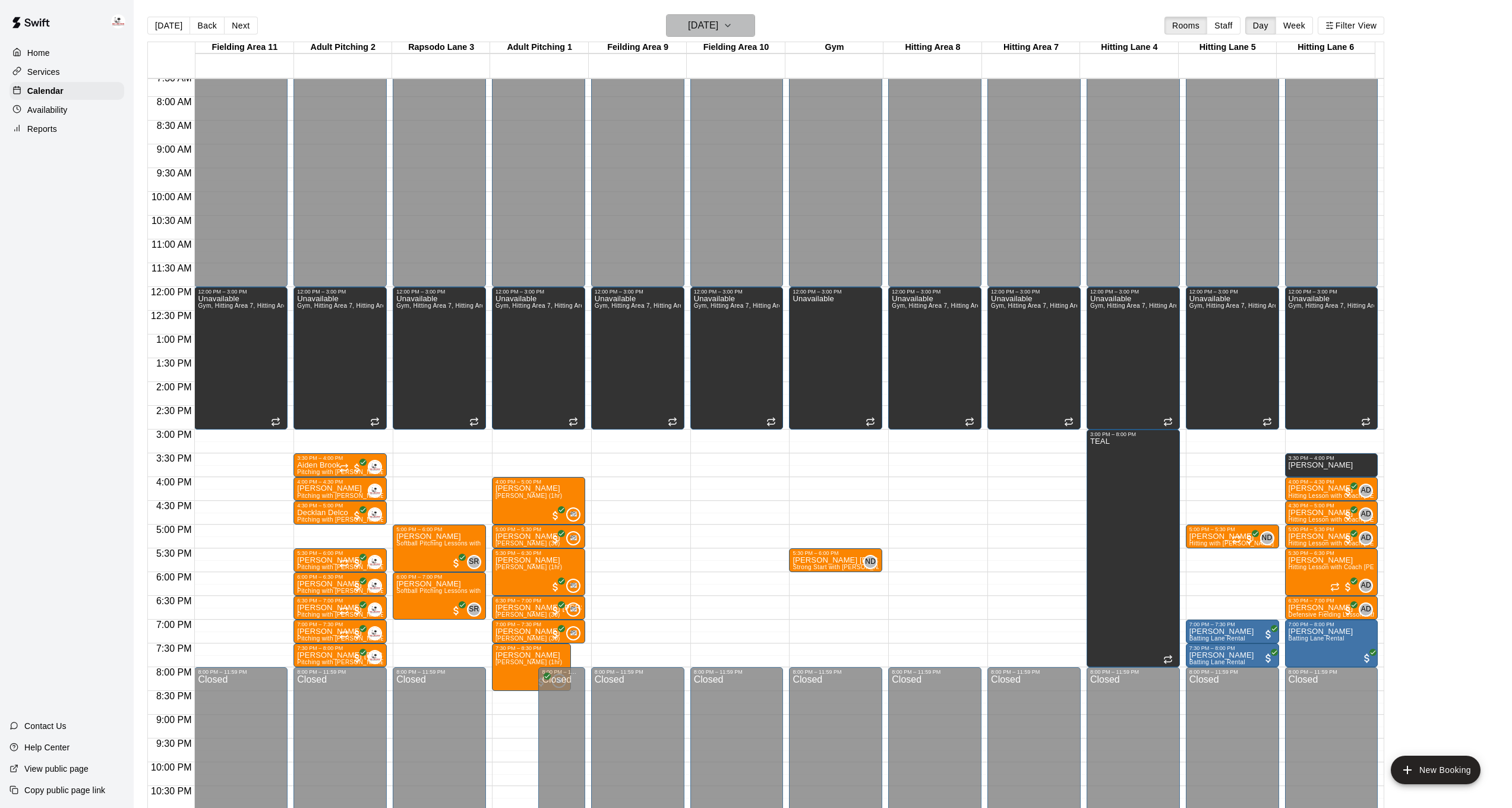
click at [733, 21] on icon "button" at bounding box center [728, 26] width 9 height 14
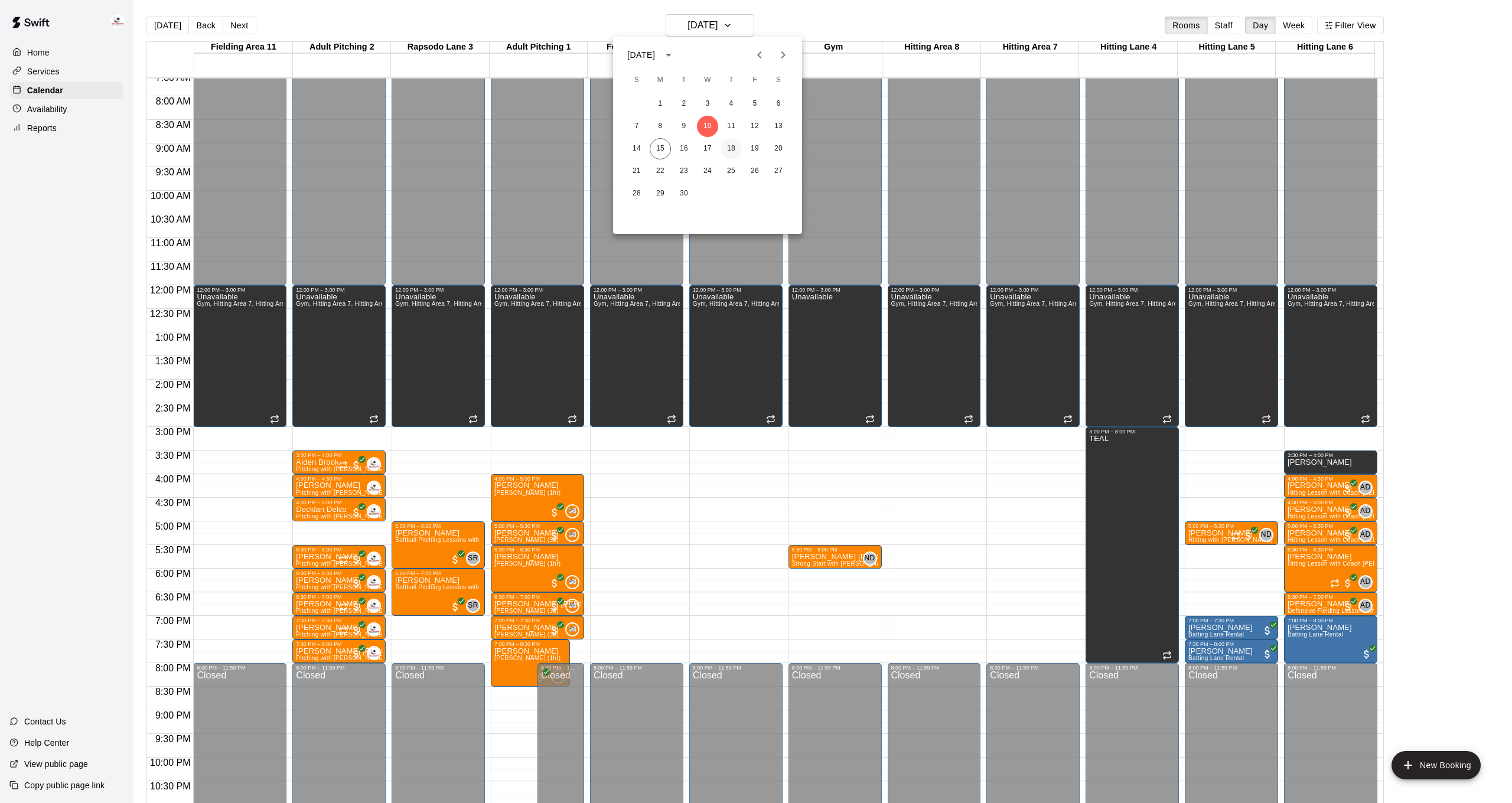
click at [736, 152] on button "18" at bounding box center [731, 148] width 21 height 21
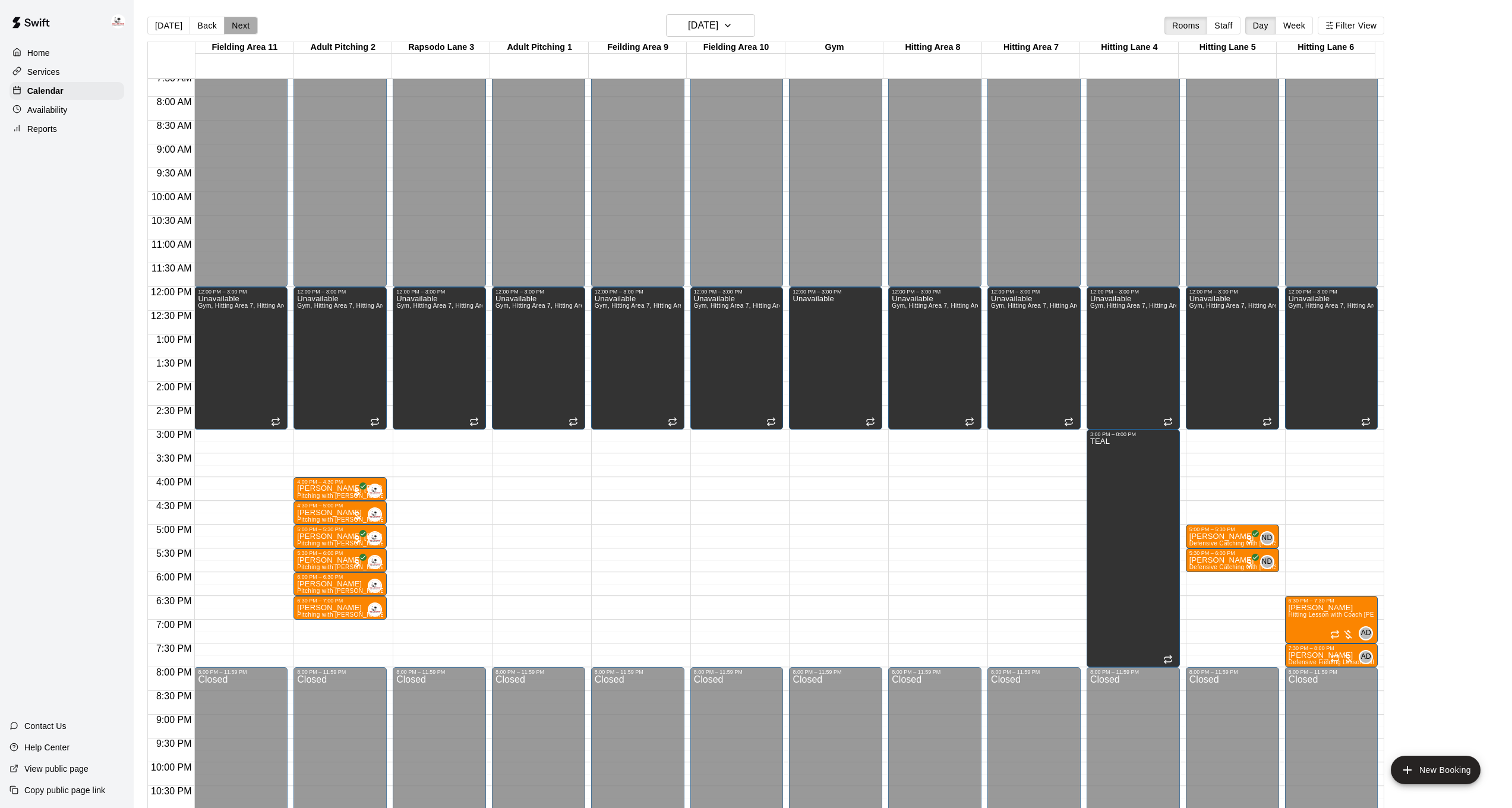
click at [234, 28] on button "Next" at bounding box center [240, 25] width 34 height 18
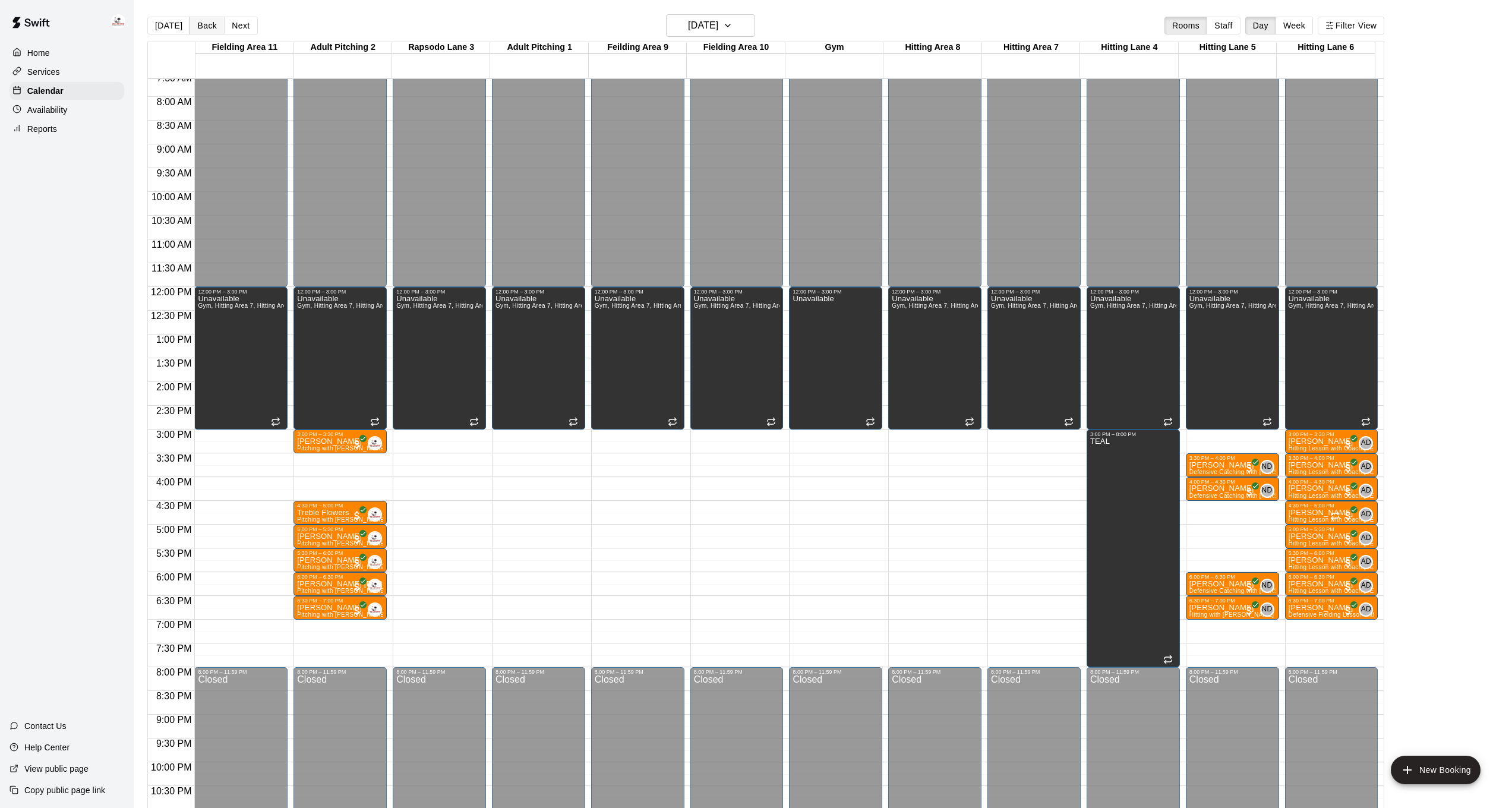
click at [203, 23] on button "Back" at bounding box center [207, 25] width 35 height 18
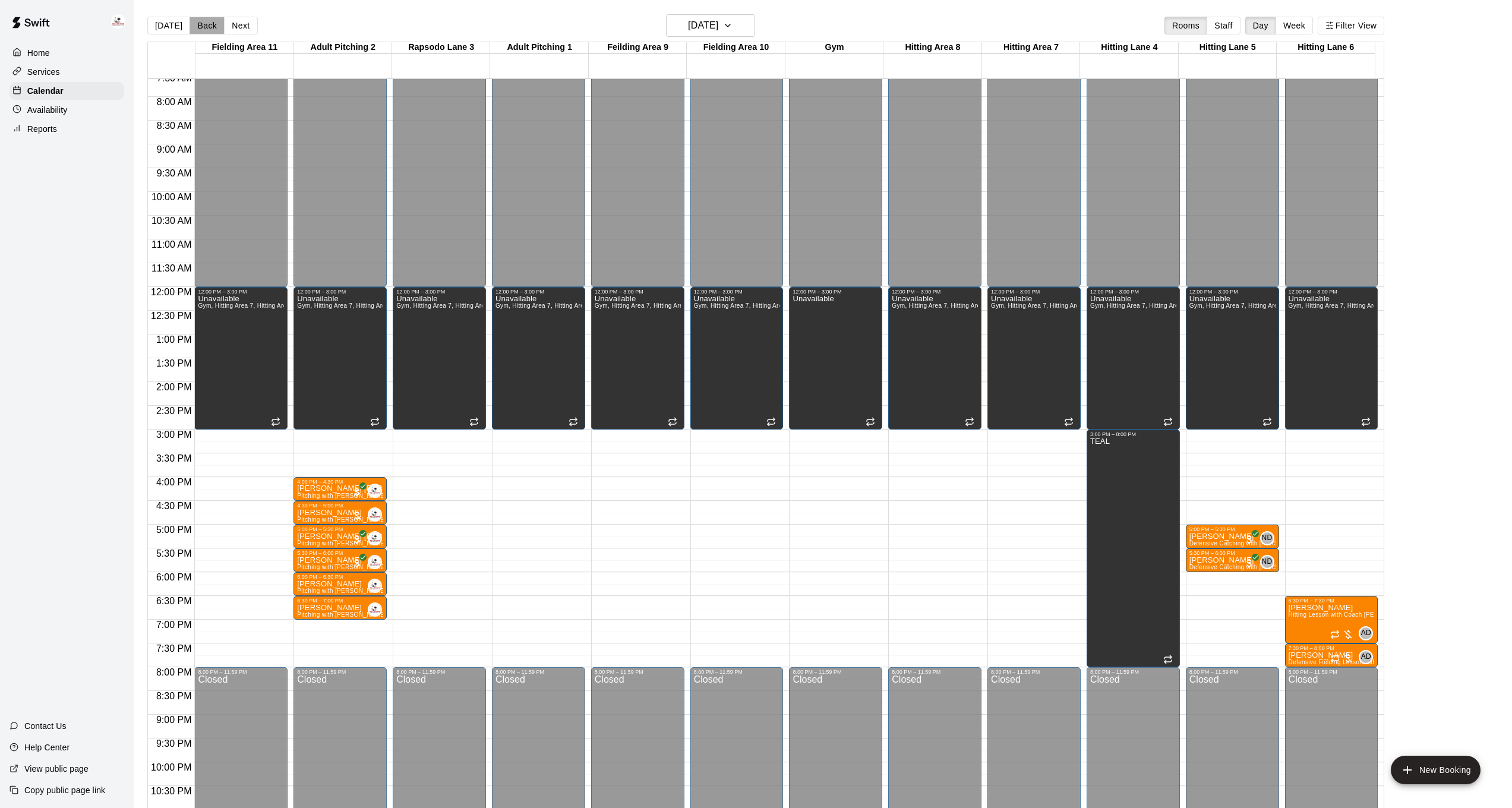
click at [203, 23] on button "Back" at bounding box center [207, 25] width 35 height 18
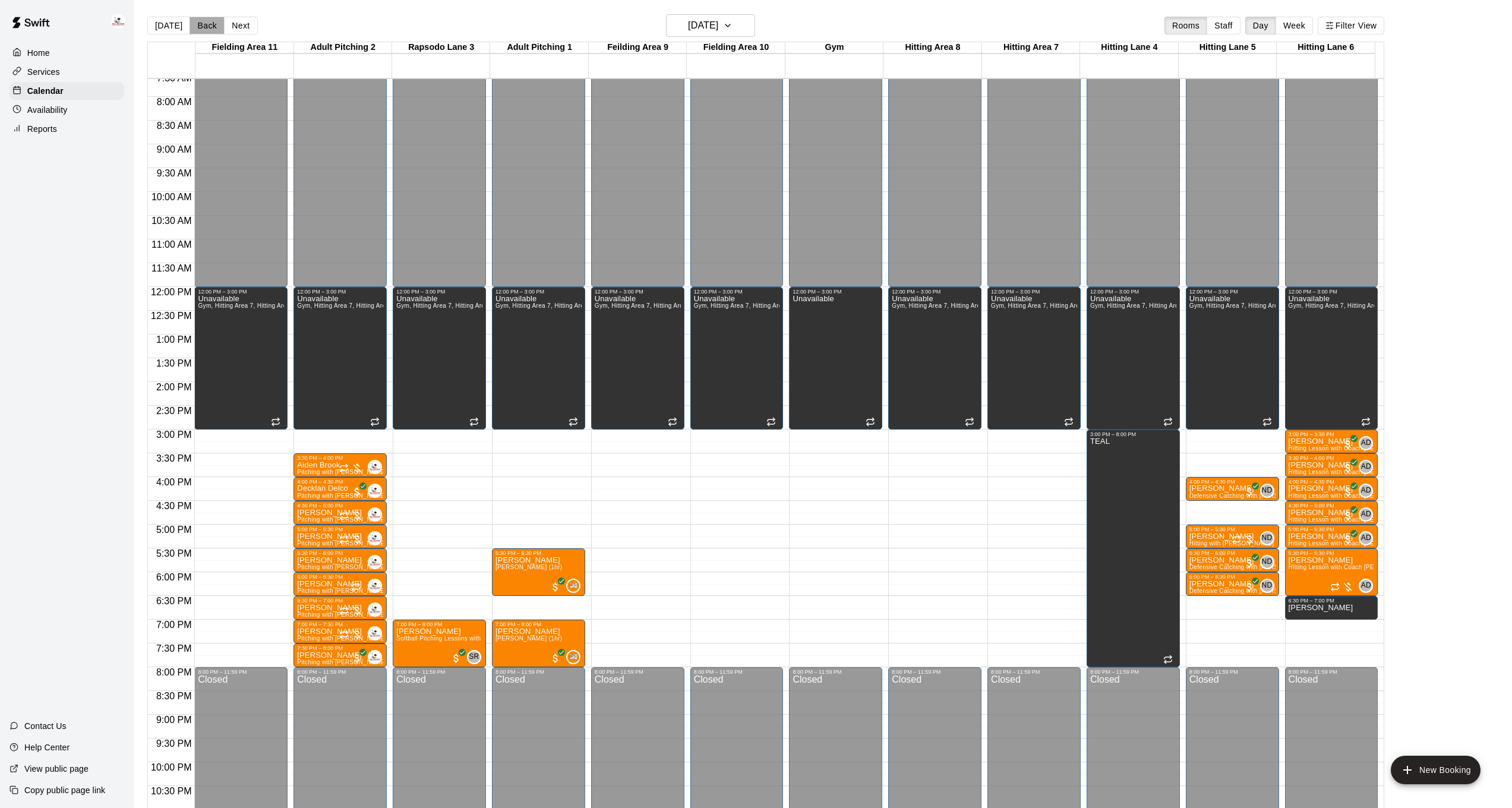
click at [203, 23] on button "Back" at bounding box center [207, 25] width 35 height 18
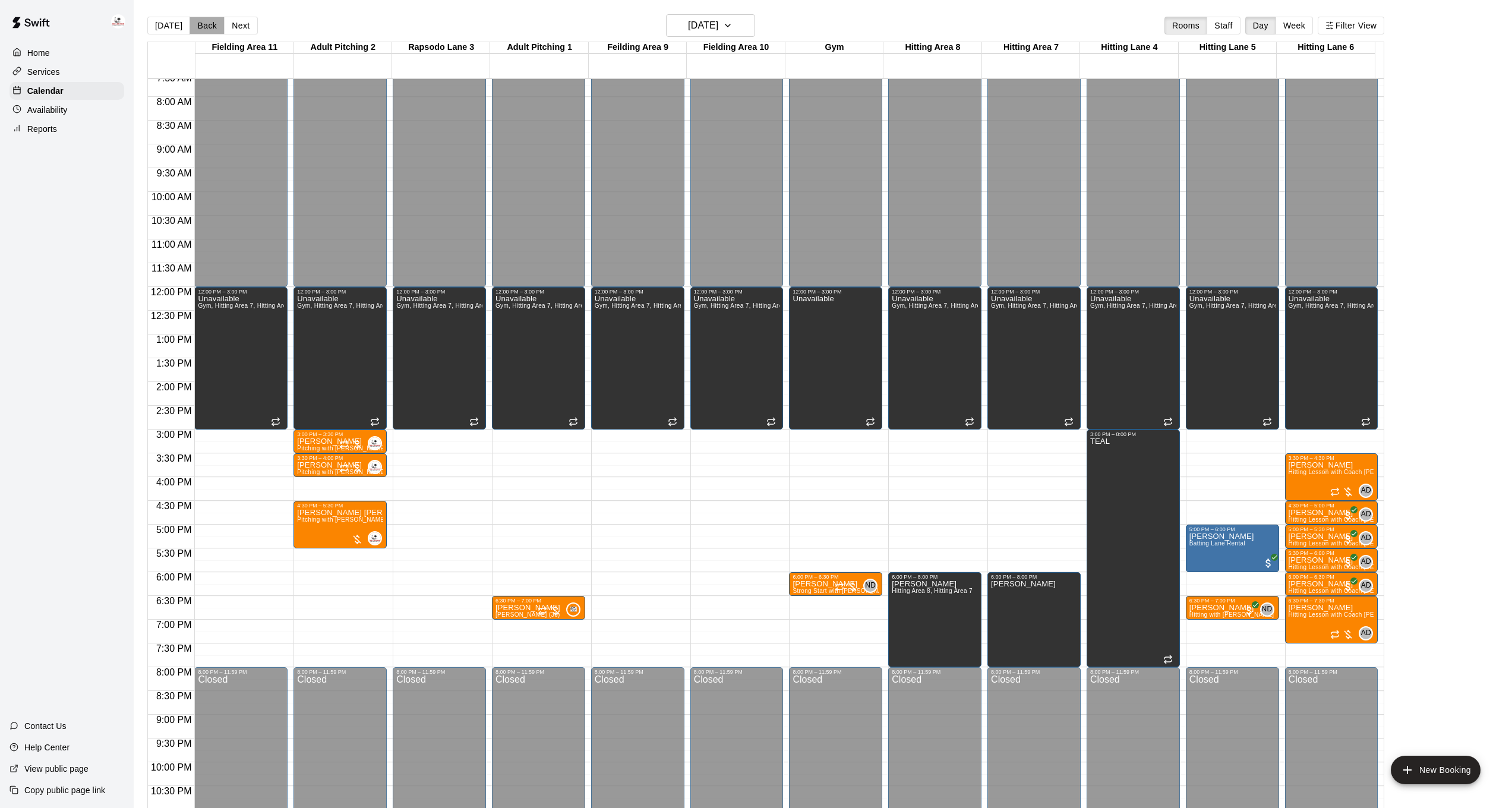
click at [203, 23] on button "Back" at bounding box center [207, 25] width 35 height 18
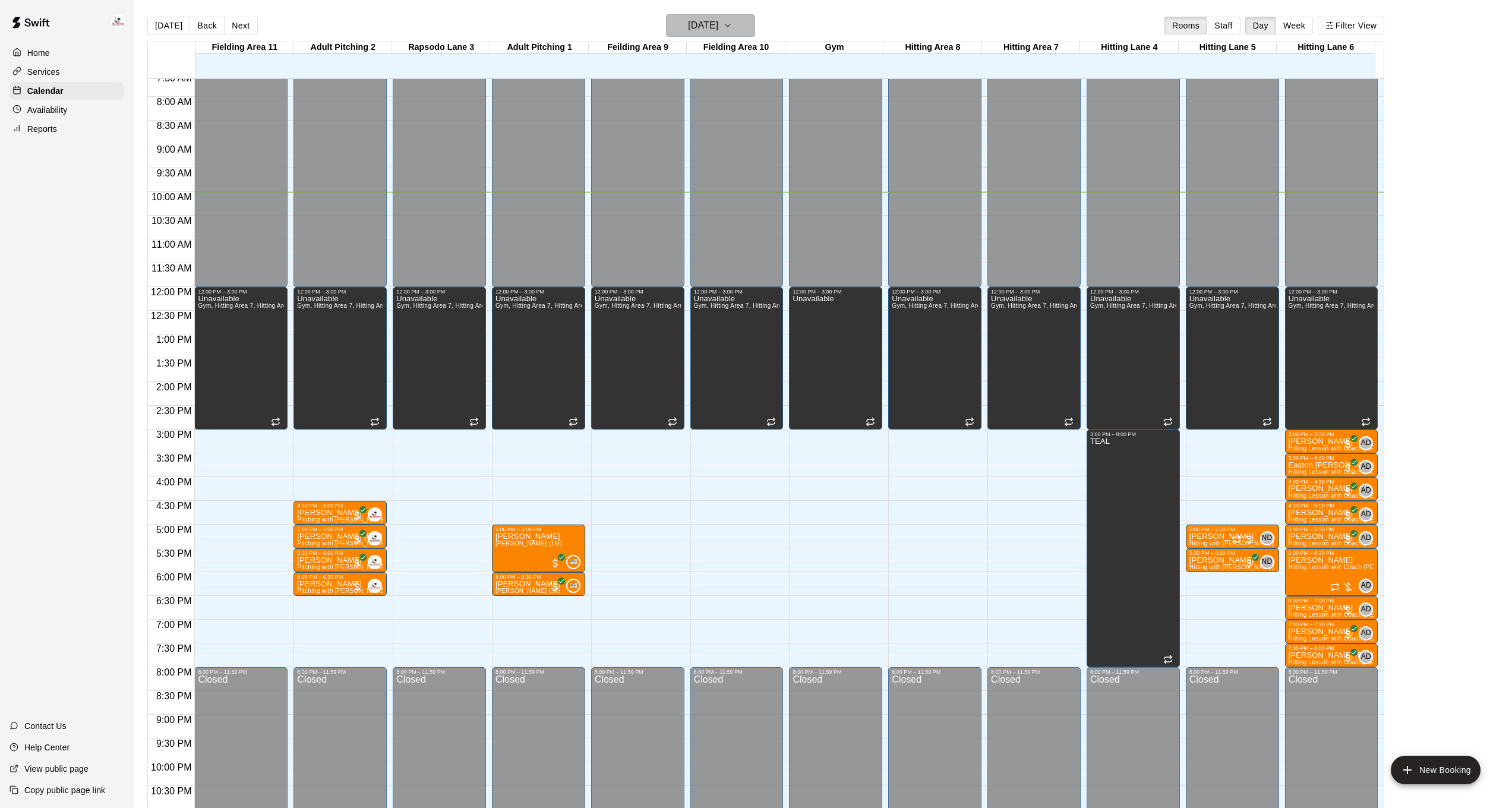
click at [741, 31] on button "[DATE]" at bounding box center [711, 25] width 89 height 23
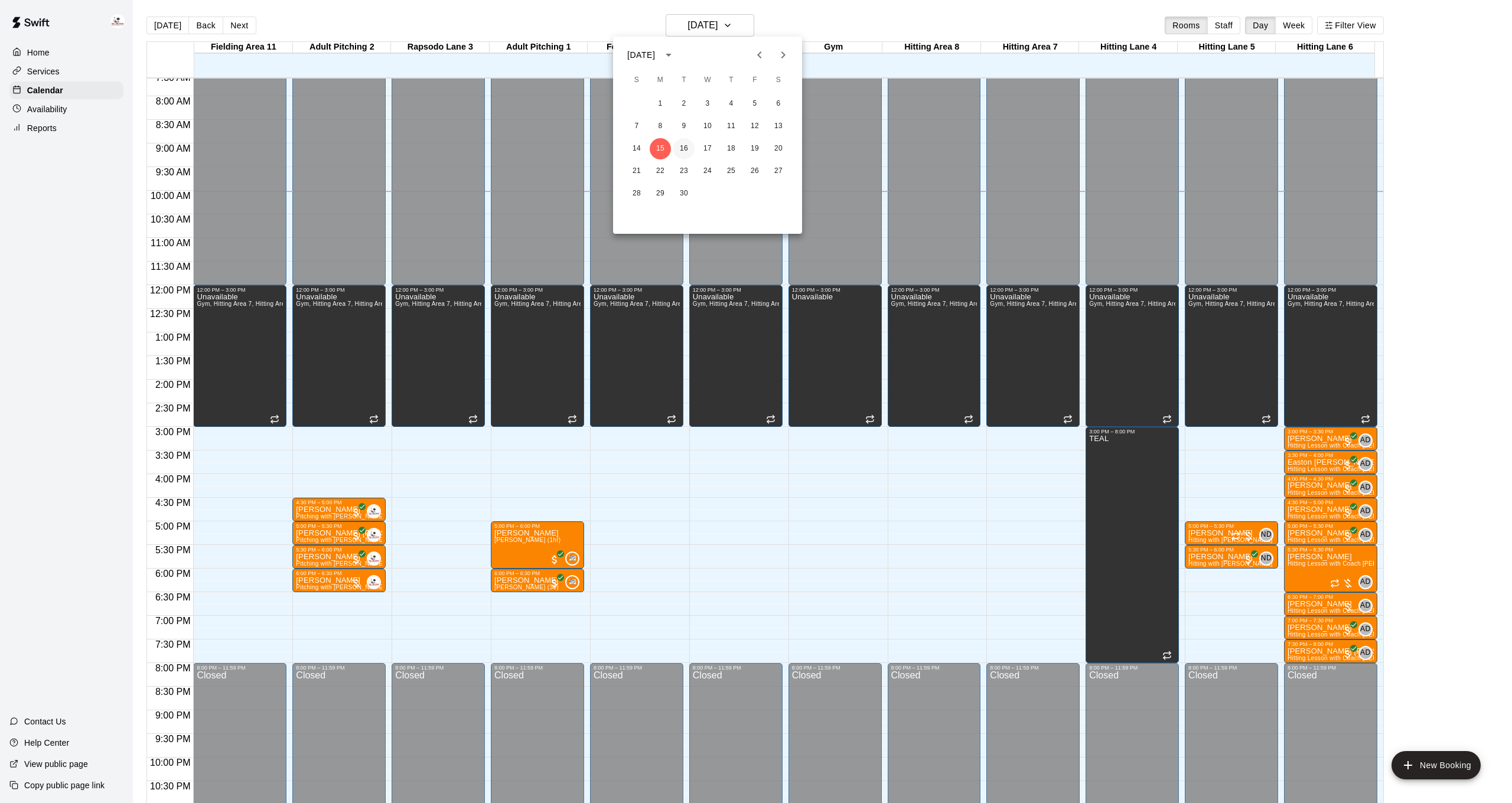
click at [684, 148] on button "16" at bounding box center [683, 148] width 21 height 21
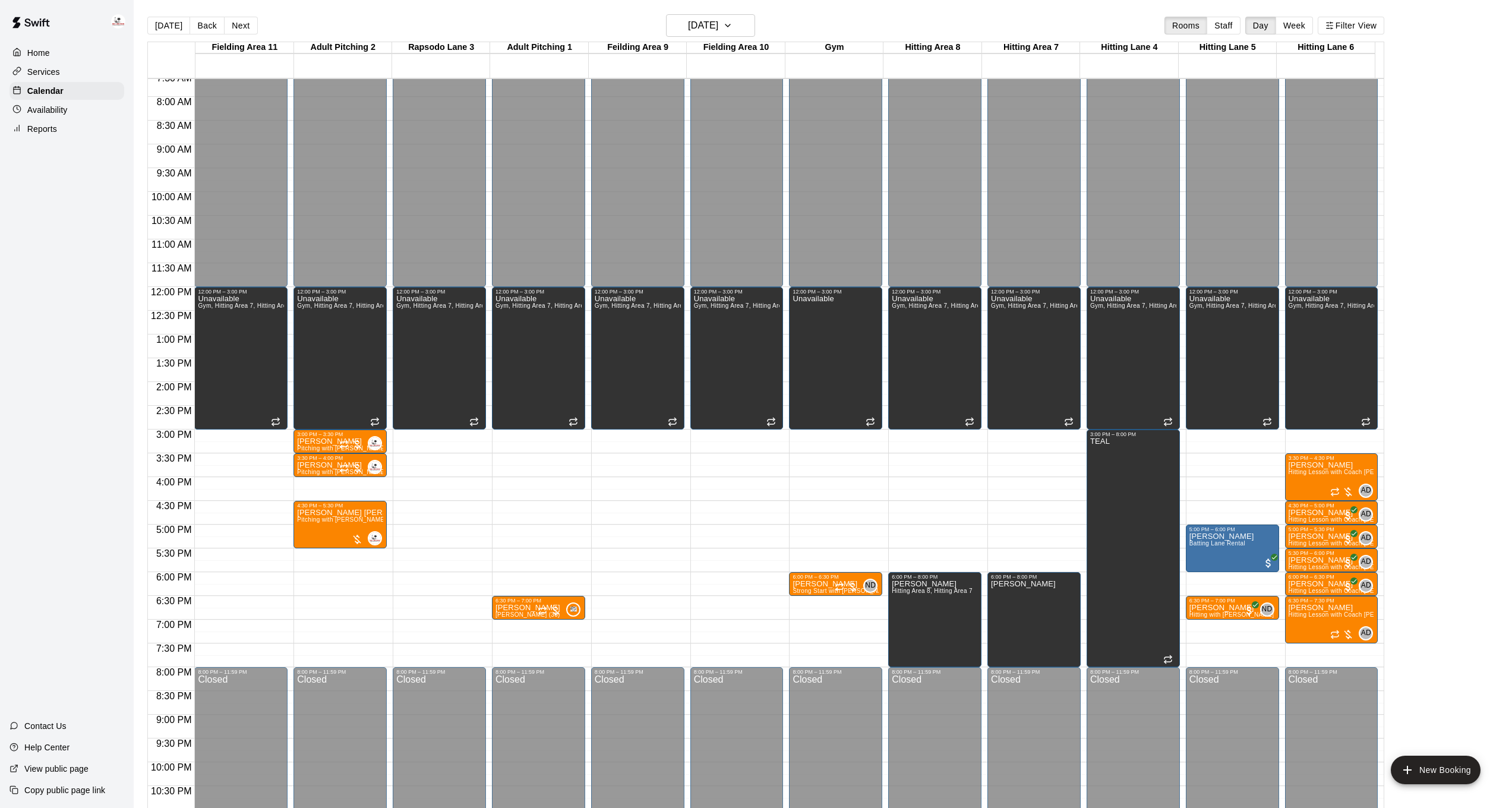
click at [63, 108] on p "Availability" at bounding box center [48, 110] width 41 height 12
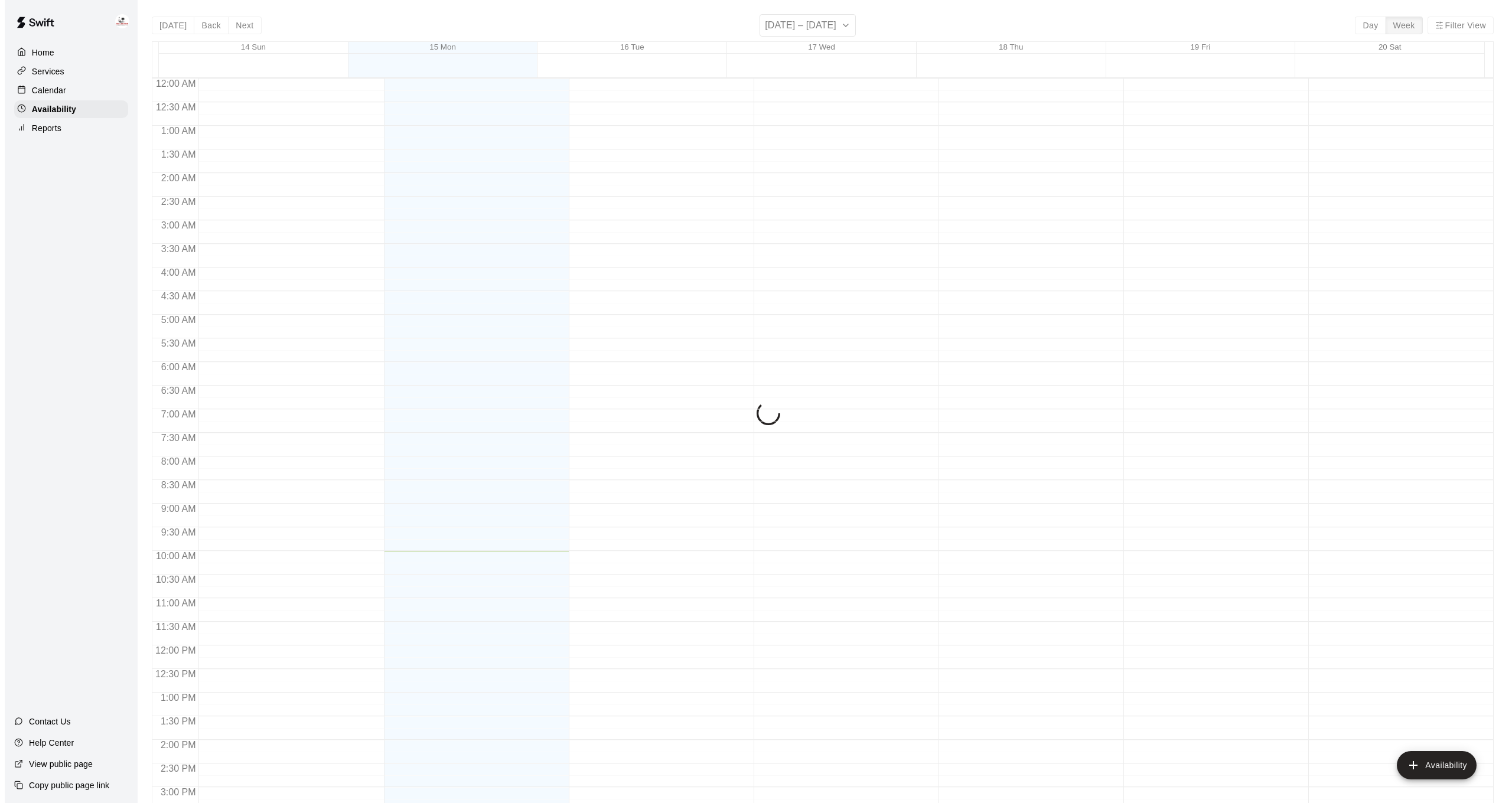
scroll to position [396, 0]
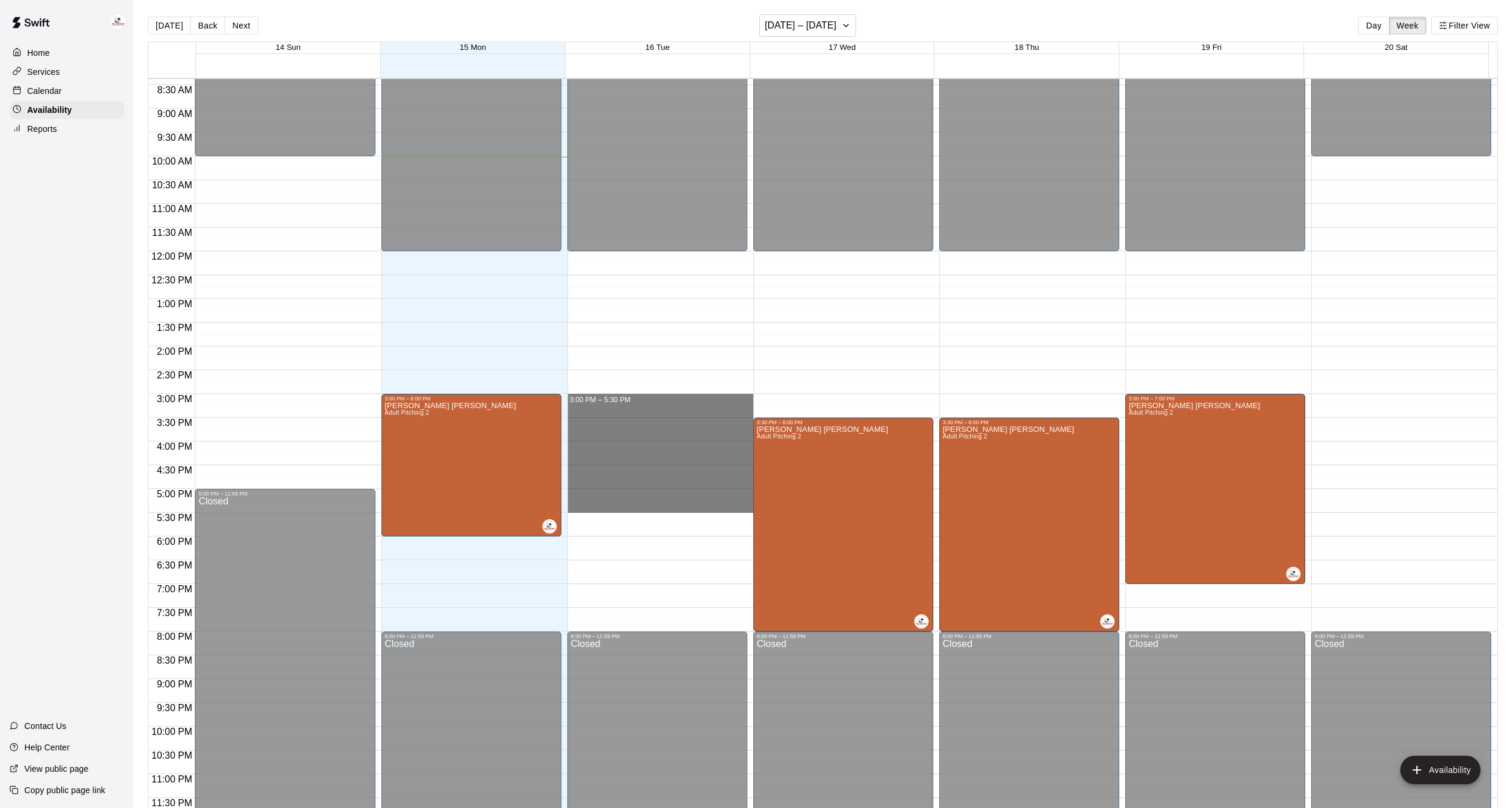
drag, startPoint x: 627, startPoint y: 399, endPoint x: 634, endPoint y: 510, distance: 111.2
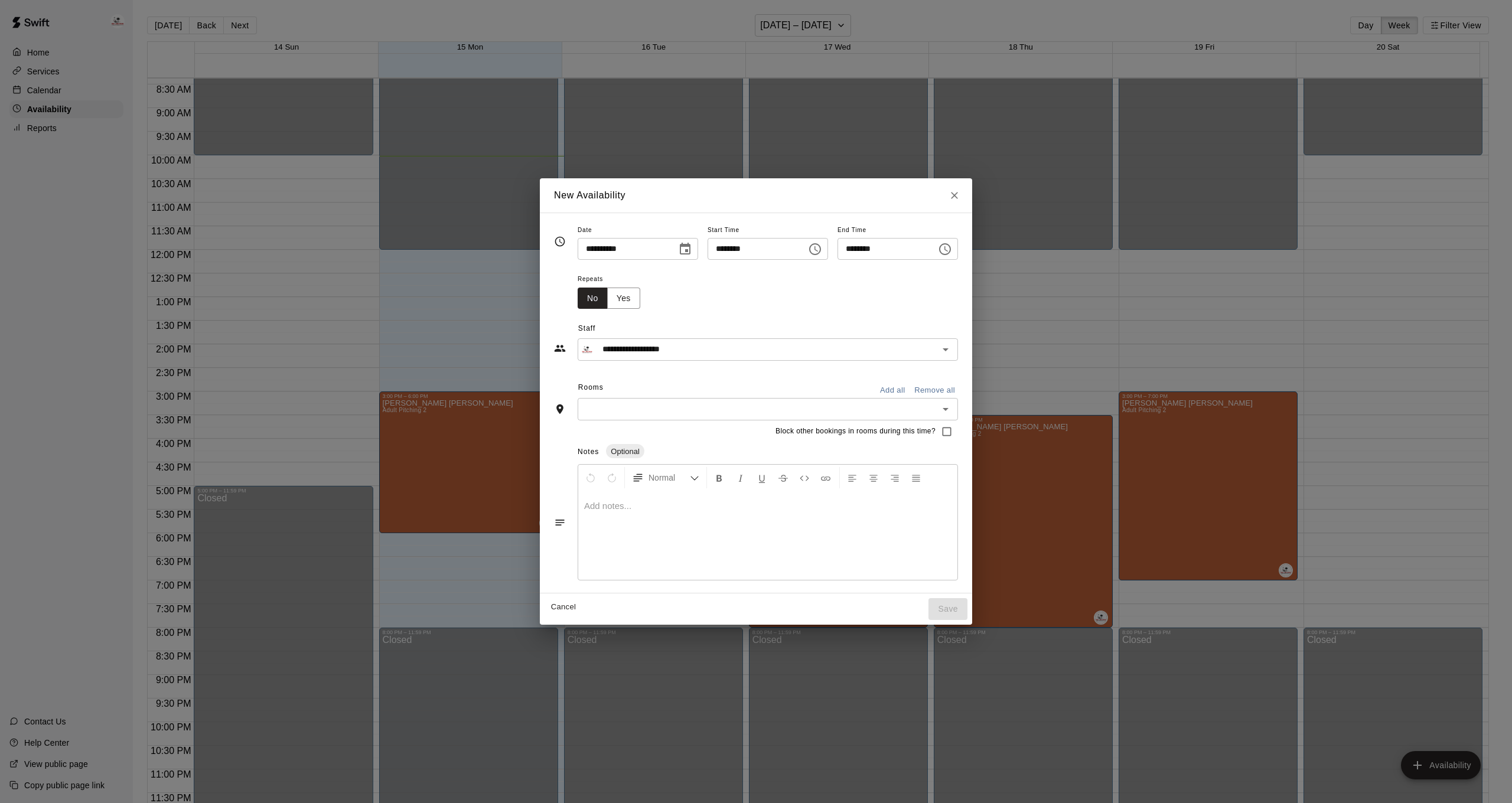
click at [635, 419] on div "​" at bounding box center [767, 409] width 380 height 22
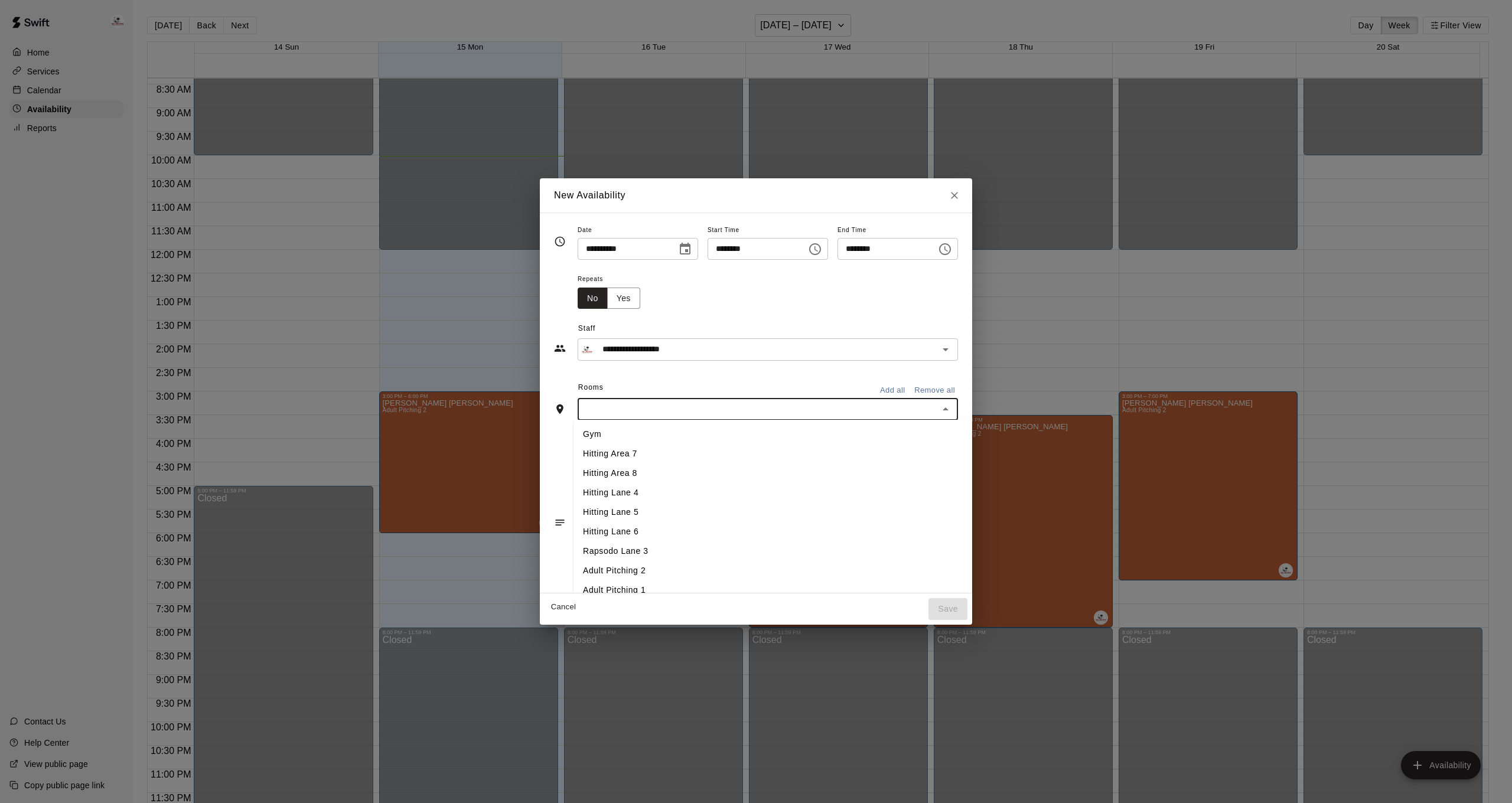
click at [631, 416] on div "​" at bounding box center [767, 409] width 380 height 22
click at [613, 395] on div "**********" at bounding box center [756, 403] width 404 height 361
drag, startPoint x: 630, startPoint y: 591, endPoint x: 650, endPoint y: 594, distance: 20.2
click at [631, 581] on li "Adult Pitching 2" at bounding box center [773, 571] width 398 height 19
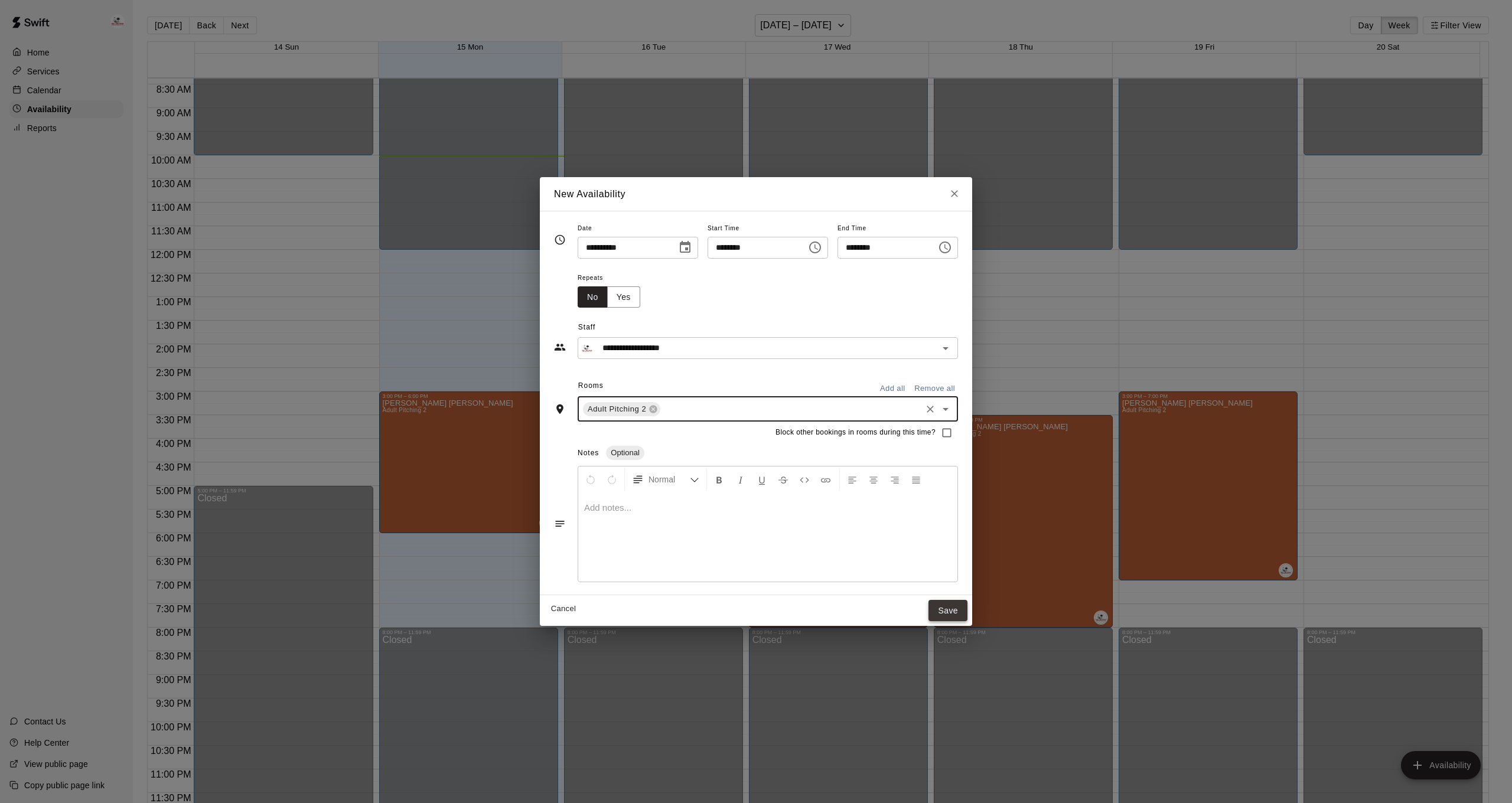
click at [959, 611] on button "Save" at bounding box center [948, 611] width 39 height 22
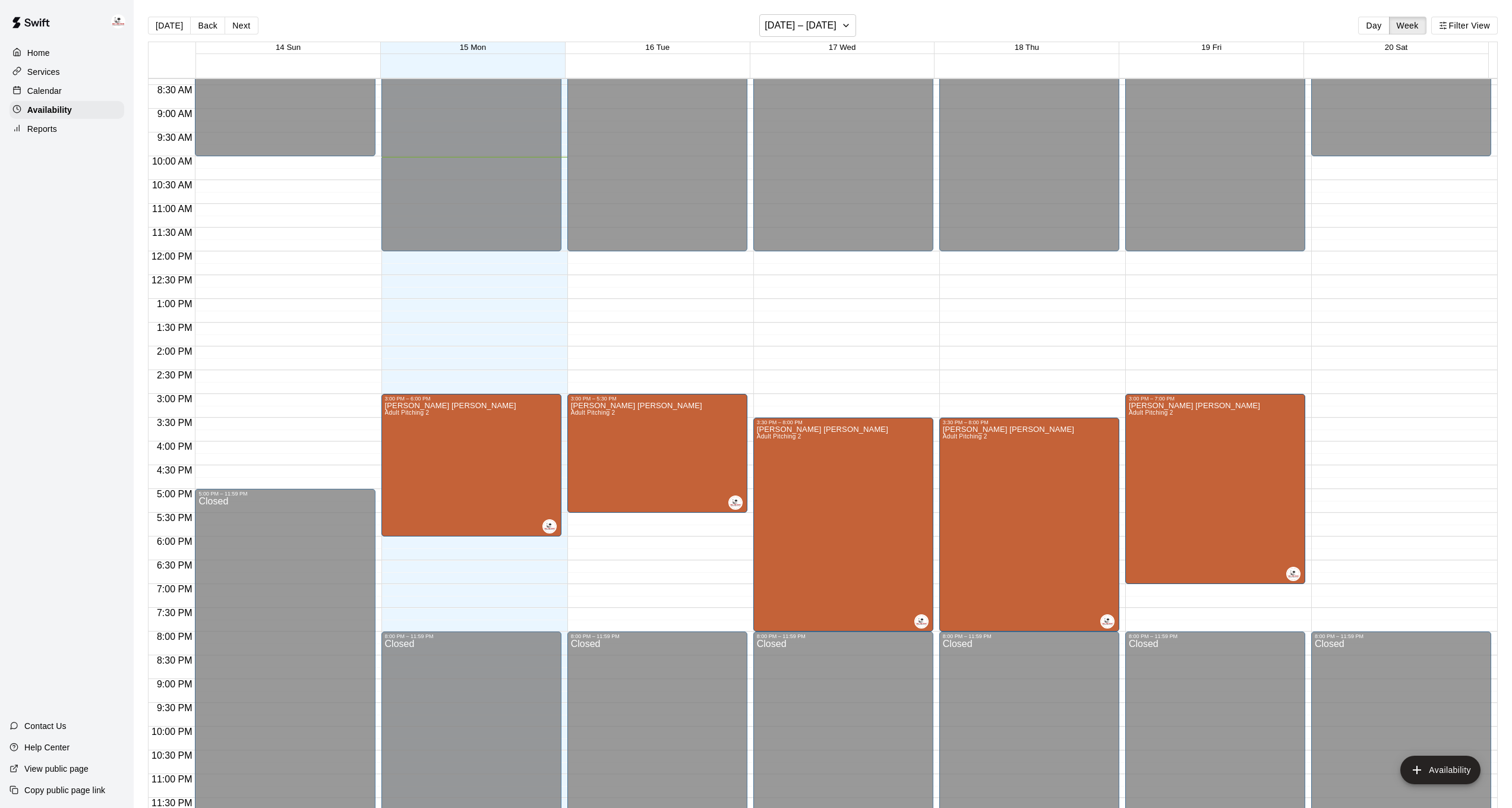
click at [58, 53] on div "Home" at bounding box center [66, 52] width 115 height 18
